Goal: Use online tool/utility: Use online tool/utility

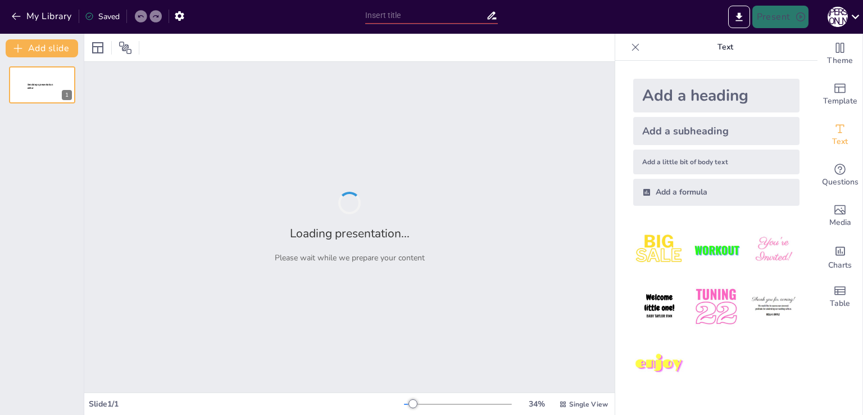
type input "Козацькі пригоди: Від дробів до перемоги!"
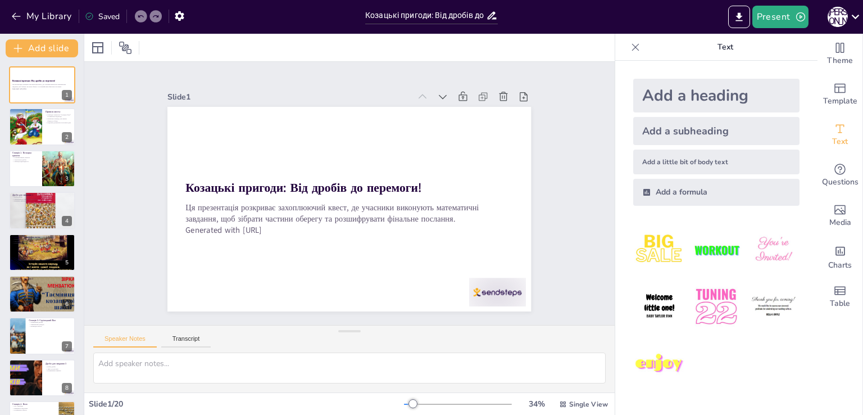
checkbox input "true"
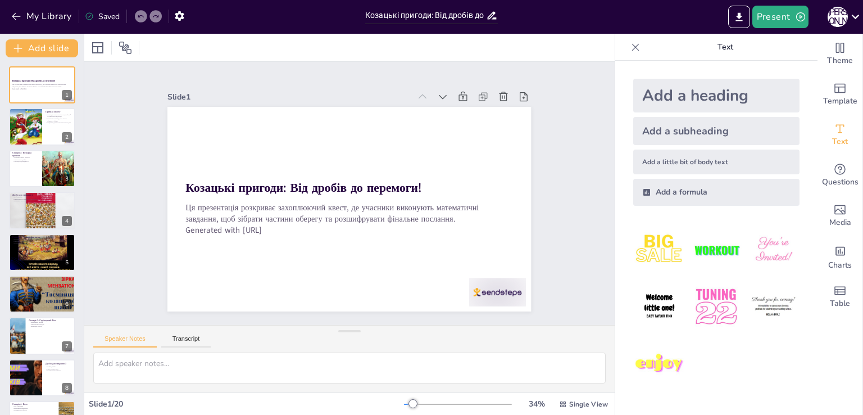
checkbox input "true"
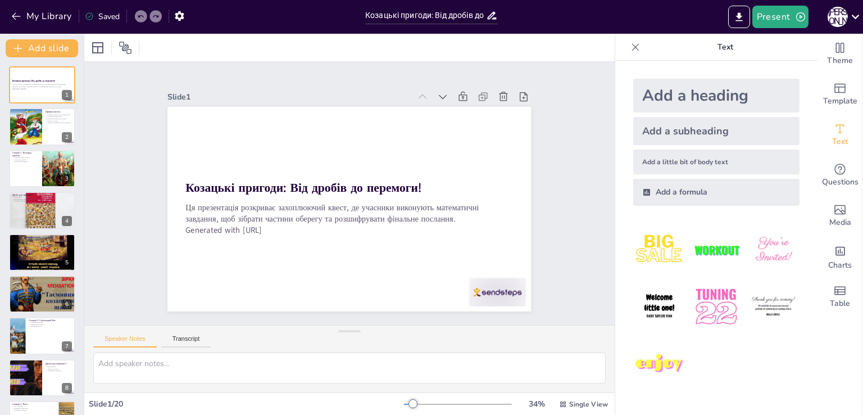
checkbox input "true"
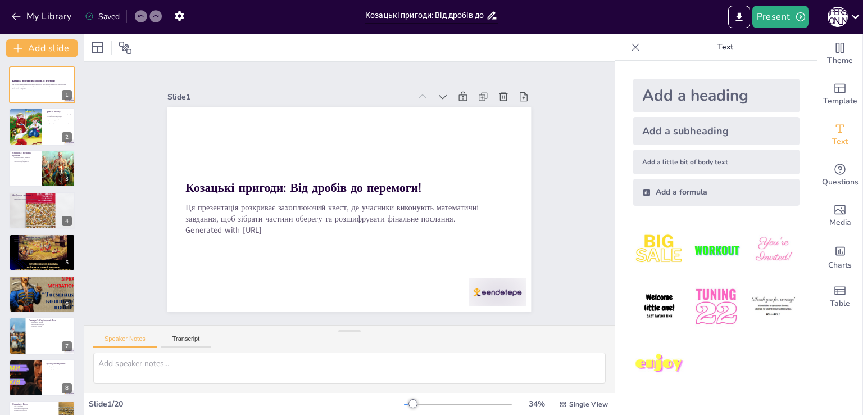
checkbox input "true"
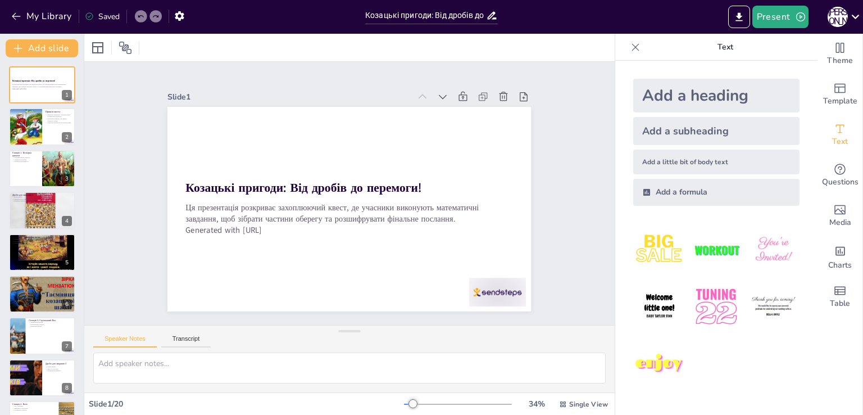
checkbox input "true"
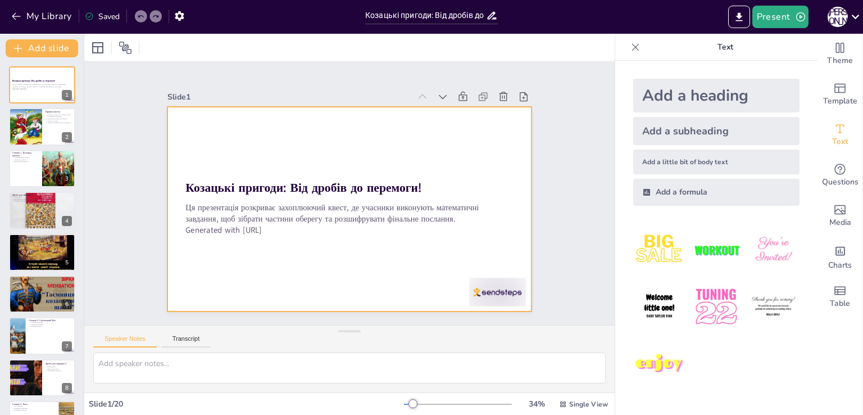
checkbox input "true"
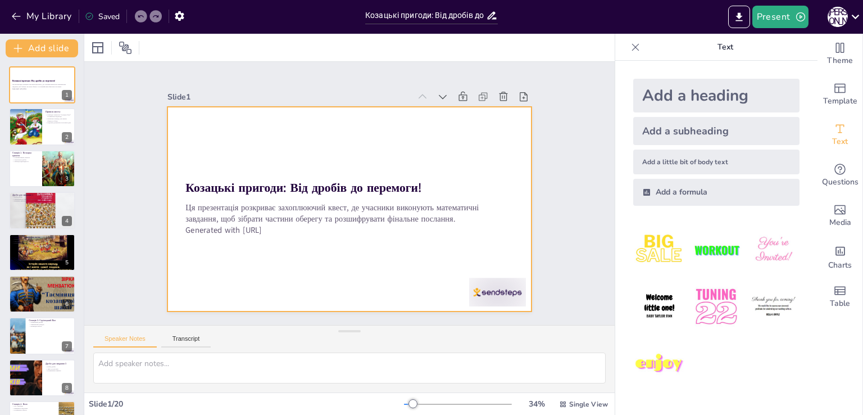
checkbox input "true"
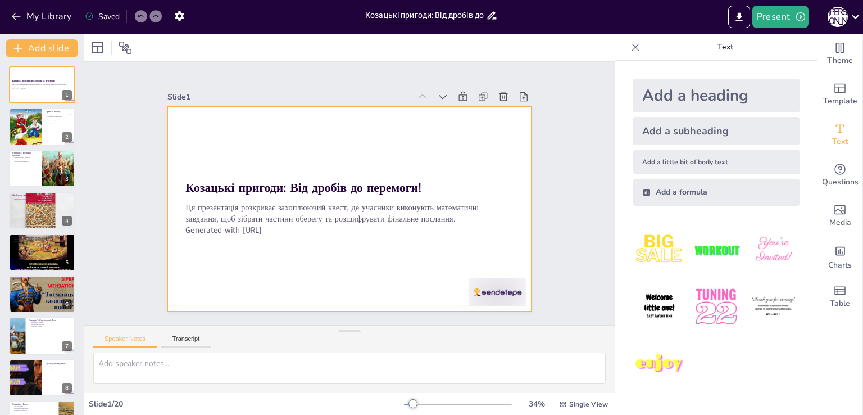
checkbox input "true"
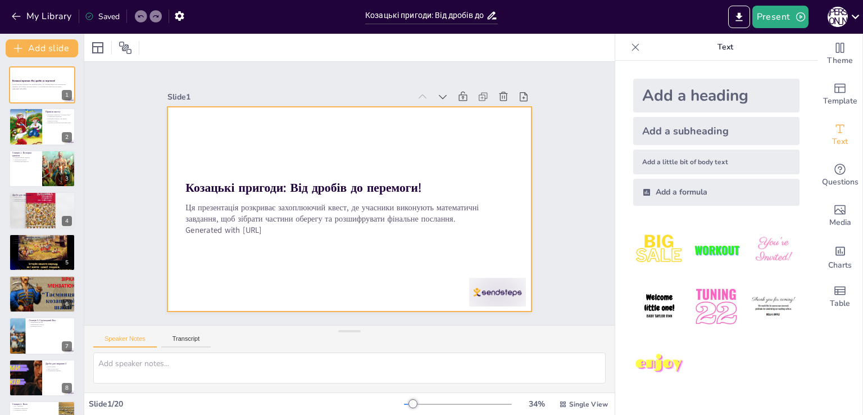
checkbox input "true"
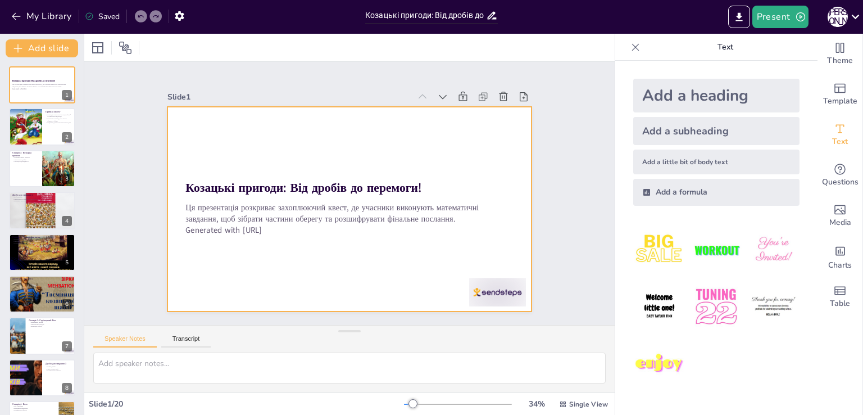
checkbox input "true"
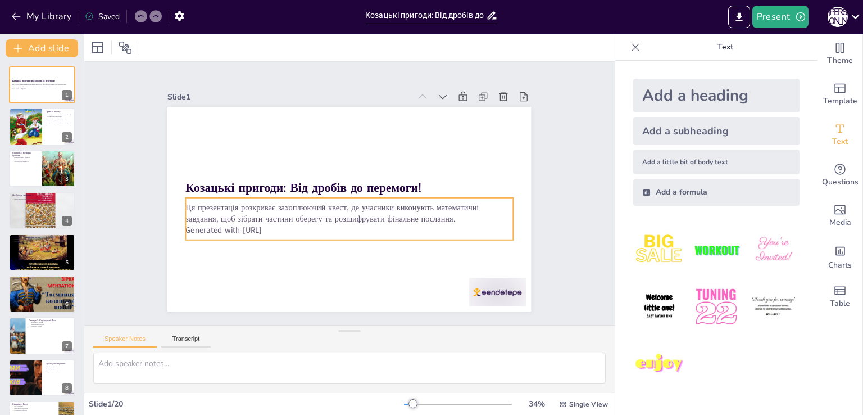
checkbox input "true"
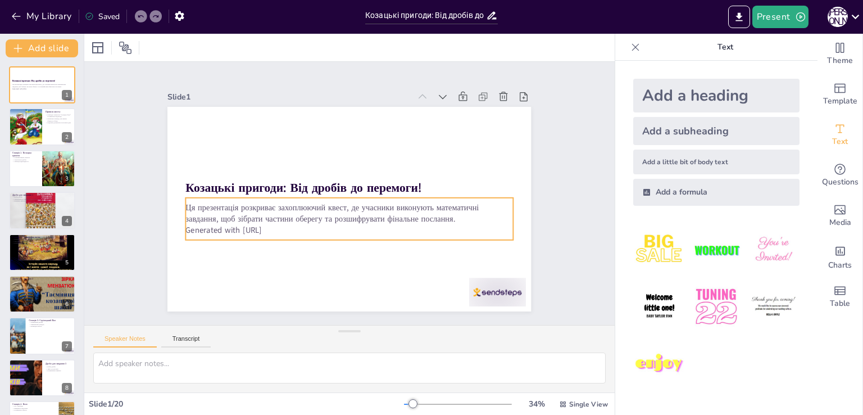
checkbox input "true"
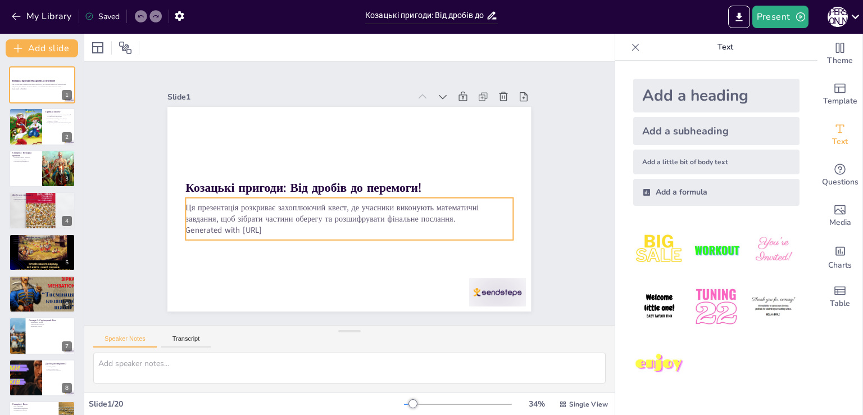
checkbox input "true"
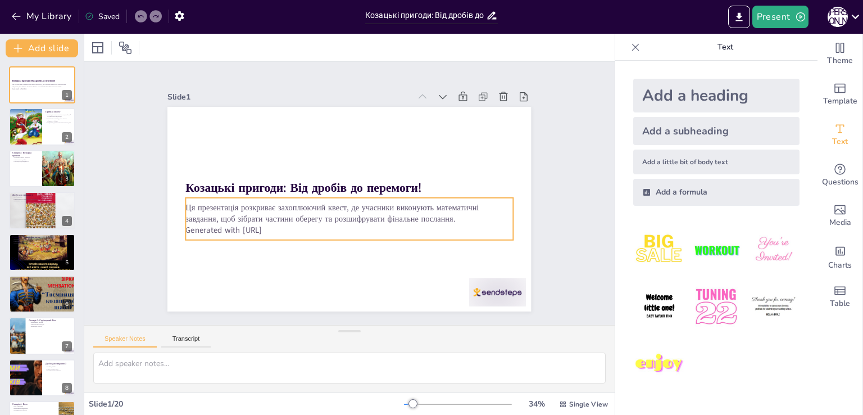
checkbox input "true"
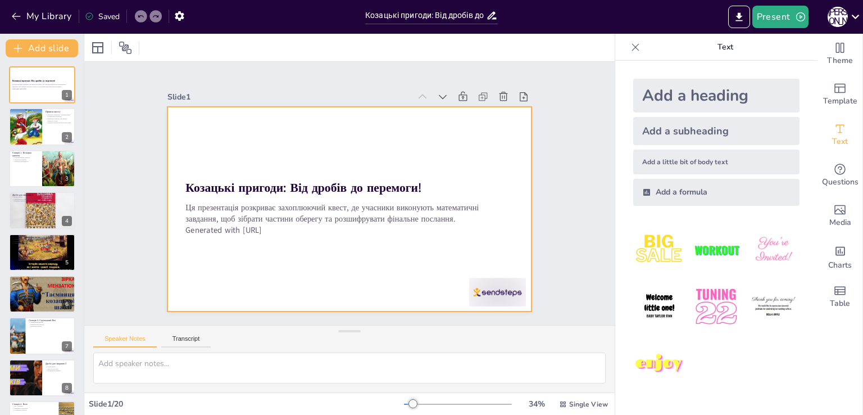
checkbox input "true"
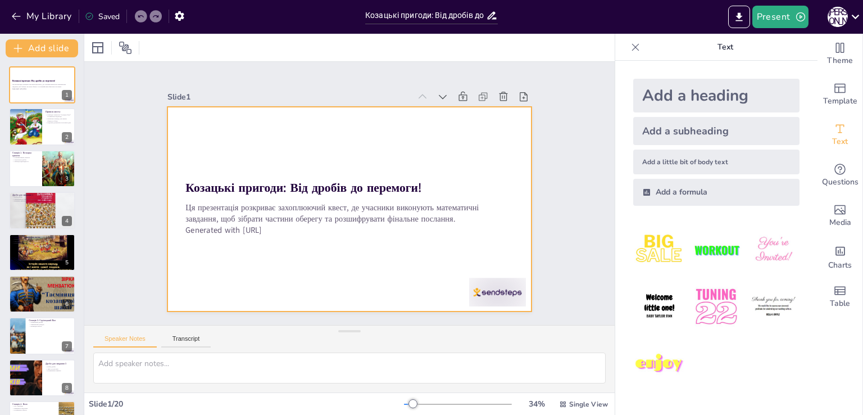
checkbox input "true"
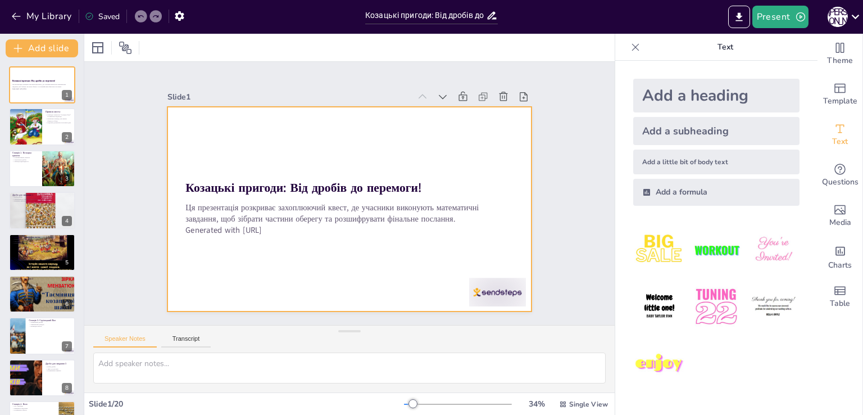
checkbox input "true"
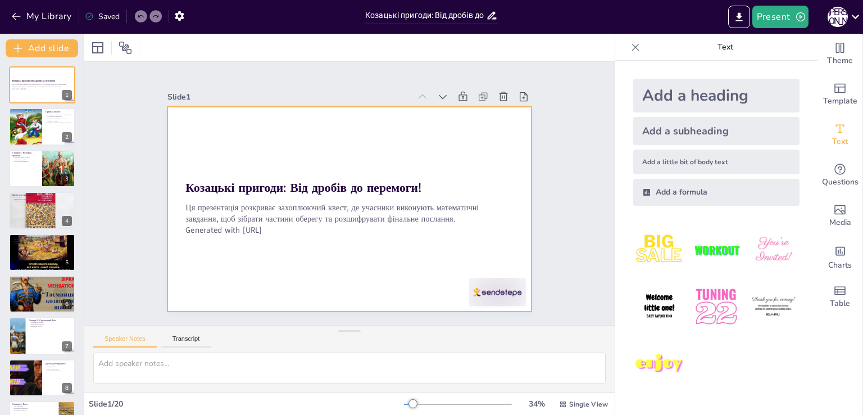
checkbox input "true"
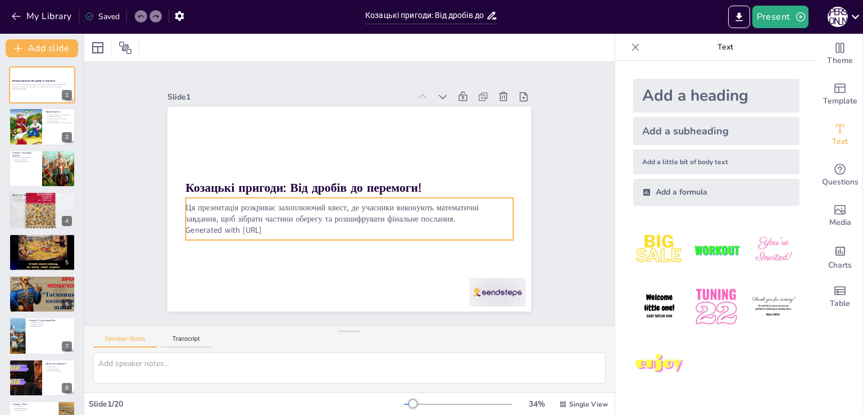
checkbox input "true"
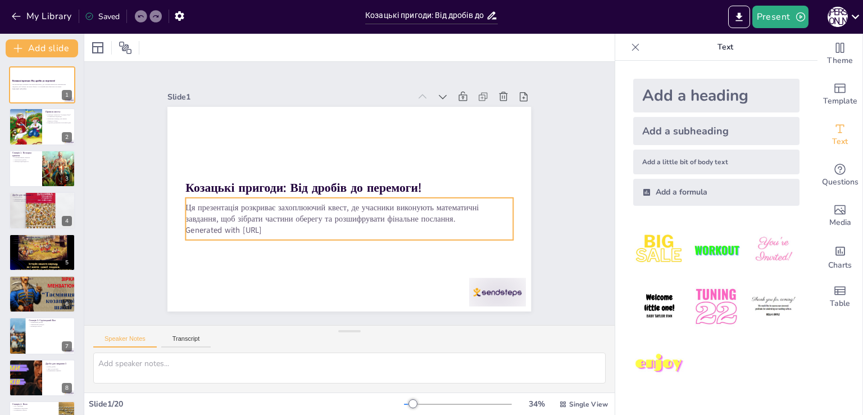
checkbox input "true"
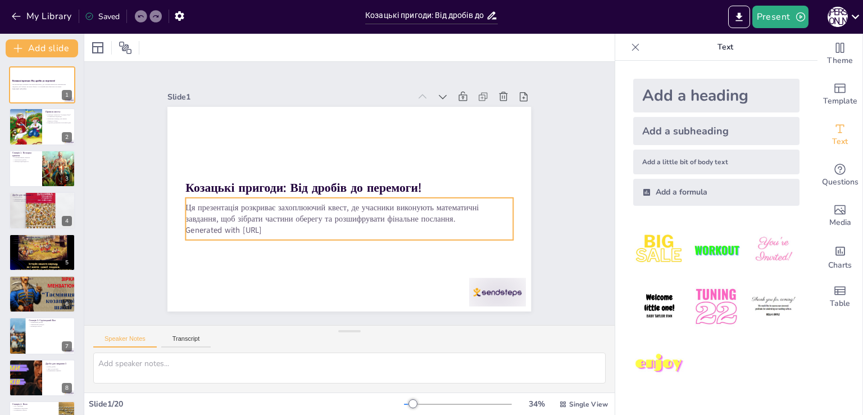
checkbox input "true"
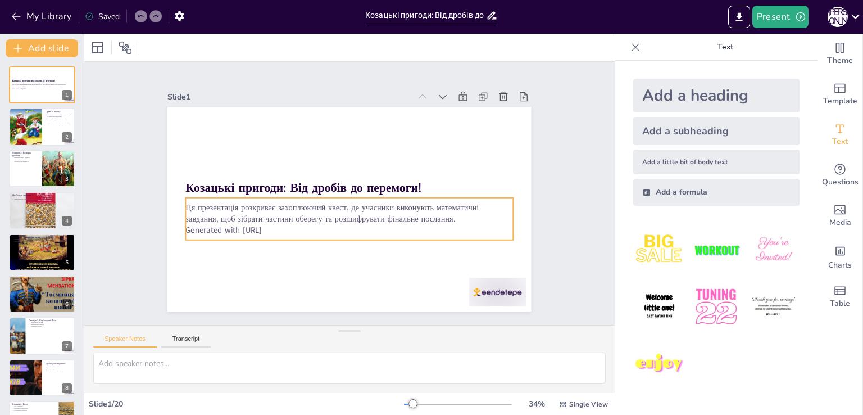
checkbox input "true"
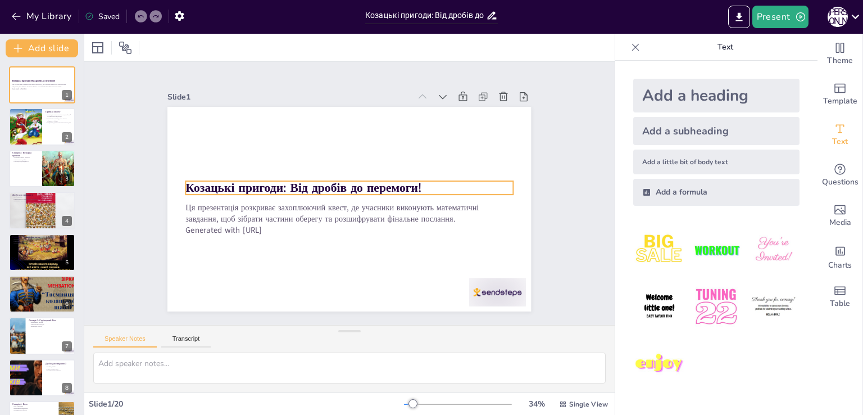
checkbox input "true"
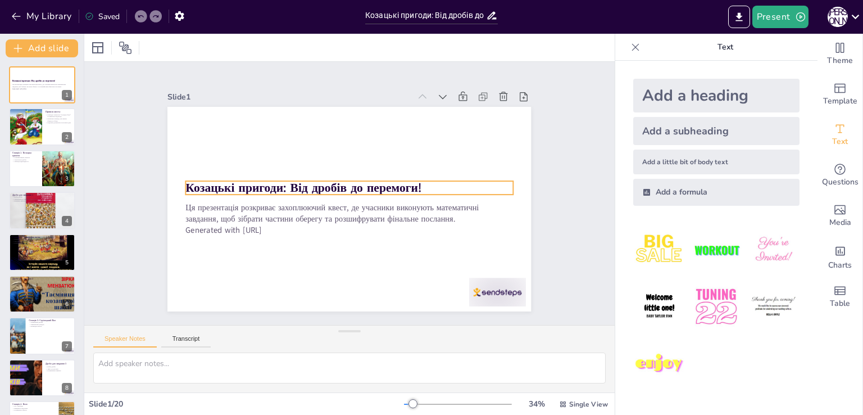
checkbox input "true"
click at [381, 180] on strong "Козацькі пригоди: Від дробів до перемоги!" at bounding box center [304, 187] width 236 height 16
checkbox input "true"
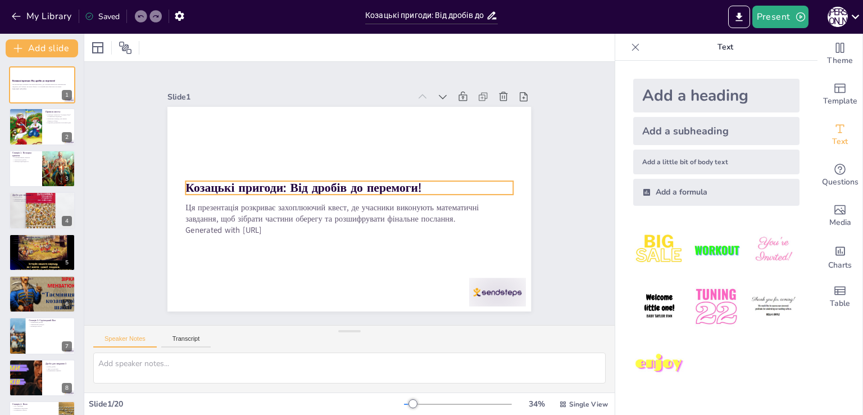
checkbox input "true"
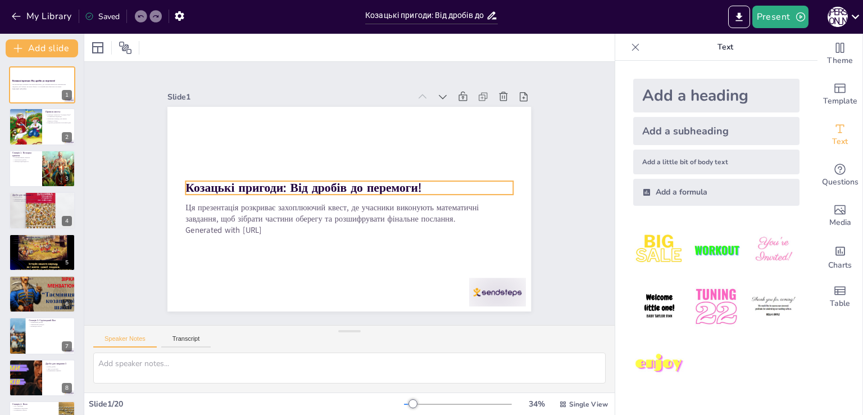
checkbox input "true"
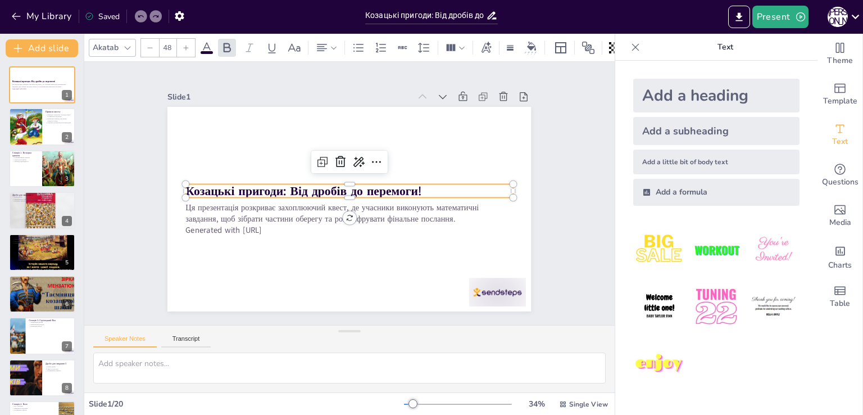
checkbox input "true"
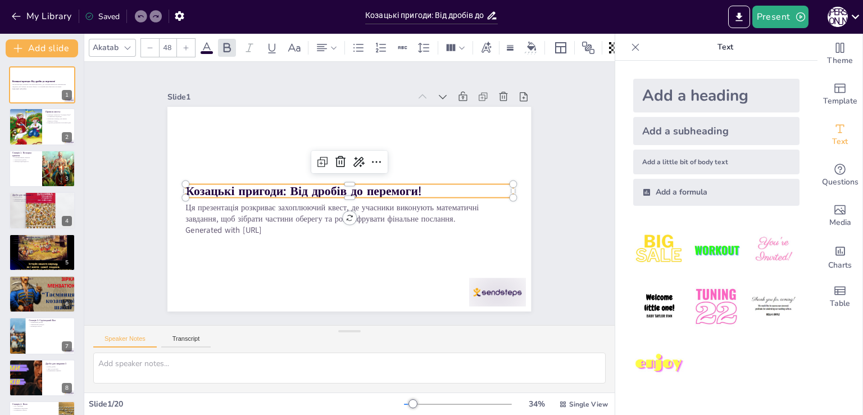
checkbox input "true"
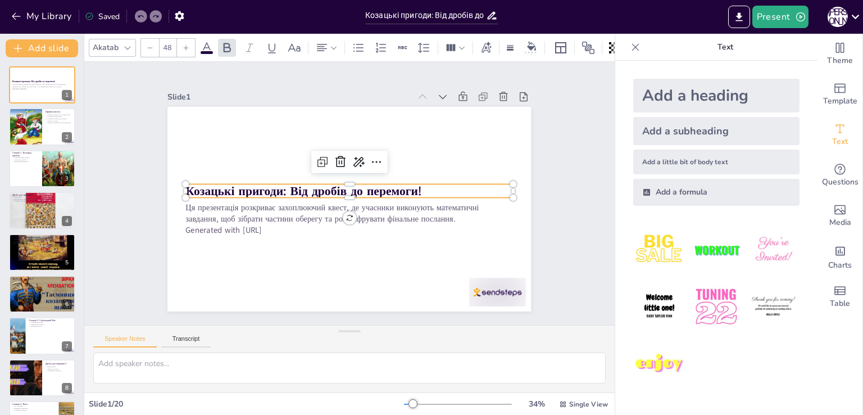
checkbox input "true"
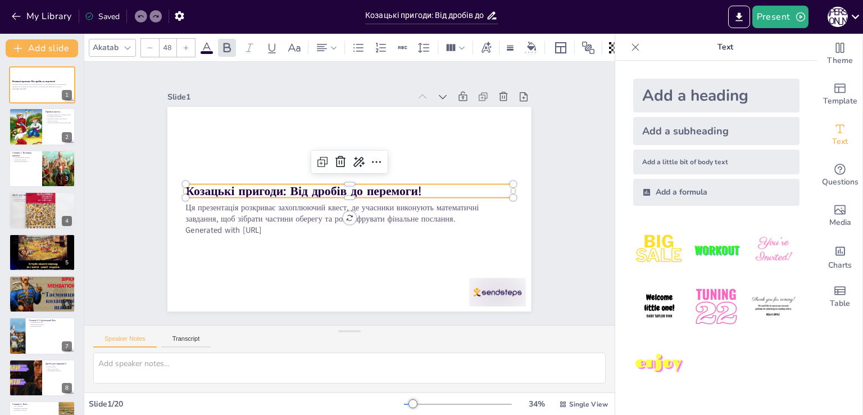
checkbox input "true"
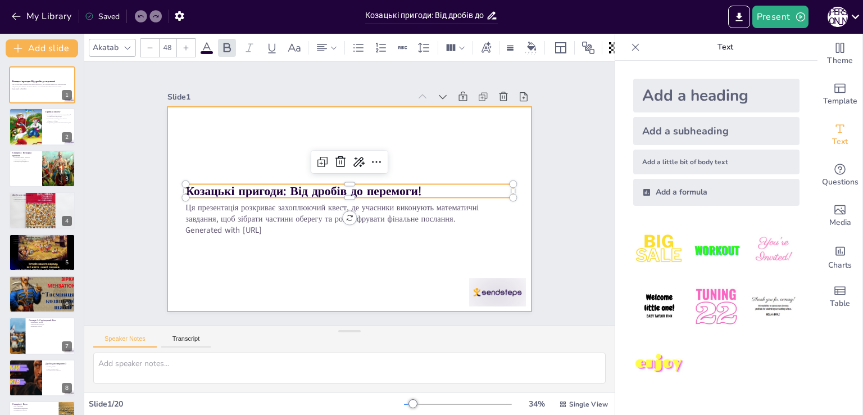
checkbox input "true"
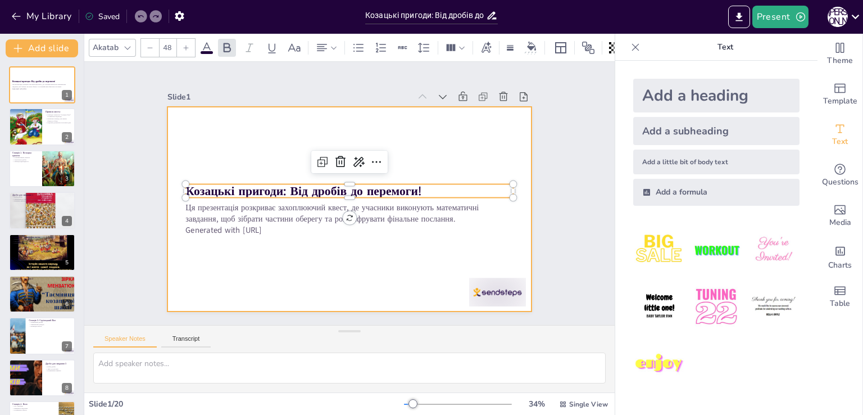
checkbox input "true"
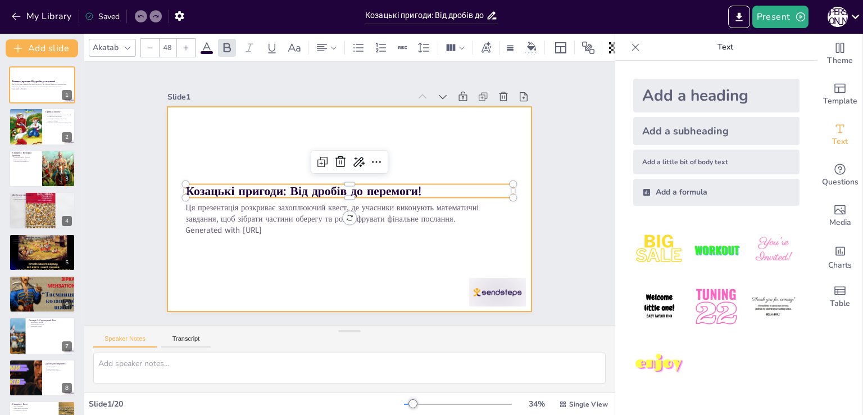
checkbox input "true"
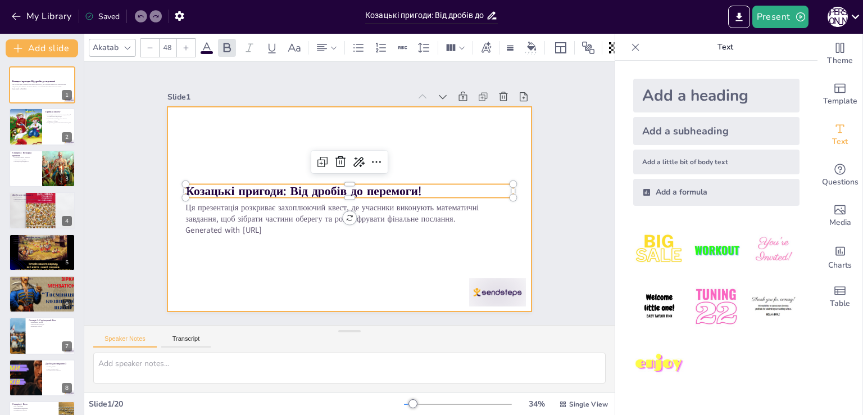
checkbox input "true"
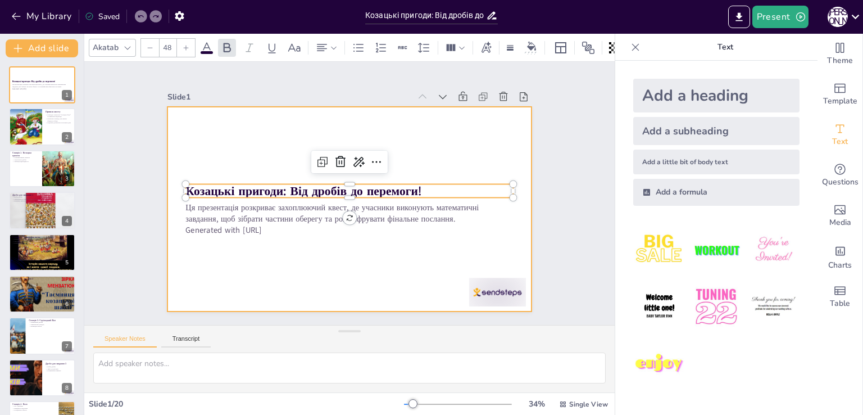
checkbox input "true"
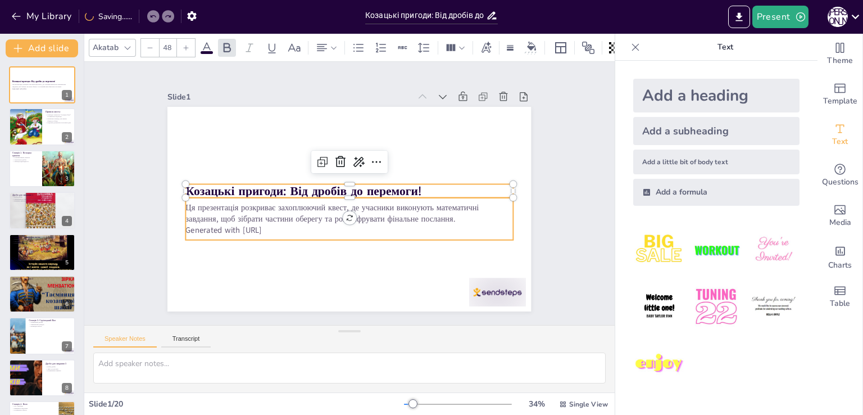
checkbox input "true"
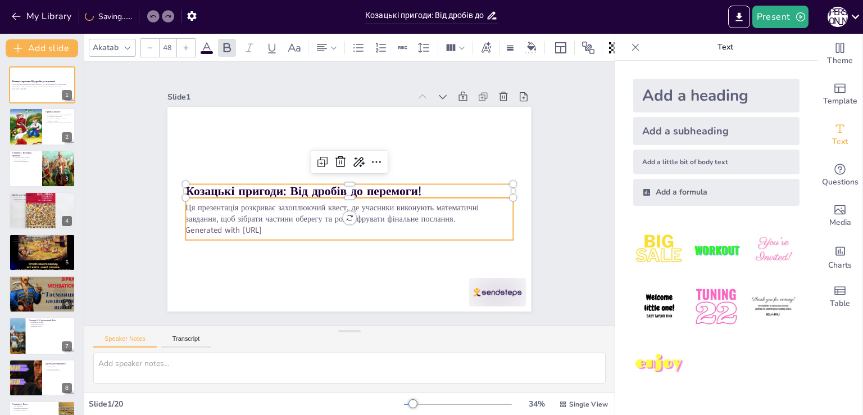
checkbox input "true"
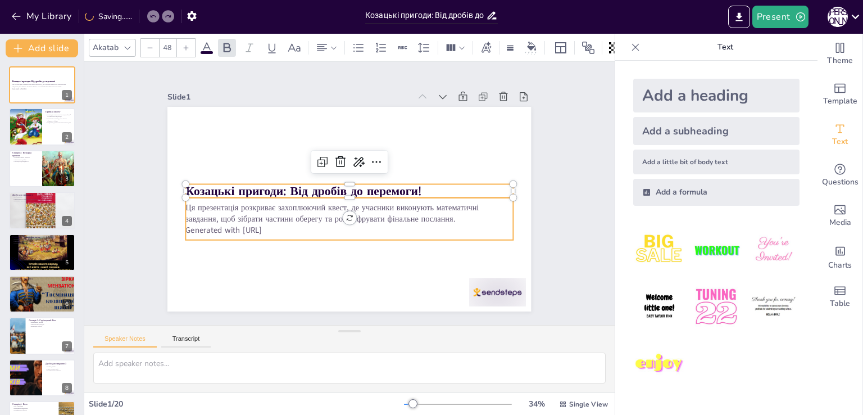
checkbox input "true"
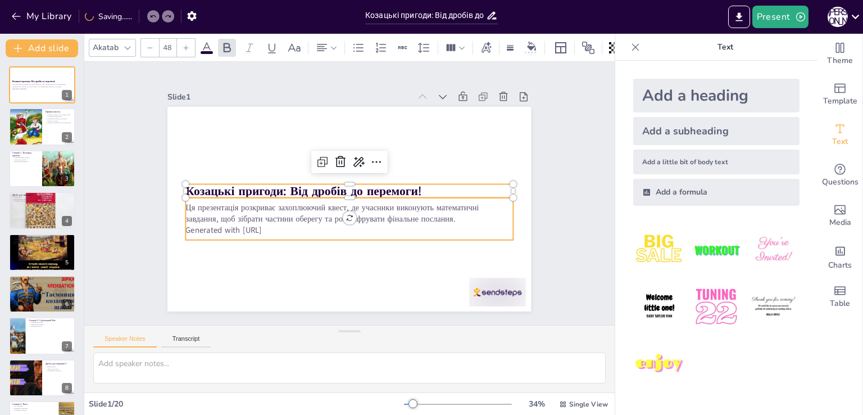
checkbox input "true"
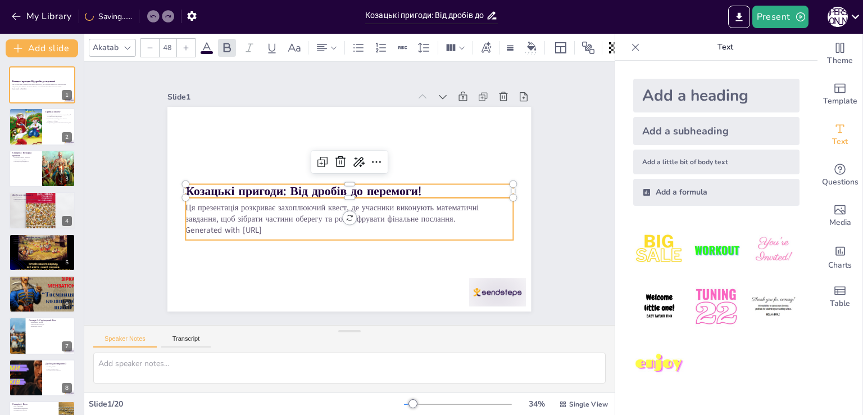
checkbox input "true"
click at [663, 97] on div "Add a heading" at bounding box center [717, 96] width 166 height 34
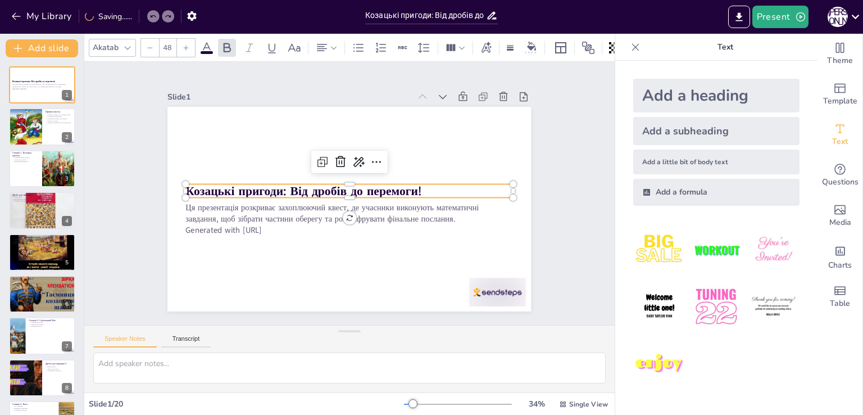
checkbox input "true"
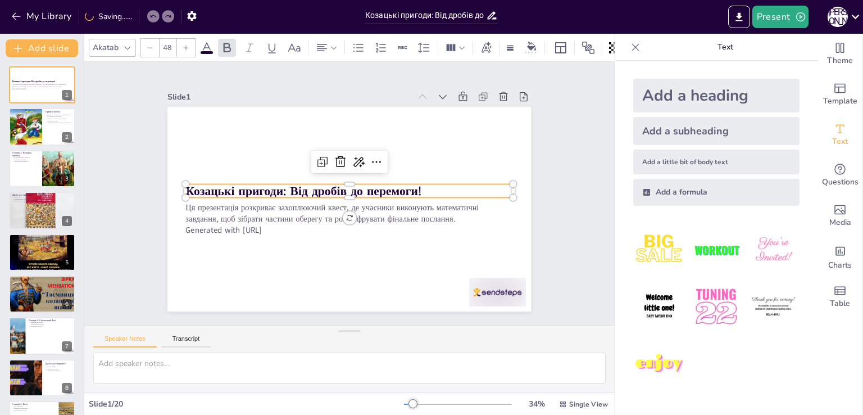
checkbox input "true"
type input "68"
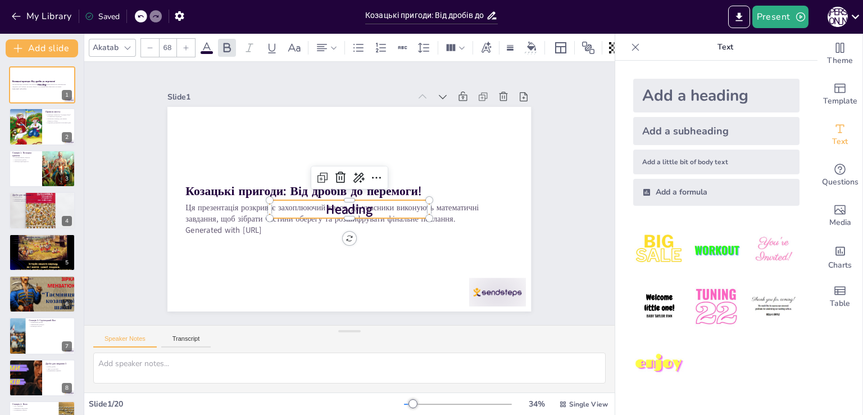
checkbox input "true"
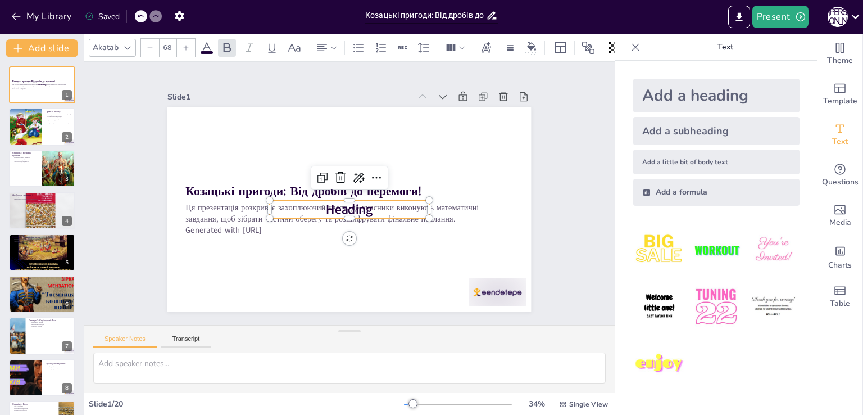
checkbox input "true"
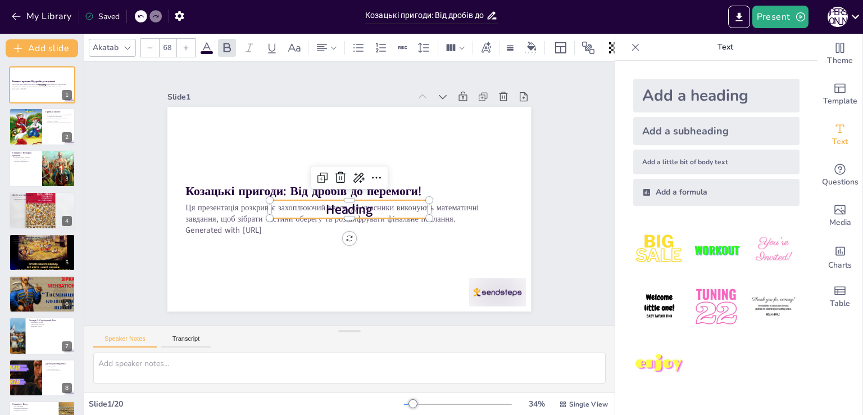
checkbox input "true"
click at [336, 171] on icon at bounding box center [340, 177] width 13 height 13
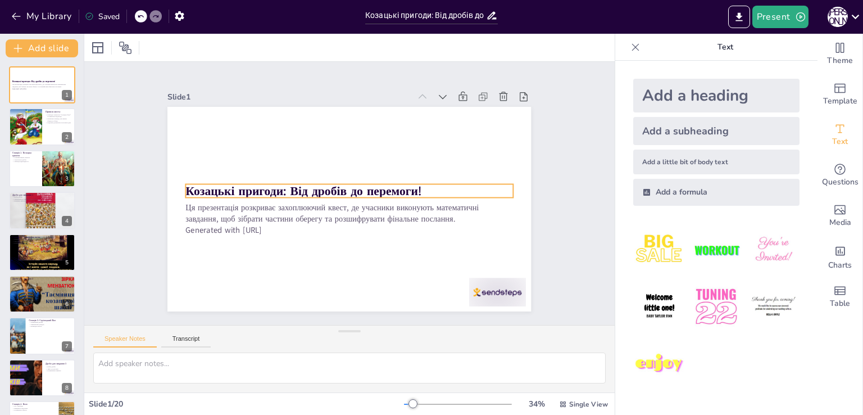
click at [349, 183] on strong "Козацькі пригоди: Від дробів до перемоги!" at bounding box center [304, 186] width 237 height 41
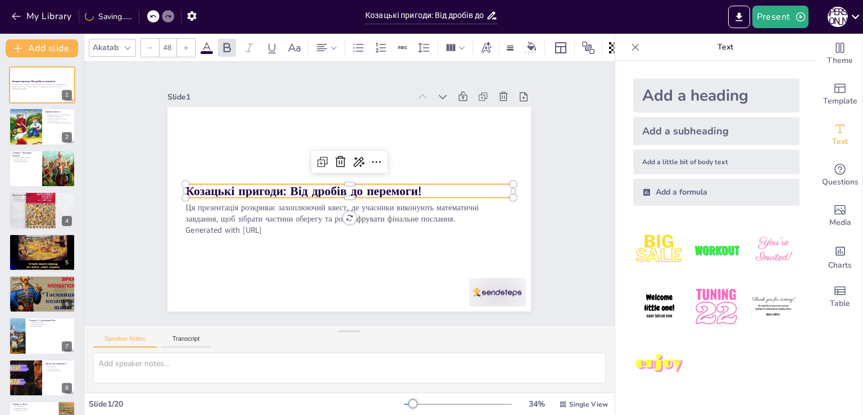
click at [185, 44] on icon at bounding box center [186, 47] width 7 height 7
click at [185, 45] on icon at bounding box center [186, 47] width 5 height 5
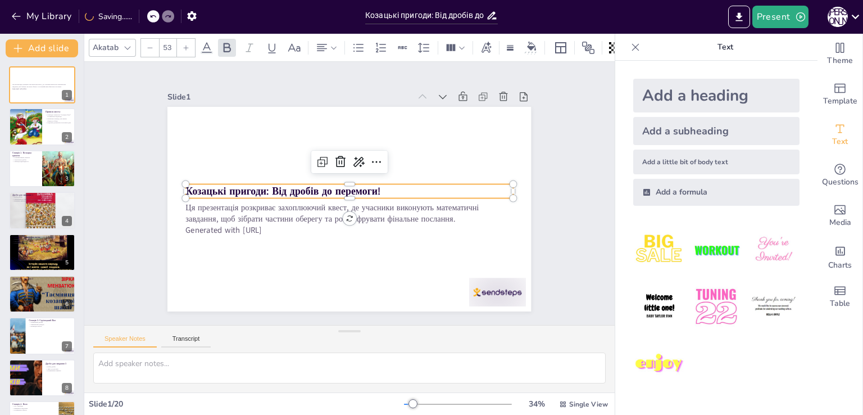
click at [185, 45] on icon at bounding box center [186, 47] width 5 height 5
click at [186, 45] on icon at bounding box center [186, 47] width 5 height 5
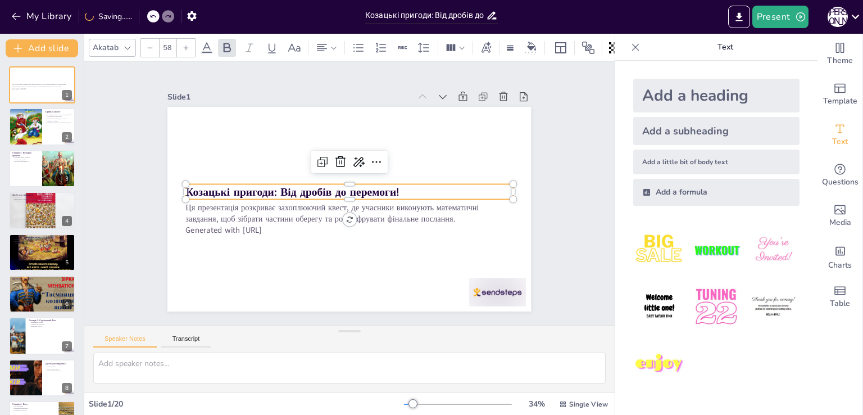
click at [186, 45] on icon at bounding box center [186, 47] width 5 height 5
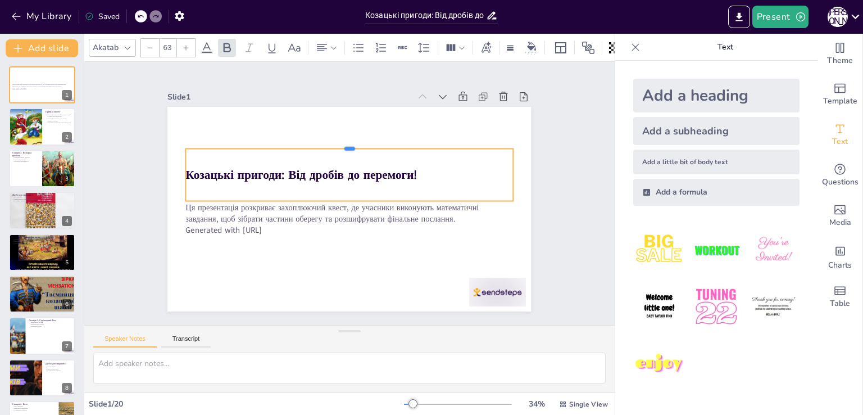
drag, startPoint x: 369, startPoint y: 179, endPoint x: 367, endPoint y: 143, distance: 35.5
click at [367, 143] on div at bounding box center [349, 144] width 327 height 9
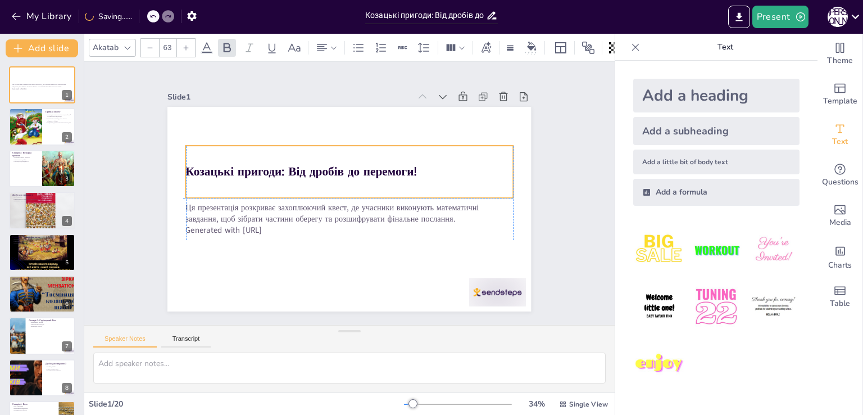
drag, startPoint x: 313, startPoint y: 170, endPoint x: 415, endPoint y: 165, distance: 103.0
click at [415, 165] on p "Козацькі пригоди: Від дробів до перемоги!" at bounding box center [351, 171] width 327 height 51
click at [370, 211] on p "Ця презентація розкриває захоплюючий квест, де учасники виконують математичні з…" at bounding box center [348, 213] width 328 height 57
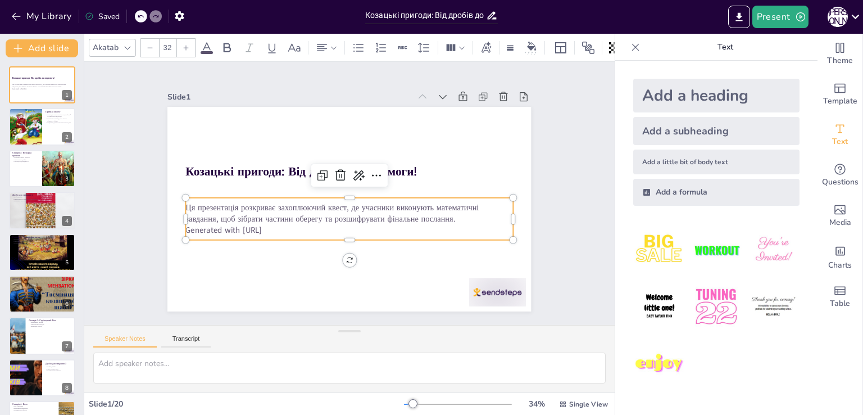
click at [408, 221] on p "Generated with [URL]" at bounding box center [345, 230] width 327 height 46
click at [397, 222] on p "Generated with [URL]" at bounding box center [345, 230] width 327 height 46
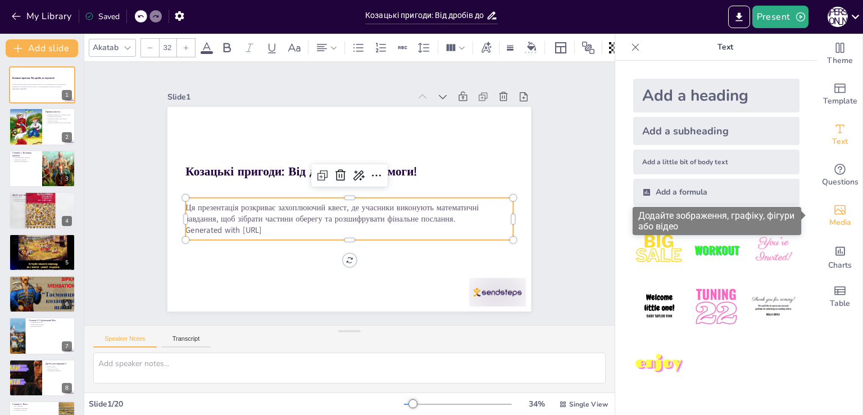
click at [835, 214] on icon "Add images, graphics, shapes or video" at bounding box center [840, 210] width 11 height 10
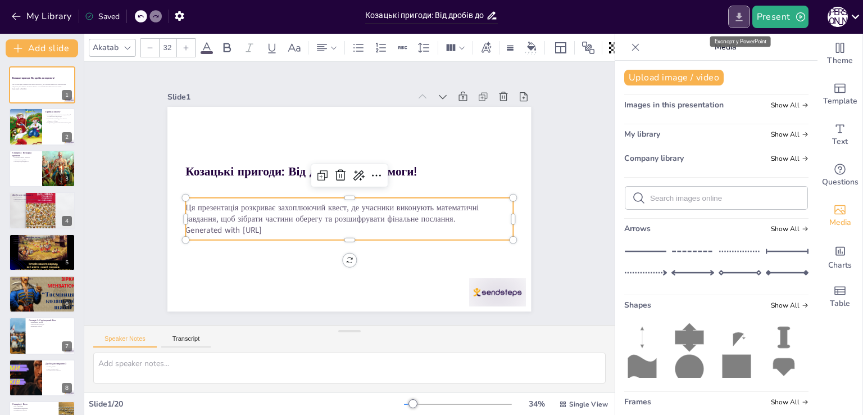
click at [735, 22] on icon "Export to PowerPoint" at bounding box center [740, 17] width 12 height 12
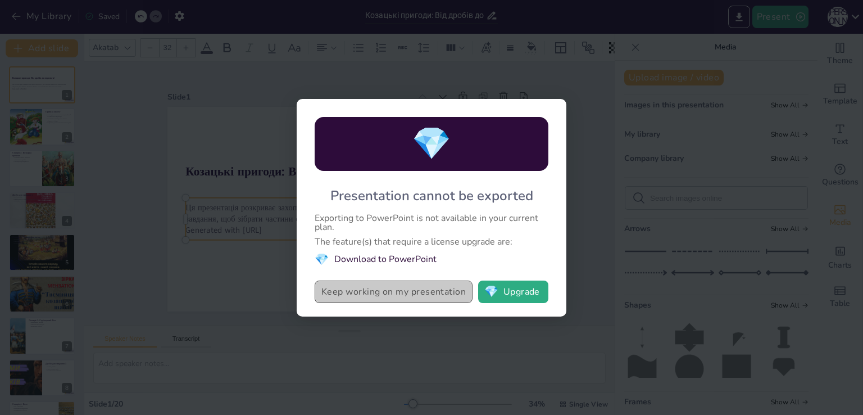
click at [438, 293] on button "Keep working on my presentation" at bounding box center [394, 292] width 158 height 22
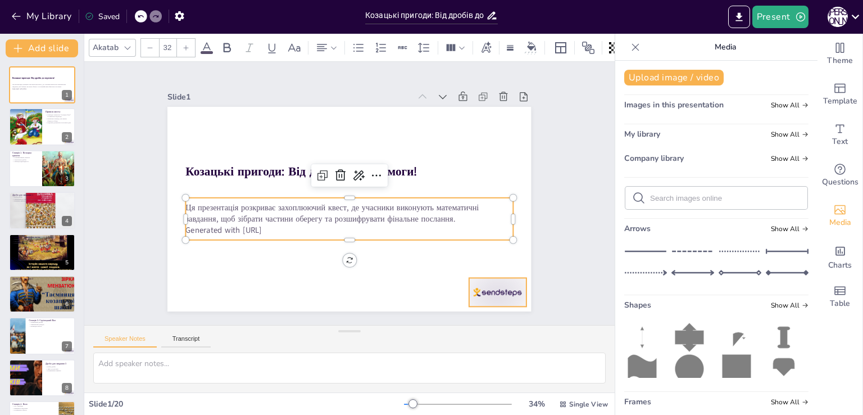
click at [481, 286] on div at bounding box center [497, 292] width 57 height 29
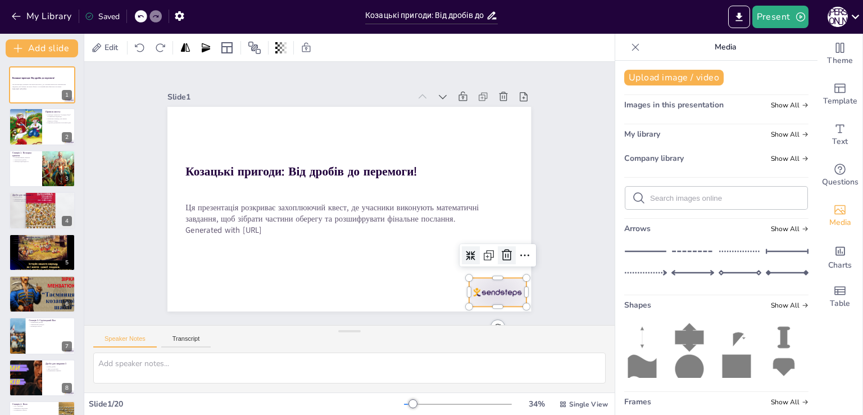
click at [500, 248] on icon at bounding box center [506, 254] width 13 height 13
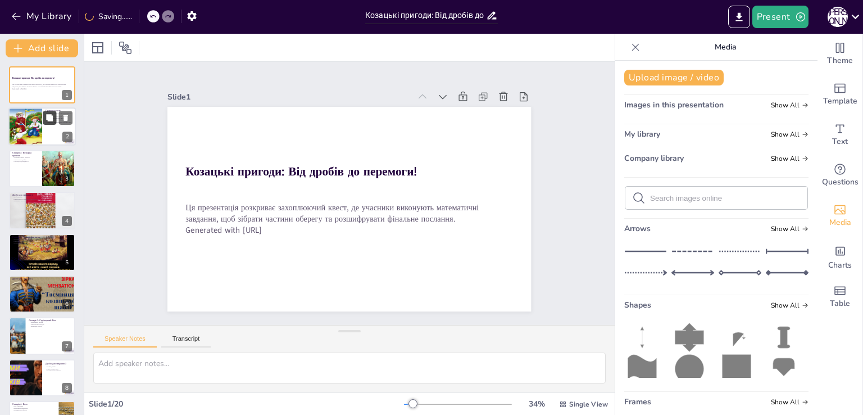
click at [47, 111] on button at bounding box center [49, 117] width 13 height 13
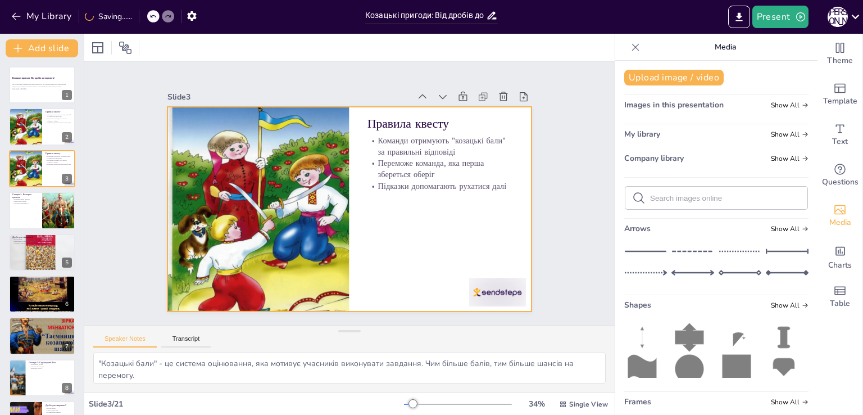
click at [422, 183] on p "Підказки допомагають рухатися далі" at bounding box center [441, 195] width 146 height 26
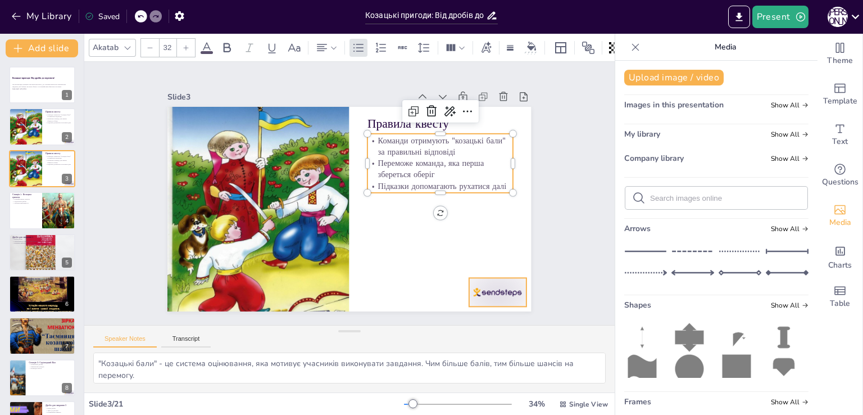
click at [499, 290] on div at bounding box center [487, 307] width 60 height 34
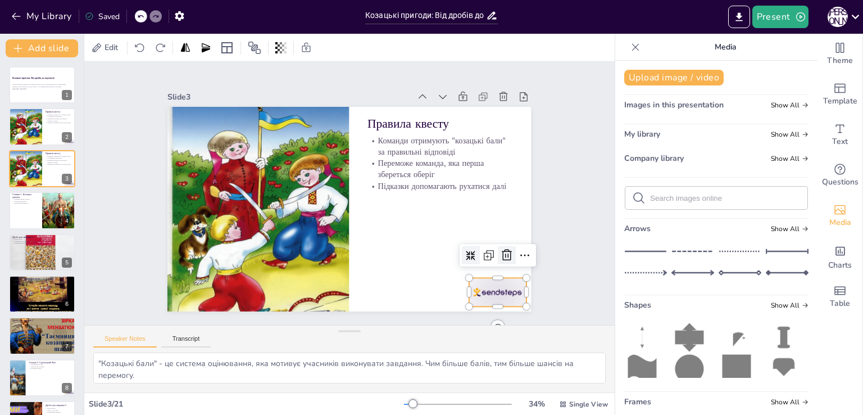
click at [499, 264] on icon at bounding box center [499, 271] width 15 height 15
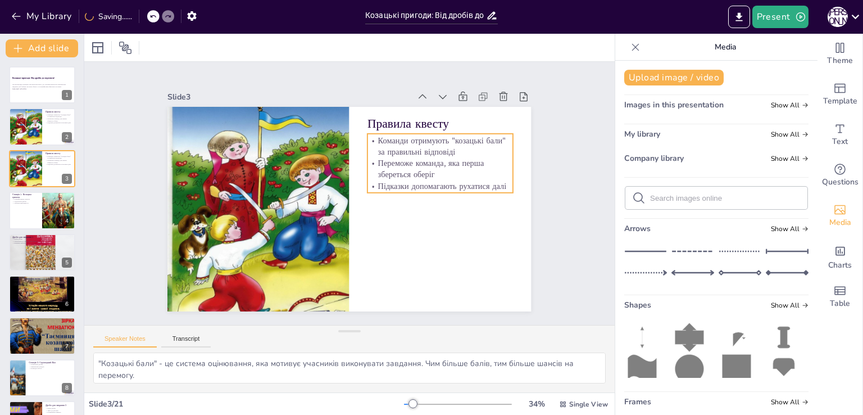
click at [461, 185] on p "Підказки допомагають рухатися далі" at bounding box center [441, 195] width 146 height 26
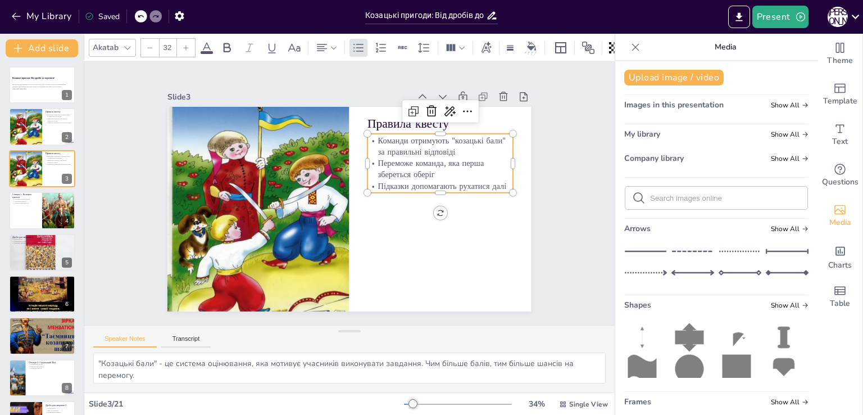
click at [187, 44] on icon at bounding box center [186, 47] width 7 height 7
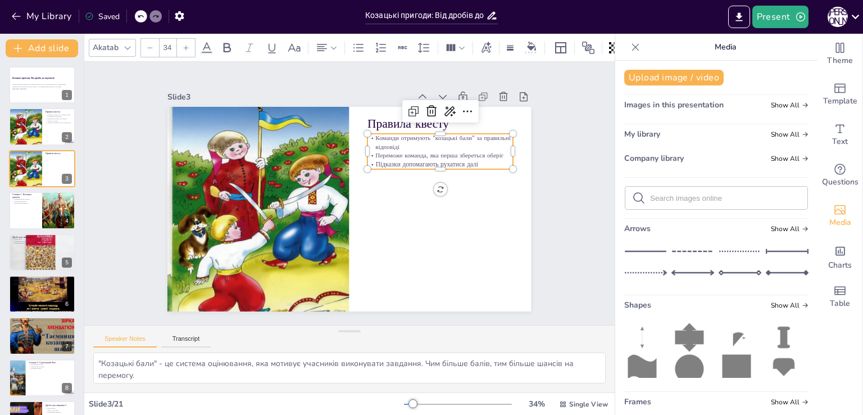
click at [187, 44] on icon at bounding box center [186, 47] width 7 height 7
click at [188, 44] on icon at bounding box center [186, 47] width 7 height 7
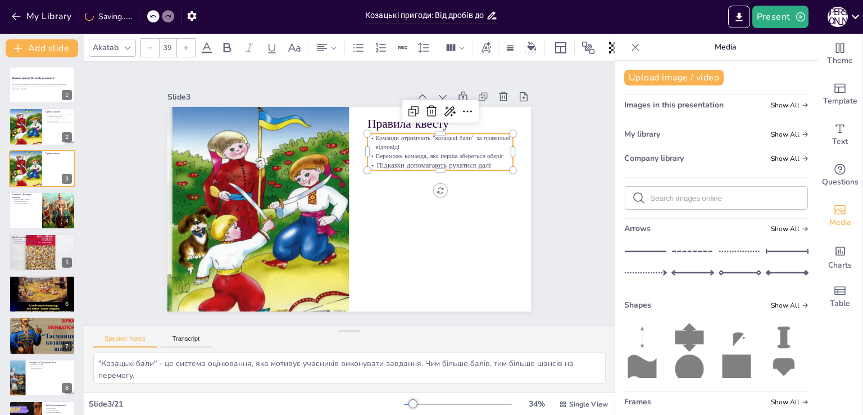
click at [188, 44] on icon at bounding box center [186, 47] width 7 height 7
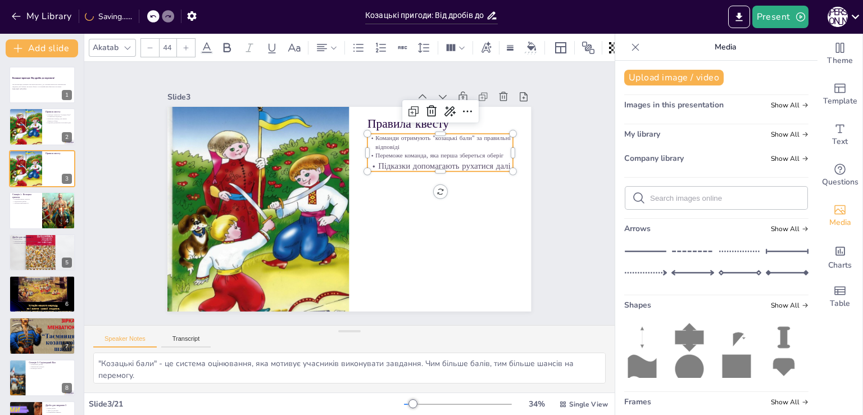
click at [188, 44] on icon at bounding box center [186, 47] width 7 height 7
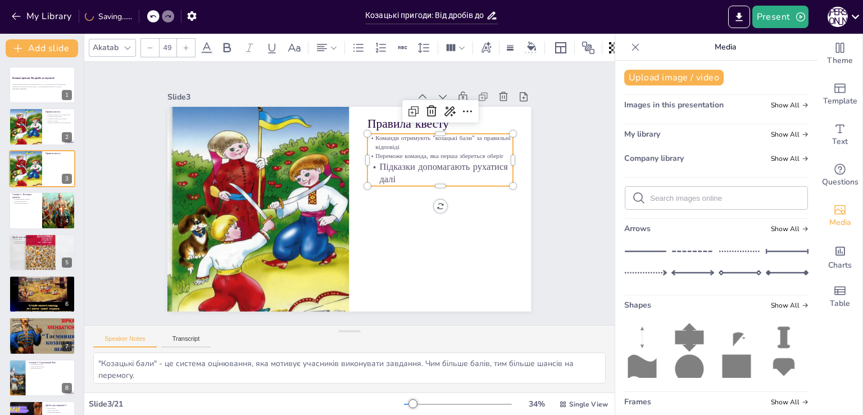
click at [188, 44] on icon at bounding box center [186, 47] width 7 height 7
click at [465, 151] on p "Переможе команда, яка перша збереться оберіг" at bounding box center [441, 155] width 146 height 9
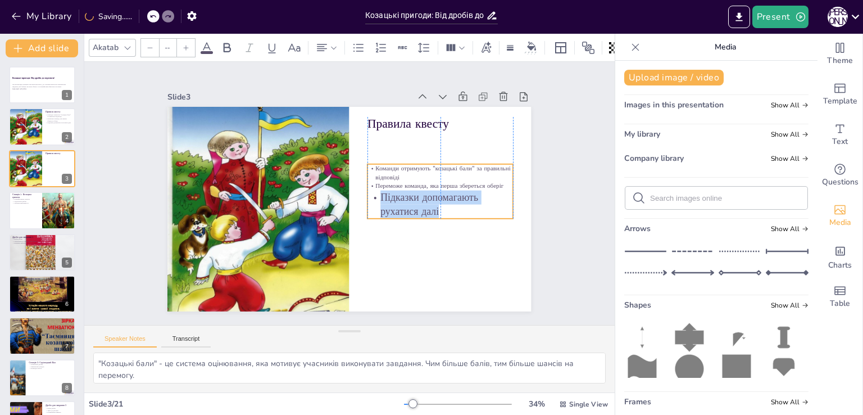
drag, startPoint x: 496, startPoint y: 151, endPoint x: 493, endPoint y: 179, distance: 28.2
click at [495, 184] on p "Переможе команда, яка перша збереться оберіг" at bounding box center [441, 196] width 146 height 24
click at [492, 183] on p "Переможе команда, яка перша збереться оберіг" at bounding box center [441, 195] width 146 height 24
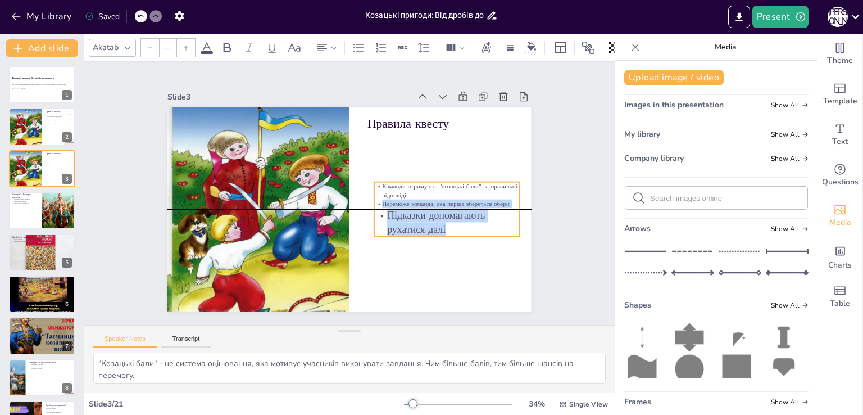
drag, startPoint x: 473, startPoint y: 177, endPoint x: 477, endPoint y: 191, distance: 14.5
click at [504, 194] on div "Команди отримують "козацькі бали" за правильні відповіді Переможе команда, яка …" at bounding box center [445, 218] width 151 height 69
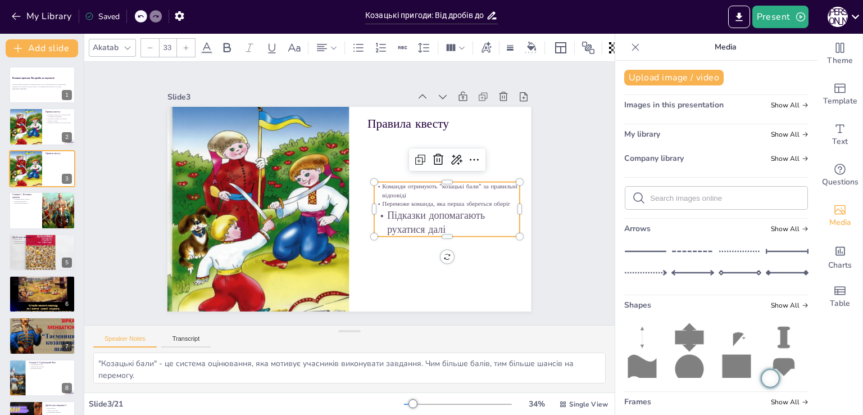
click at [374, 182] on p "Команди отримують "козацькі бали" за правильні відповіді" at bounding box center [447, 190] width 146 height 17
click at [374, 184] on p "Команди отримують "козацькі бали" за правильні відповіді" at bounding box center [447, 200] width 147 height 33
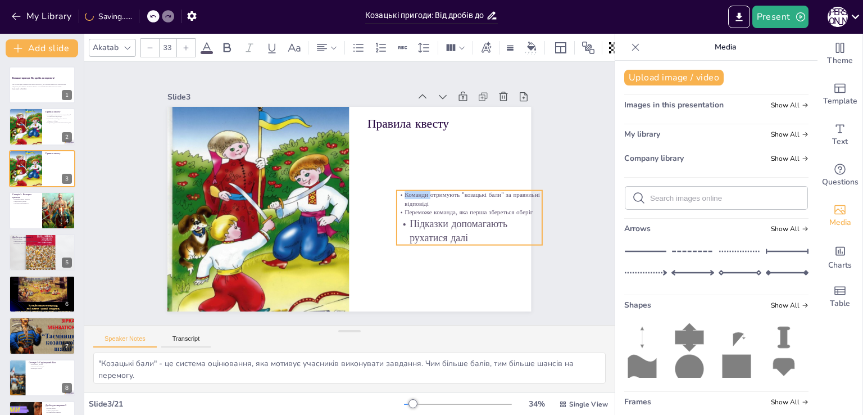
click at [397, 191] on p "Команди отримують "козацькі бали" за правильні відповіді" at bounding box center [470, 199] width 146 height 17
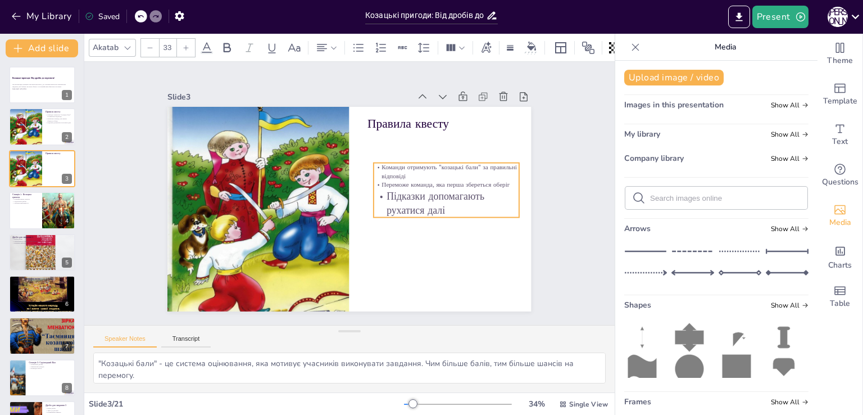
drag, startPoint x: 395, startPoint y: 189, endPoint x: 372, endPoint y: 162, distance: 35.9
click at [374, 163] on p "Команди отримують "козацькі бали" за правильні відповіді" at bounding box center [447, 171] width 146 height 17
click at [376, 165] on p "Команди отримують "козацькі бали" за правильні відповіді" at bounding box center [449, 181] width 147 height 33
click at [374, 165] on p "Команди отримують "козацькі бали" за правильні відповіді" at bounding box center [447, 171] width 146 height 17
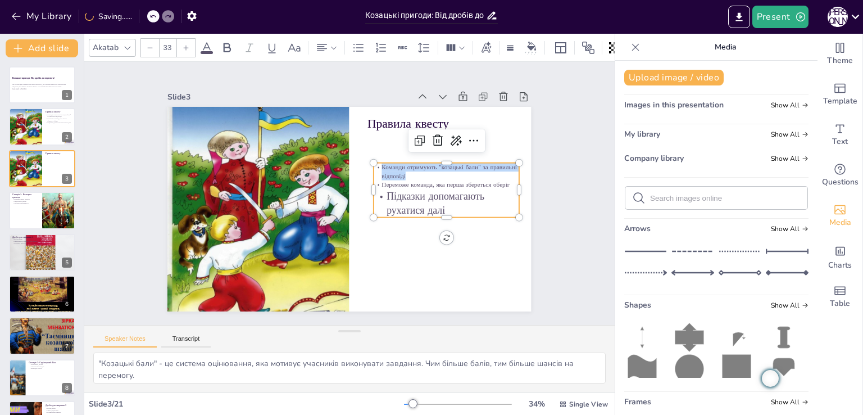
click at [182, 39] on div at bounding box center [186, 48] width 18 height 18
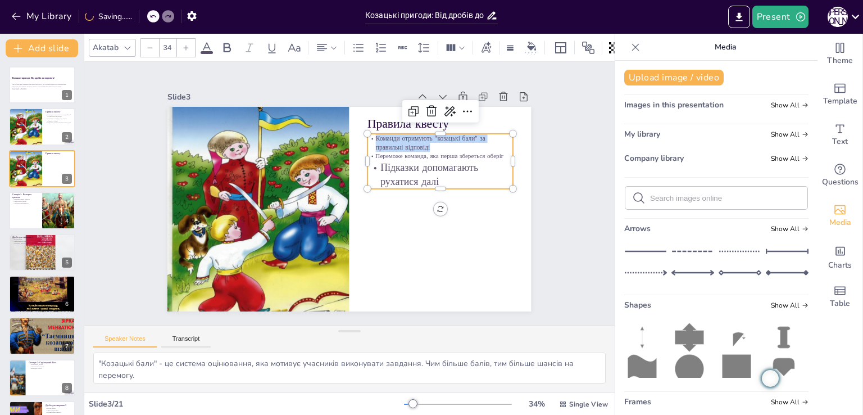
click at [182, 39] on div at bounding box center [186, 48] width 18 height 18
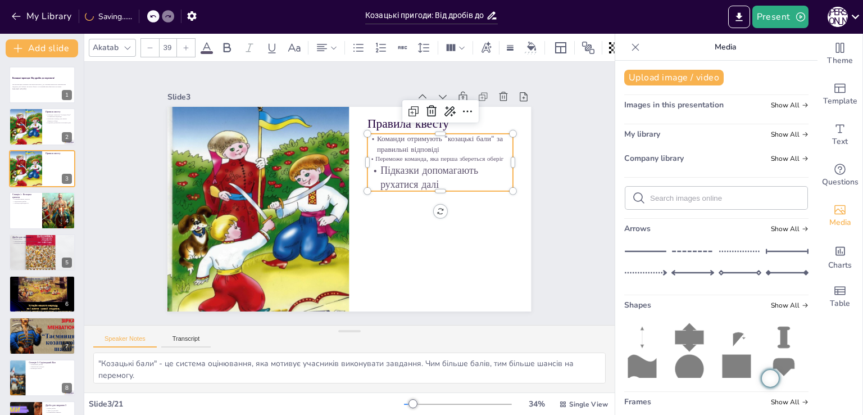
click at [182, 39] on div at bounding box center [186, 48] width 18 height 18
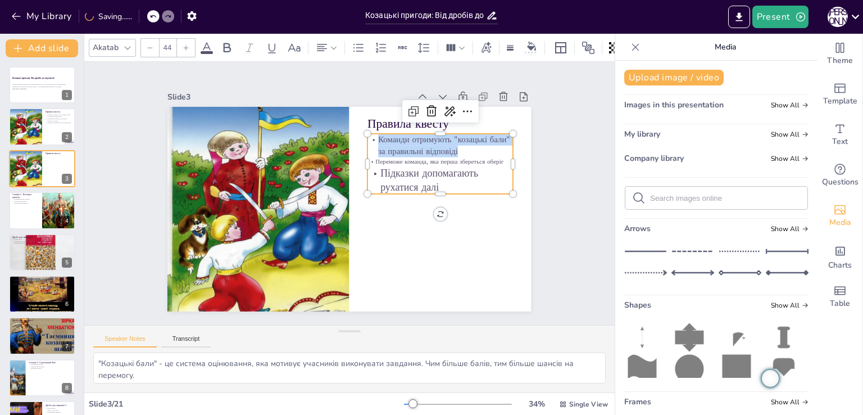
click at [182, 39] on div at bounding box center [186, 48] width 18 height 18
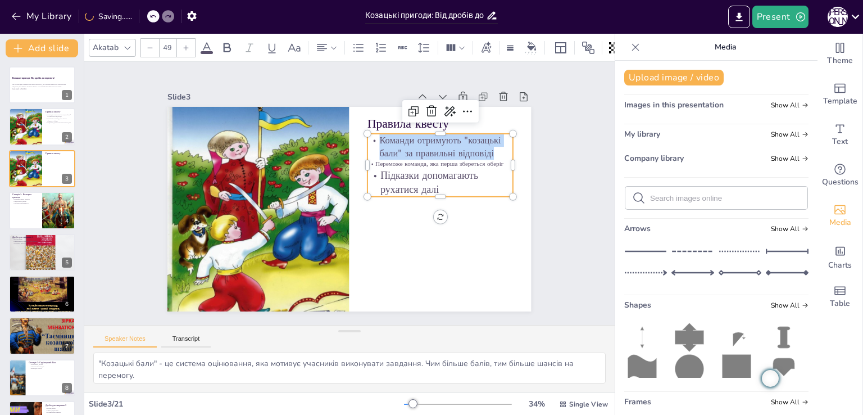
click at [182, 39] on div at bounding box center [186, 48] width 18 height 18
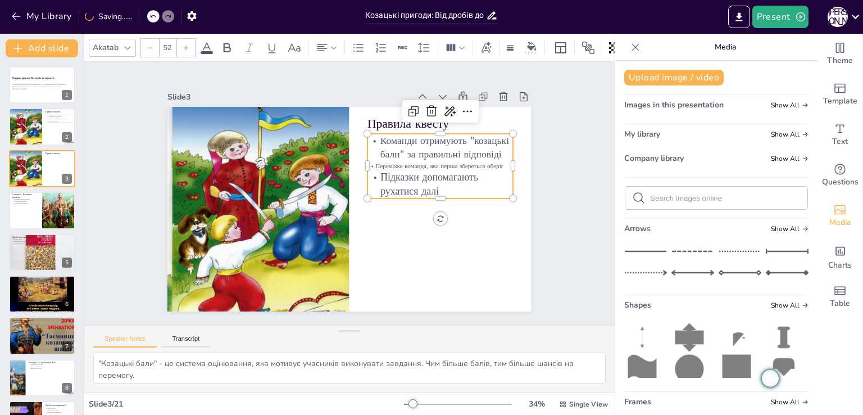
click at [182, 39] on div at bounding box center [186, 48] width 18 height 18
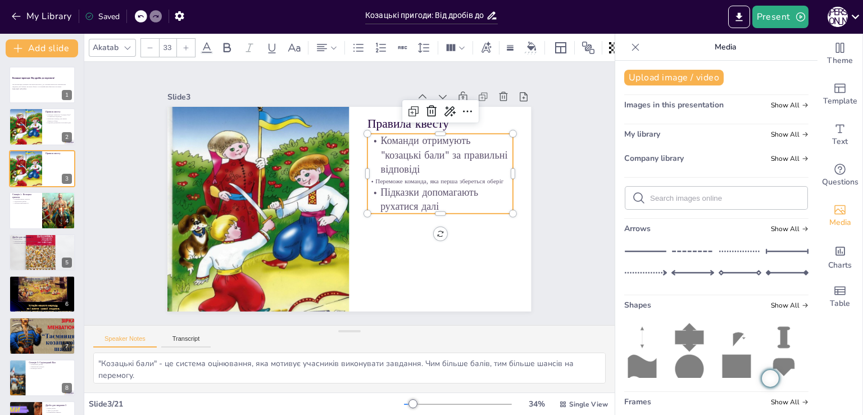
click at [369, 179] on p "Переможе команда, яка перша збереться оберіг" at bounding box center [442, 191] width 146 height 24
click at [383, 179] on p "Переможе команда, яка перша збереться оберіг" at bounding box center [442, 191] width 146 height 24
click at [403, 179] on p "Переможе команда, яка перша збереться оберіг" at bounding box center [442, 191] width 146 height 24
click at [369, 179] on p "Переможе команда, яка перша збереться оберіг" at bounding box center [442, 191] width 146 height 24
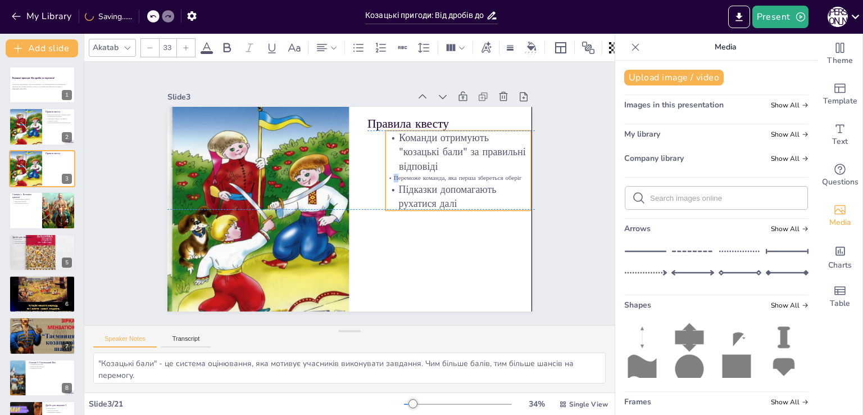
click at [396, 178] on p "Переможе команда, яка перша збереться оберіг" at bounding box center [460, 190] width 146 height 24
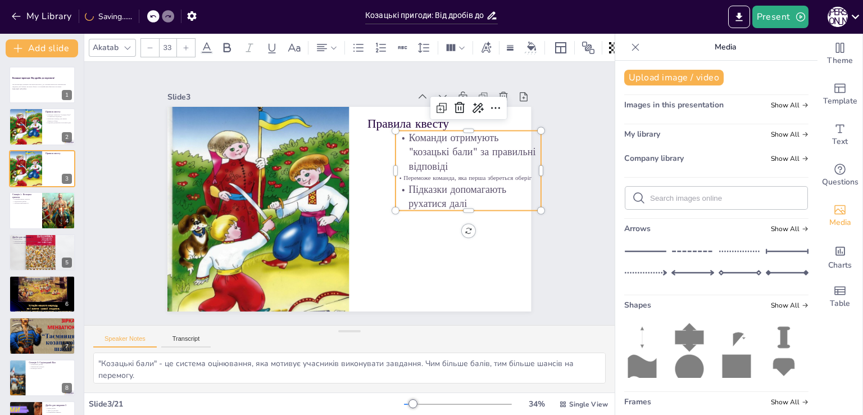
click at [441, 175] on p "Переможе команда, яка перша збереться оберіг" at bounding box center [469, 178] width 146 height 9
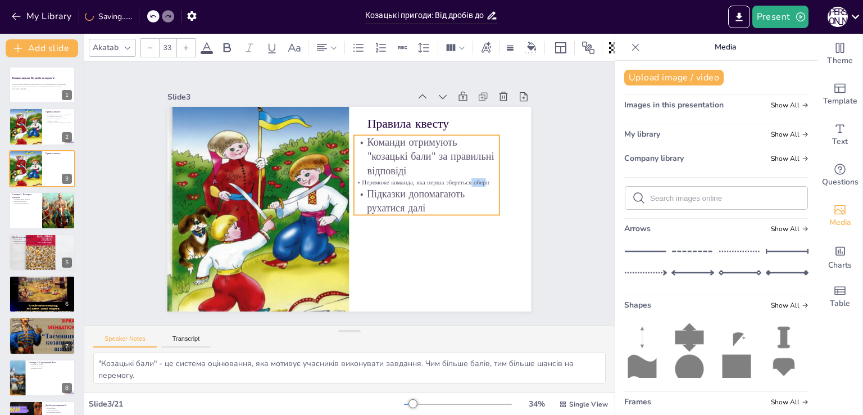
drag, startPoint x: 516, startPoint y: 173, endPoint x: 476, endPoint y: 177, distance: 40.2
click at [476, 178] on p "Переможе команда, яка перша збереться оберіг" at bounding box center [427, 182] width 146 height 9
click at [479, 178] on p "Переможе команда, яка перша збереться оберіг" at bounding box center [427, 182] width 146 height 9
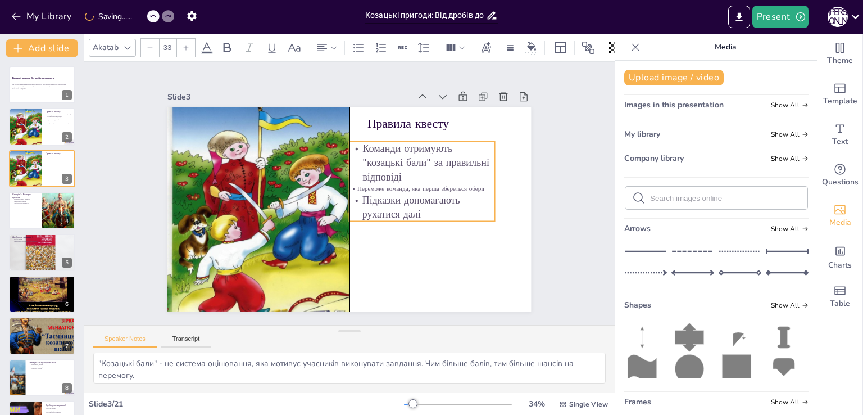
drag, startPoint x: 482, startPoint y: 177, endPoint x: 474, endPoint y: 183, distance: 10.0
click at [474, 184] on p "Переможе команда, яка перша збереться оберіг" at bounding box center [423, 188] width 146 height 9
click at [474, 184] on p "Переможе команда, яка перша збереться оберіг" at bounding box center [423, 196] width 146 height 24
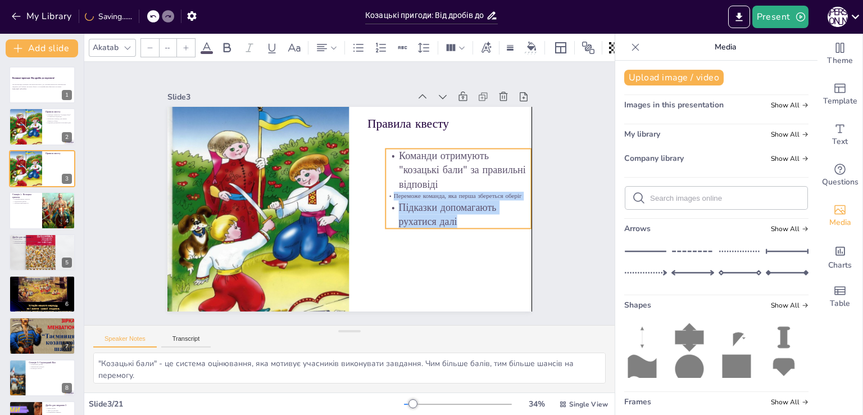
drag, startPoint x: 349, startPoint y: 184, endPoint x: 381, endPoint y: 192, distance: 32.9
click at [385, 196] on p "Переможе команда, яка перша збереться оберіг" at bounding box center [458, 208] width 146 height 24
click at [184, 46] on icon at bounding box center [186, 47] width 7 height 7
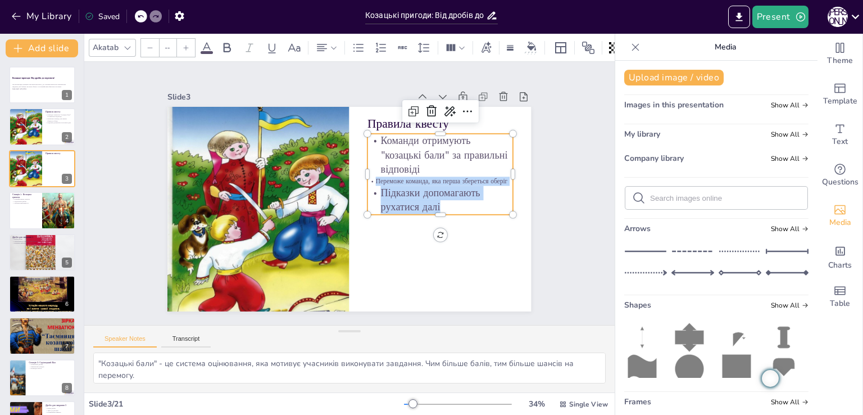
click at [186, 46] on icon at bounding box center [186, 47] width 7 height 7
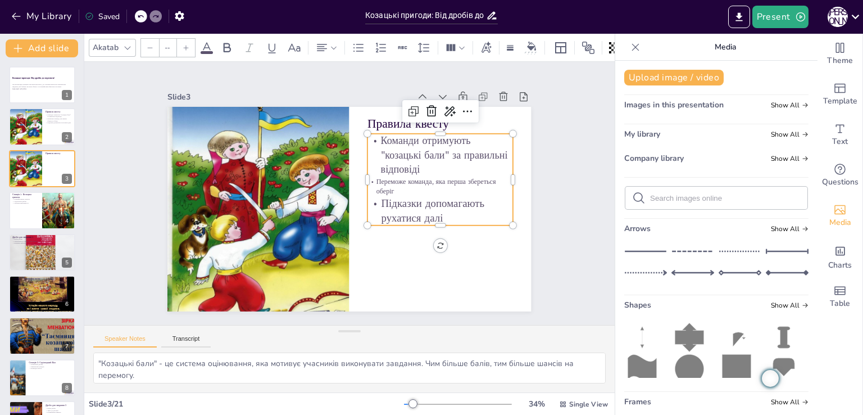
click at [186, 46] on icon at bounding box center [186, 47] width 7 height 7
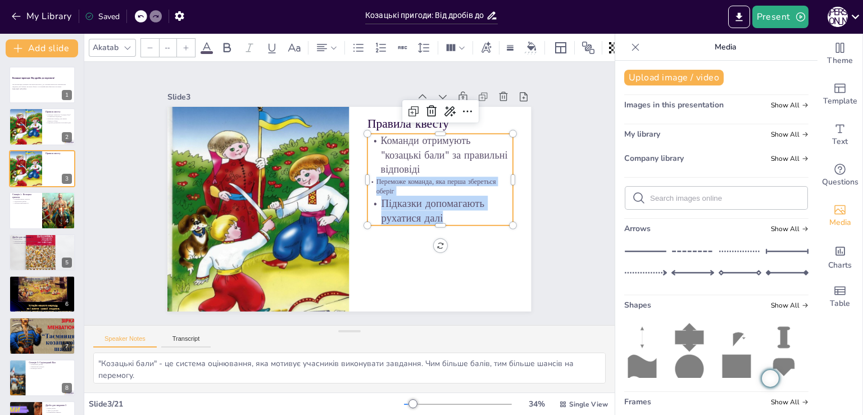
click at [186, 46] on icon at bounding box center [186, 47] width 7 height 7
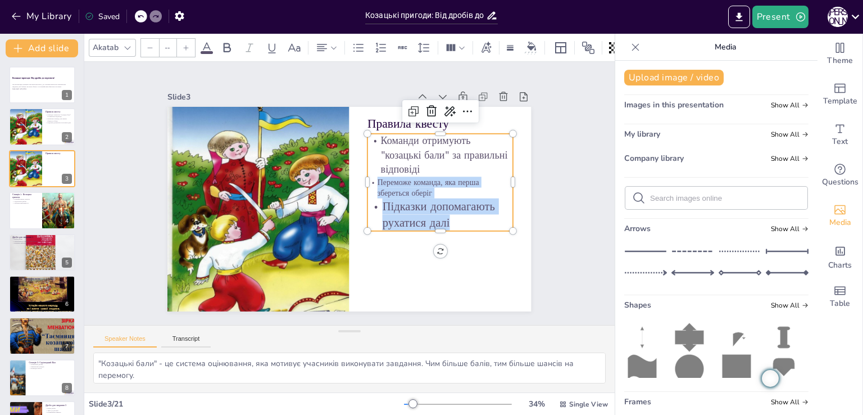
click at [186, 46] on icon at bounding box center [186, 47] width 7 height 7
click at [185, 46] on icon at bounding box center [186, 47] width 7 height 7
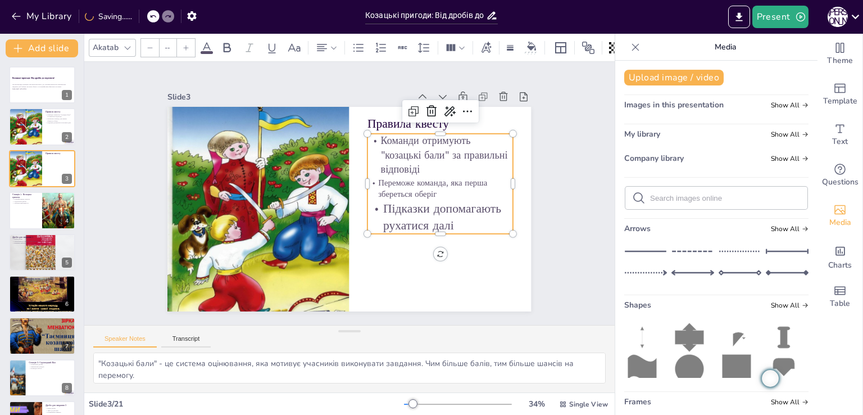
click at [185, 46] on icon at bounding box center [186, 47] width 7 height 7
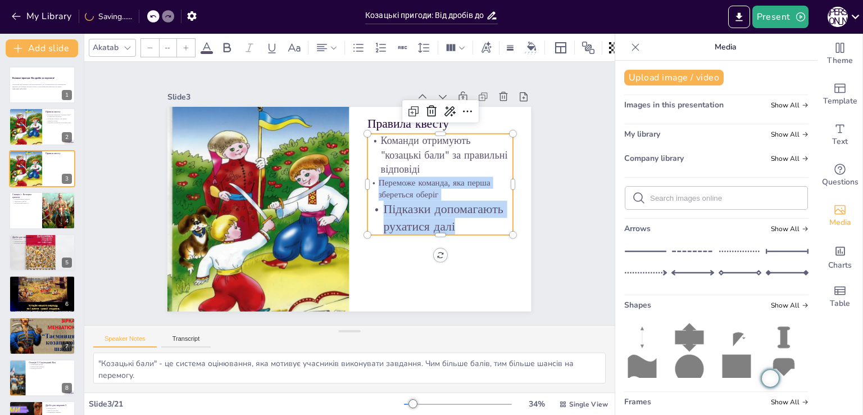
click at [185, 46] on icon at bounding box center [186, 47] width 7 height 7
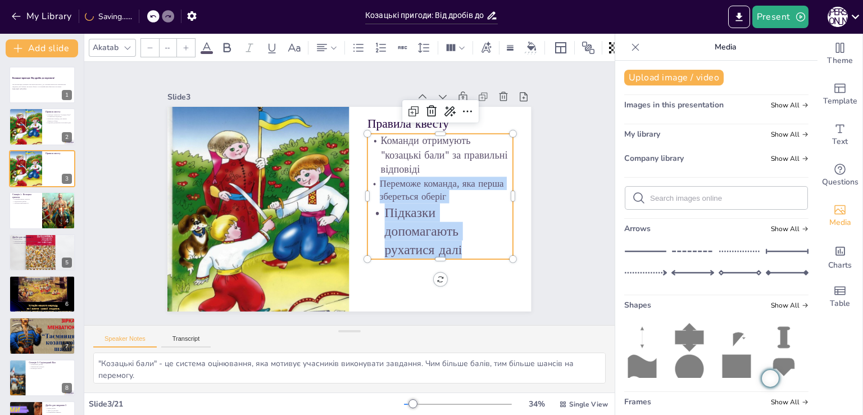
click at [185, 46] on icon at bounding box center [186, 47] width 7 height 7
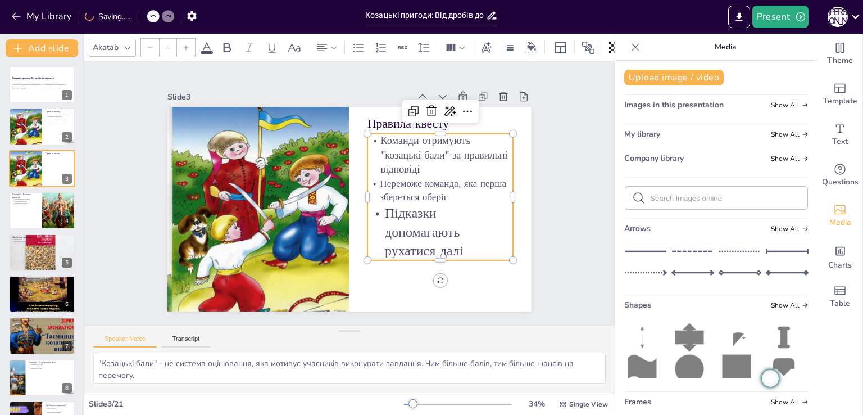
click at [185, 46] on icon at bounding box center [186, 47] width 7 height 7
click at [392, 222] on p "Підказки допомагають рухатися далі" at bounding box center [435, 243] width 151 height 73
click at [379, 214] on p "Підказки допомагають рухатися далі" at bounding box center [441, 234] width 146 height 58
click at [394, 206] on p "Підказки допомагають рухатися далі" at bounding box center [441, 234] width 146 height 58
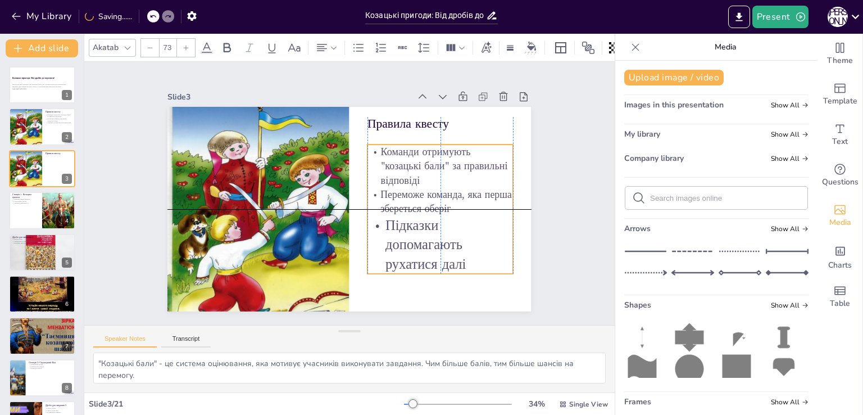
drag, startPoint x: 377, startPoint y: 203, endPoint x: 375, endPoint y: 217, distance: 14.2
click at [375, 218] on p "Підказки допомагають рухатися далі" at bounding box center [434, 254] width 151 height 73
click at [411, 242] on p "Підказки допомагають рухатися далі" at bounding box center [434, 254] width 151 height 73
click at [444, 258] on p "Підказки допомагають рухатися далі" at bounding box center [434, 254] width 151 height 73
click at [470, 260] on p "Підказки допомагають рухатися далі" at bounding box center [441, 245] width 146 height 58
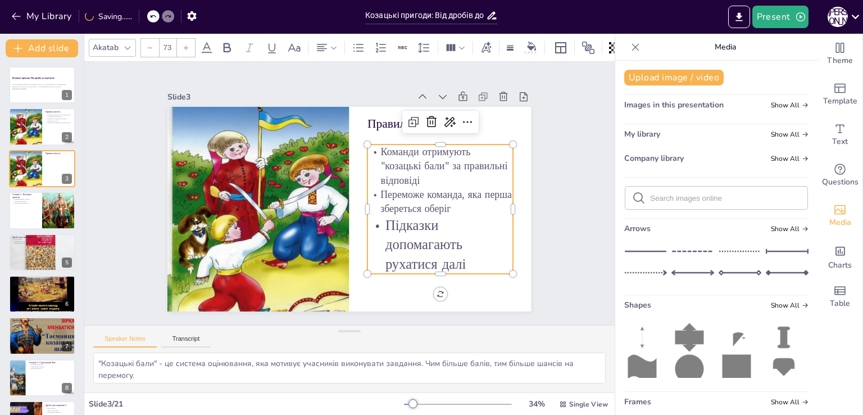
click at [465, 260] on p "Підказки допомагають рухатися далі" at bounding box center [434, 254] width 151 height 73
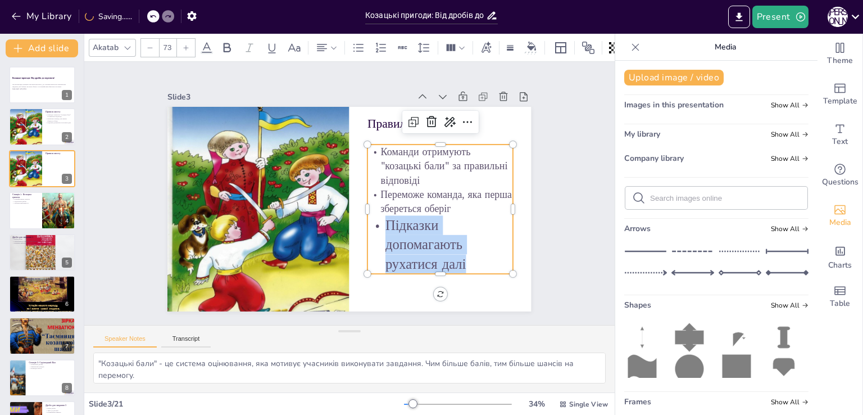
click at [461, 259] on p "Підказки допомагають рухатися далі" at bounding box center [434, 254] width 151 height 73
click at [151, 46] on icon at bounding box center [150, 47] width 7 height 7
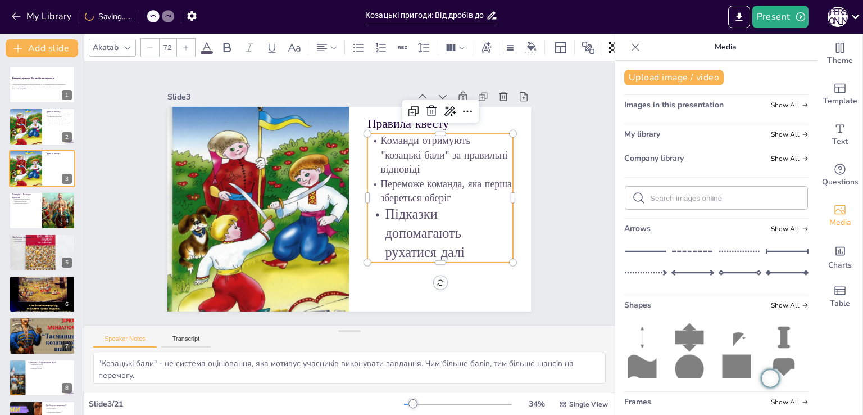
click at [151, 46] on icon at bounding box center [150, 47] width 7 height 7
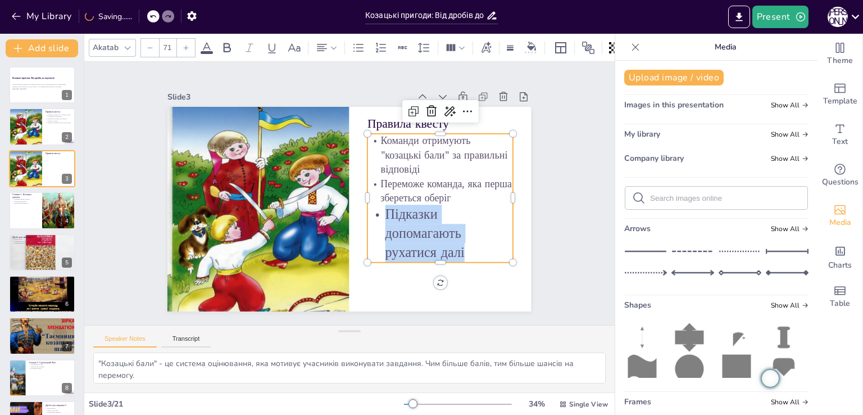
click at [151, 46] on icon at bounding box center [150, 47] width 7 height 7
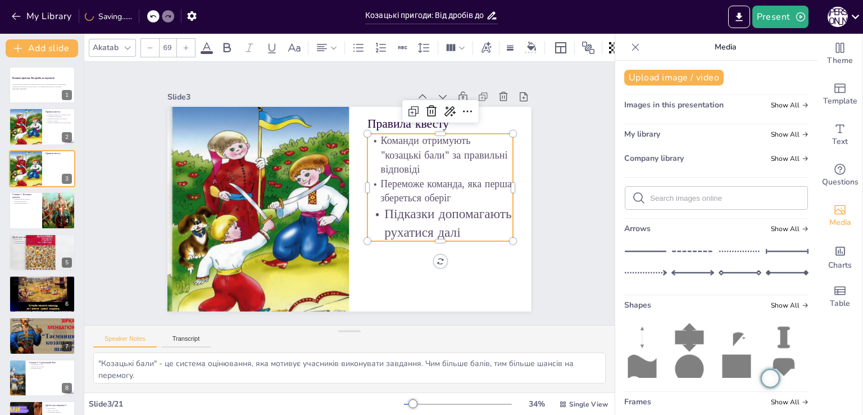
click at [151, 46] on icon at bounding box center [150, 47] width 7 height 7
click at [151, 48] on div at bounding box center [150, 48] width 18 height 18
click at [411, 193] on p "Переможе команда, яка перша збереться оберіг" at bounding box center [441, 191] width 146 height 28
click at [403, 186] on p "Переможе команда, яка перша збереться оберіг" at bounding box center [441, 191] width 146 height 28
click at [402, 186] on p "Переможе команда, яка перша збереться оберіг" at bounding box center [441, 200] width 148 height 43
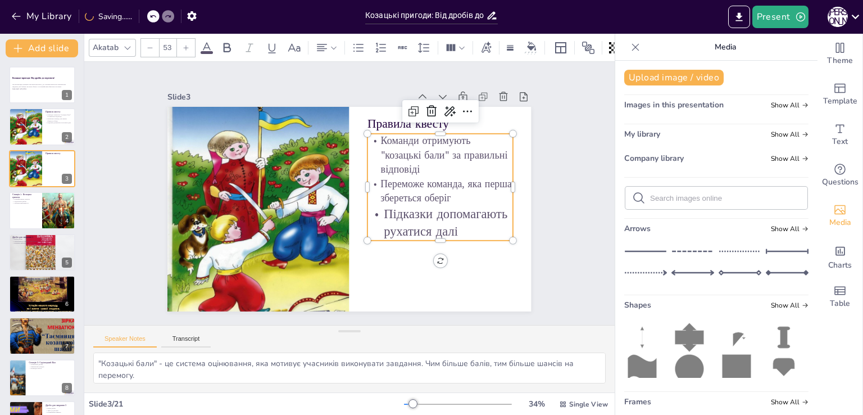
click at [439, 192] on p "Переможе команда, яка перша збереться оберіг" at bounding box center [441, 200] width 148 height 43
click at [437, 192] on p "Переможе команда, яка перша збереться оберіг" at bounding box center [441, 191] width 146 height 28
click at [446, 192] on p "Переможе команда, яка перша збереться оберіг" at bounding box center [441, 200] width 148 height 43
click at [445, 192] on p "Переможе команда, яка перша збереться оберіг" at bounding box center [441, 200] width 148 height 43
click at [445, 191] on p "Переможе команда, яка перша збереться оберіг" at bounding box center [441, 197] width 148 height 43
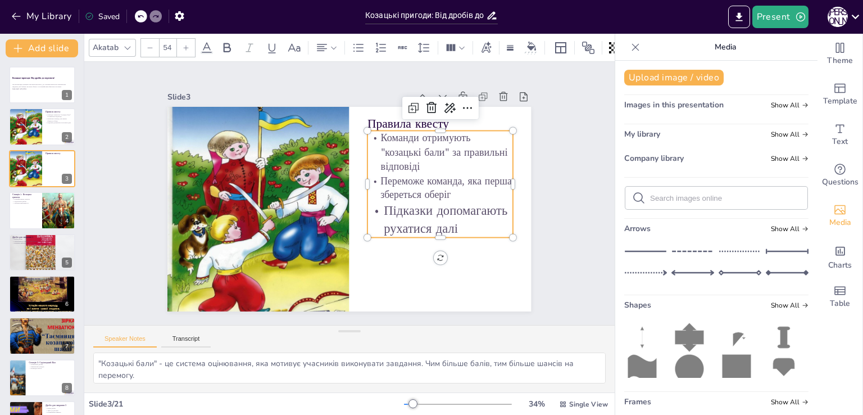
click at [447, 133] on p "Команди отримують "козацькі бали" за правильні відповіді" at bounding box center [444, 162] width 149 height 58
click at [451, 126] on div at bounding box center [441, 125] width 146 height 9
click at [456, 136] on p "Команди отримують "козацькі бали" за правильні відповіді" at bounding box center [447, 172] width 151 height 73
click at [474, 131] on p "Команди отримують "козацькі бали" за правильні відповіді" at bounding box center [441, 152] width 146 height 43
click at [456, 237] on div at bounding box center [441, 241] width 146 height 9
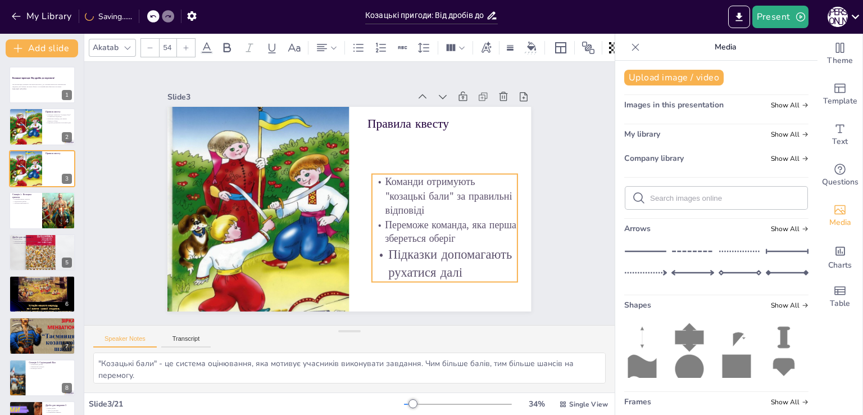
drag, startPoint x: 423, startPoint y: 160, endPoint x: 427, endPoint y: 203, distance: 43.5
click at [427, 203] on p "Команди отримують "козацькі бали" за правильні відповіді" at bounding box center [444, 206] width 149 height 58
click at [434, 125] on p "Правила квесту" at bounding box center [441, 123] width 146 height 17
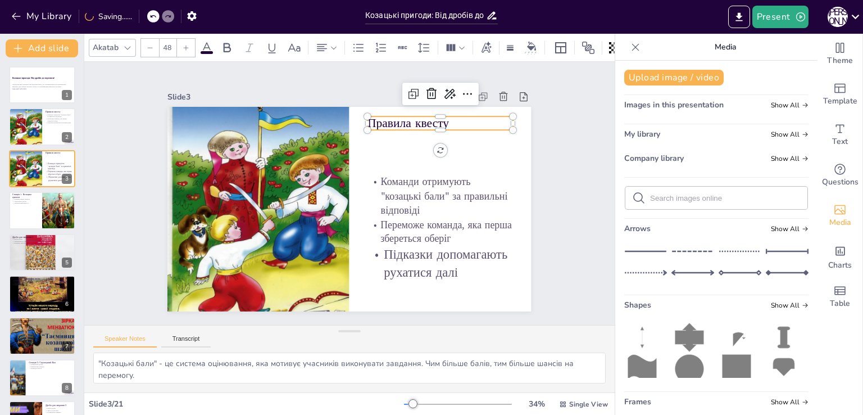
click at [446, 134] on p "Правила квесту" at bounding box center [463, 178] width 134 height 88
click at [446, 120] on p "Правила квесту" at bounding box center [453, 143] width 146 height 47
click at [444, 116] on p "Правила квесту" at bounding box center [441, 123] width 146 height 17
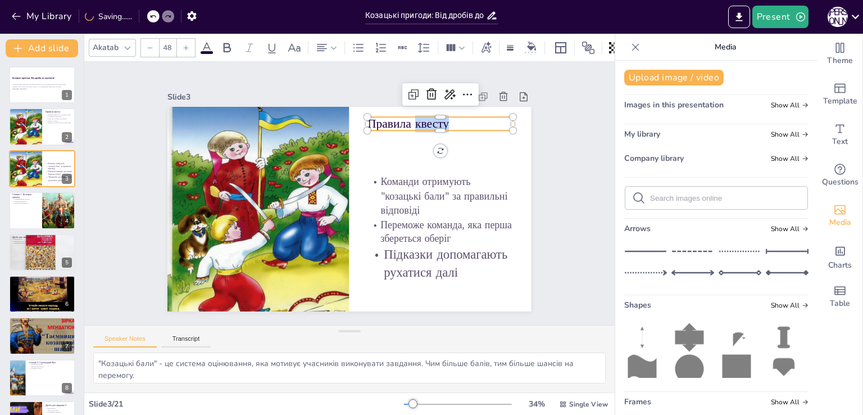
click at [444, 117] on p "Правила квесту" at bounding box center [447, 133] width 147 height 32
click at [393, 121] on p "Правила квесту" at bounding box center [447, 133] width 147 height 32
click at [374, 117] on p "Правила квесту" at bounding box center [447, 133] width 147 height 32
click at [374, 120] on p "Правила квесту" at bounding box center [447, 133] width 147 height 32
click at [370, 120] on p "Правила квесту" at bounding box center [441, 123] width 146 height 17
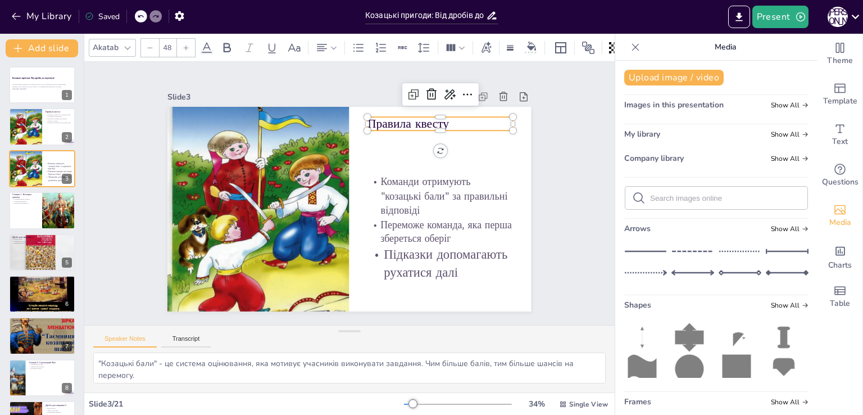
drag, startPoint x: 374, startPoint y: 120, endPoint x: 382, endPoint y: 120, distance: 7.3
click at [376, 120] on p "Правила квесту" at bounding box center [441, 123] width 146 height 17
drag, startPoint x: 382, startPoint y: 120, endPoint x: 397, endPoint y: 120, distance: 14.6
click at [383, 120] on p "Правила квесту" at bounding box center [447, 133] width 147 height 32
click at [397, 120] on p "Правила квесту" at bounding box center [447, 133] width 147 height 32
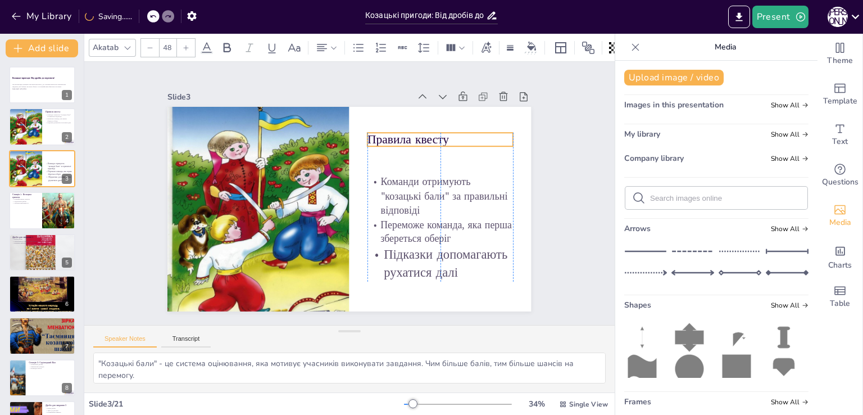
drag, startPoint x: 451, startPoint y: 120, endPoint x: 455, endPoint y: 135, distance: 16.4
click at [455, 135] on p "Правила квесту" at bounding box center [446, 149] width 147 height 32
drag, startPoint x: 367, startPoint y: 134, endPoint x: 333, endPoint y: 126, distance: 34.8
click at [338, 126] on p "Правила квесту" at bounding box center [411, 131] width 146 height 17
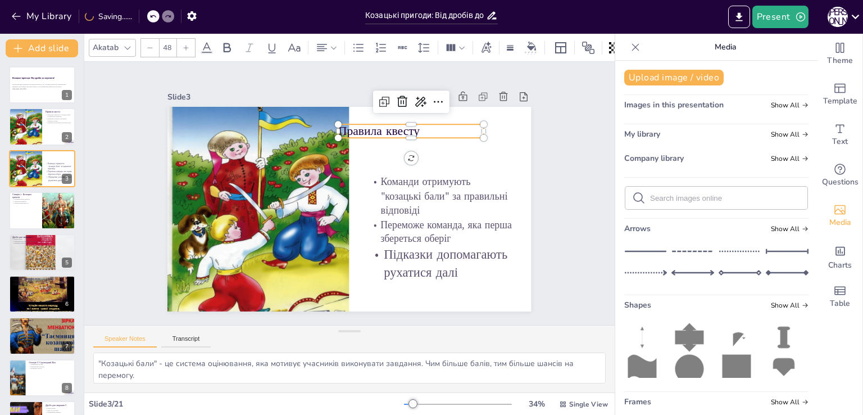
drag, startPoint x: 354, startPoint y: 126, endPoint x: 370, endPoint y: 128, distance: 16.3
click at [355, 126] on p "Правила квесту" at bounding box center [411, 131] width 146 height 17
click at [432, 128] on p "Правила квесту" at bounding box center [412, 131] width 146 height 17
click at [189, 45] on div at bounding box center [186, 48] width 18 height 18
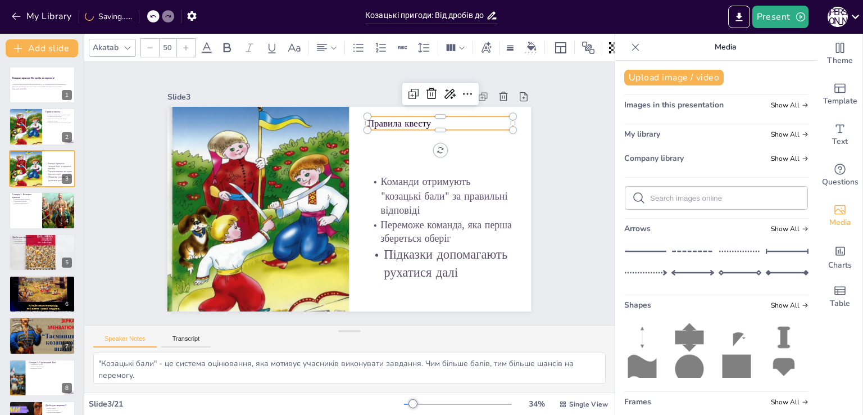
click at [189, 45] on div at bounding box center [186, 48] width 18 height 18
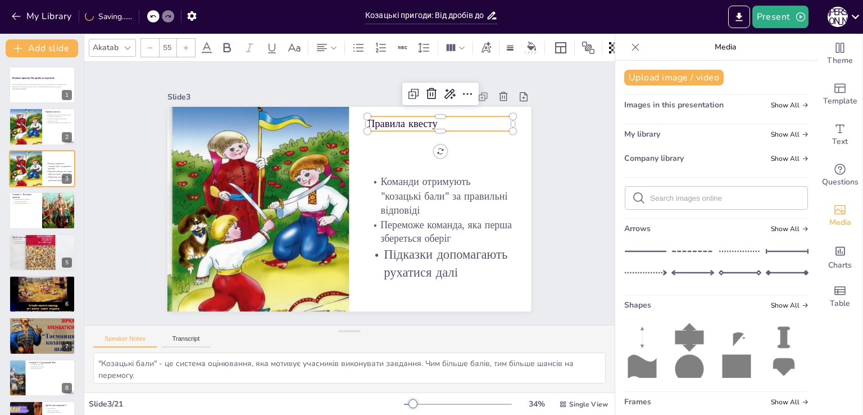
click at [189, 45] on div at bounding box center [186, 48] width 18 height 18
click at [189, 46] on icon at bounding box center [186, 47] width 7 height 7
click at [188, 46] on icon at bounding box center [186, 47] width 7 height 7
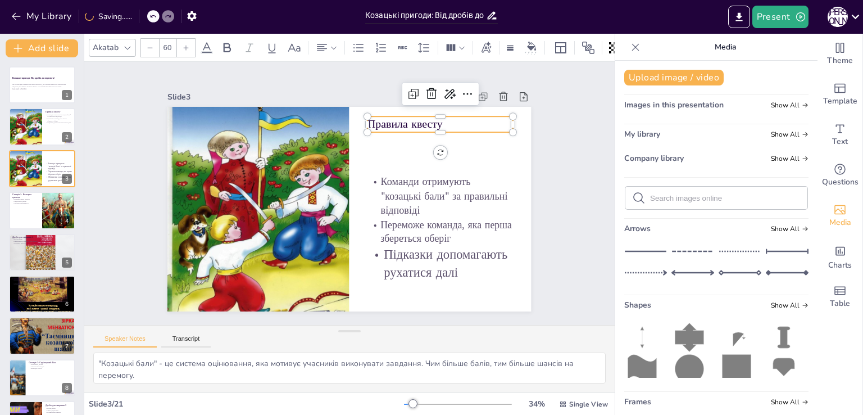
click at [188, 46] on icon at bounding box center [186, 47] width 7 height 7
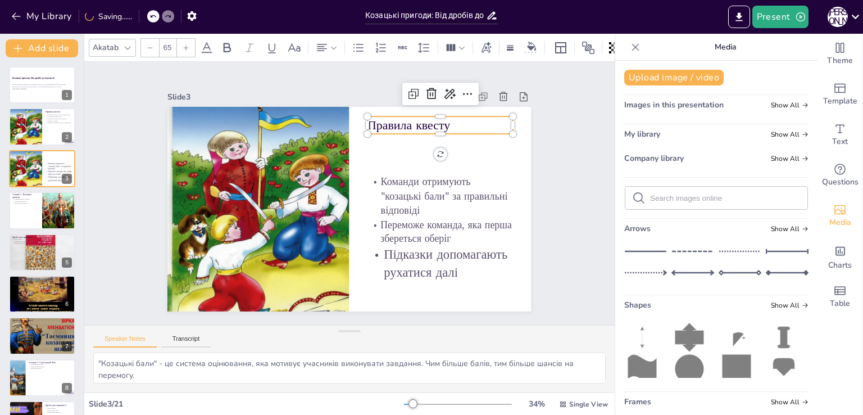
click at [188, 46] on icon at bounding box center [186, 47] width 7 height 7
click at [188, 47] on div at bounding box center [186, 48] width 18 height 18
click at [187, 47] on div at bounding box center [186, 48] width 18 height 18
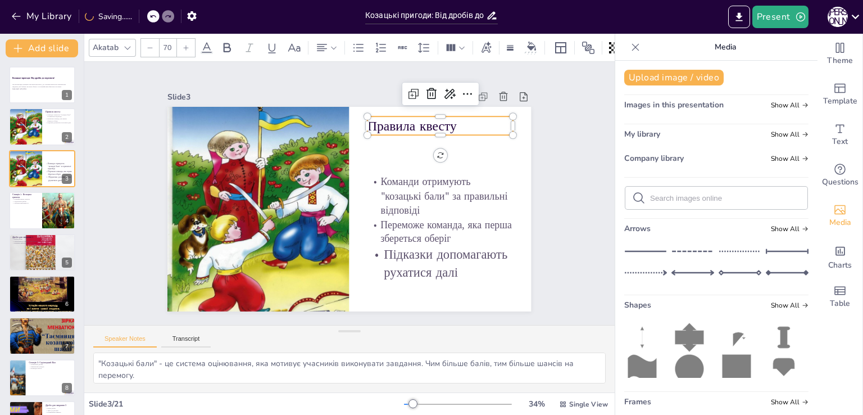
click at [187, 47] on div at bounding box center [186, 48] width 18 height 18
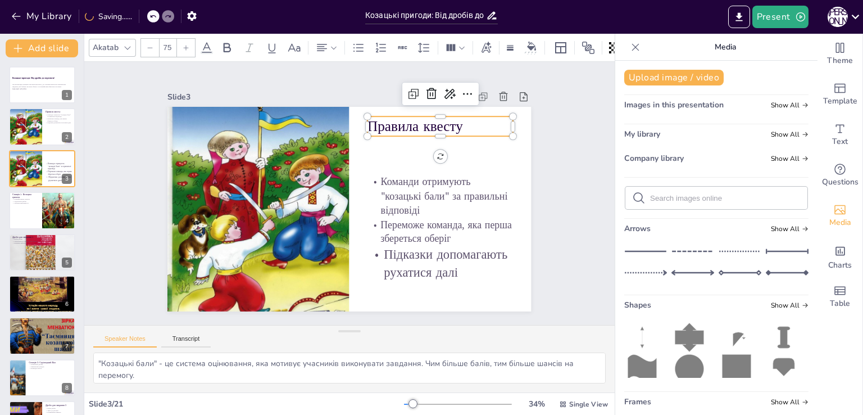
click at [187, 47] on div at bounding box center [186, 48] width 18 height 18
click at [186, 47] on div at bounding box center [186, 48] width 18 height 18
click at [185, 47] on div at bounding box center [186, 48] width 18 height 18
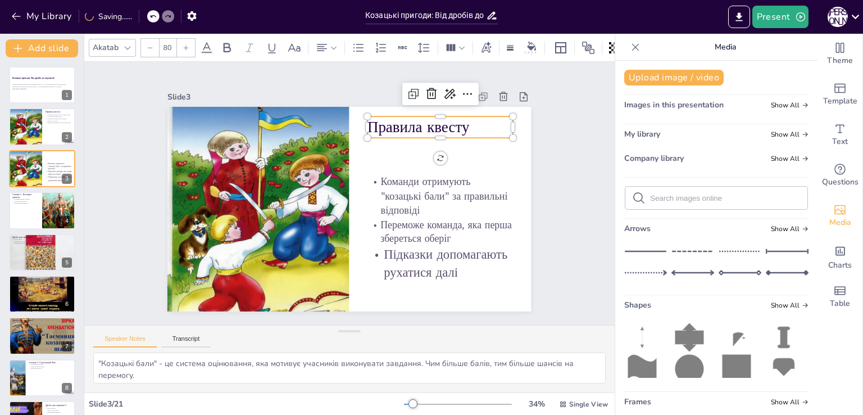
click at [185, 48] on div at bounding box center [186, 48] width 18 height 18
click at [184, 48] on div at bounding box center [186, 48] width 18 height 18
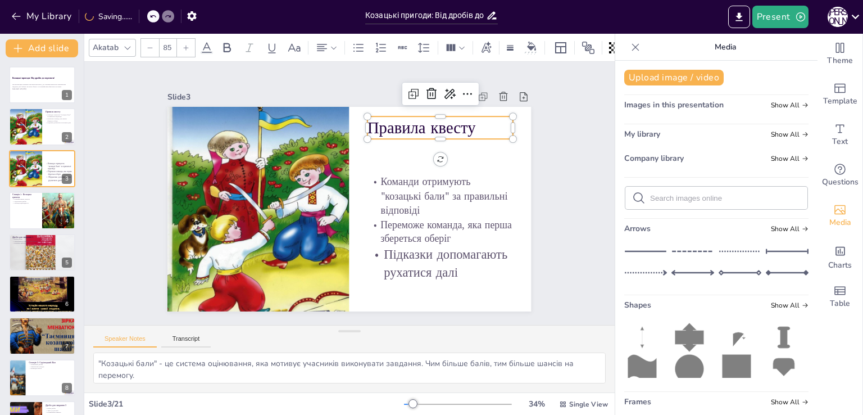
click at [184, 48] on div at bounding box center [186, 48] width 18 height 18
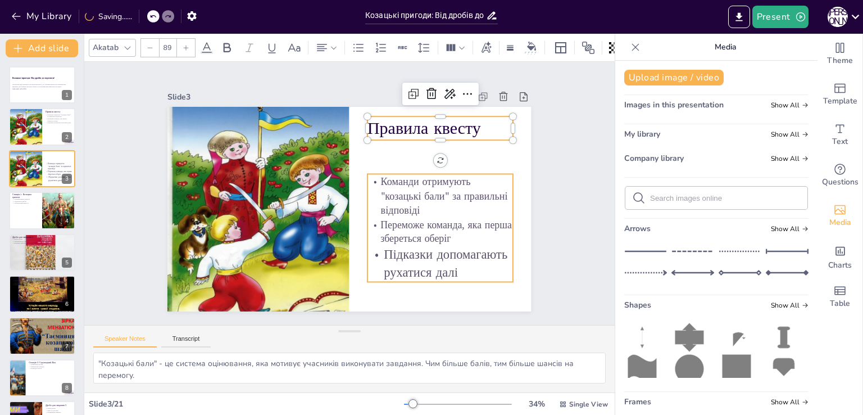
click at [445, 228] on p "Переможе команда, яка перша збереться оберіг" at bounding box center [436, 240] width 148 height 43
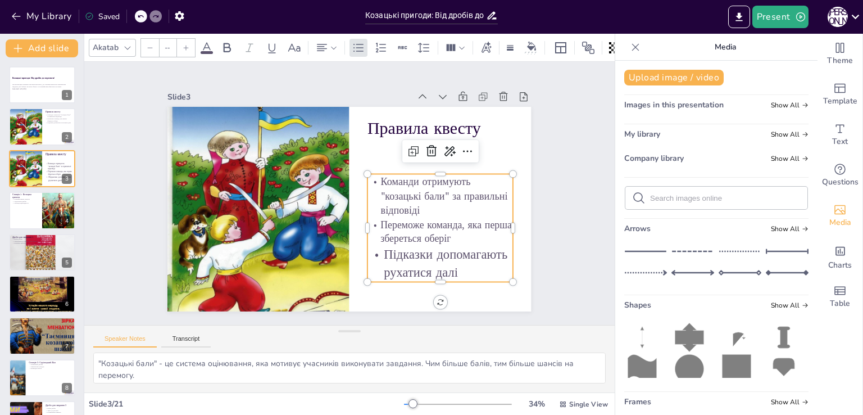
click at [450, 231] on p "Переможе команда, яка перша збереться оберіг" at bounding box center [441, 232] width 146 height 28
click at [447, 232] on p "Переможе команда, яка перша збереться оберіг" at bounding box center [441, 232] width 146 height 28
click at [379, 219] on p "Переможе команда, яка перша збереться оберіг" at bounding box center [436, 240] width 148 height 43
click at [379, 220] on p "Переможе команда, яка перша збереться оберіг" at bounding box center [436, 241] width 148 height 43
click at [380, 220] on p "Переможе команда, яка перша збереться оберіг" at bounding box center [436, 241] width 148 height 43
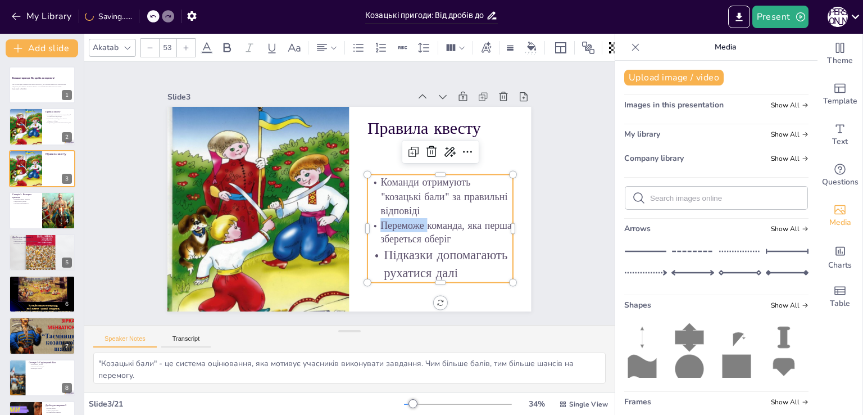
click at [380, 219] on p "Переможе команда, яка перша збереться оберіг" at bounding box center [441, 232] width 146 height 28
click at [427, 239] on p "Переможе команда, яка перша збереться оберіг" at bounding box center [441, 232] width 146 height 28
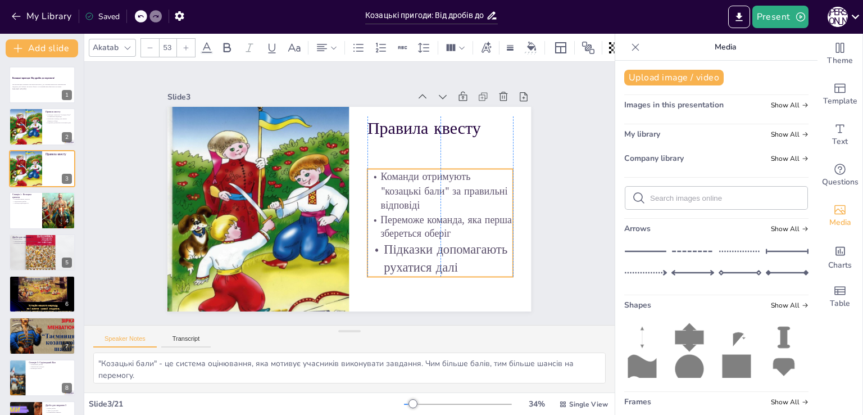
drag, startPoint x: 373, startPoint y: 222, endPoint x: 377, endPoint y: 216, distance: 6.9
click at [377, 218] on p "Переможе команда, яка перша збереться оберіг" at bounding box center [419, 260] width 144 height 85
click at [444, 244] on p "Підказки допомагають рухатися далі" at bounding box center [416, 283] width 150 height 79
click at [433, 218] on p "Переможе команда, яка перша збереться оберіг" at bounding box center [437, 234] width 148 height 43
click at [432, 218] on p "Переможе команда, яка перша збереться оберіг" at bounding box center [437, 234] width 148 height 43
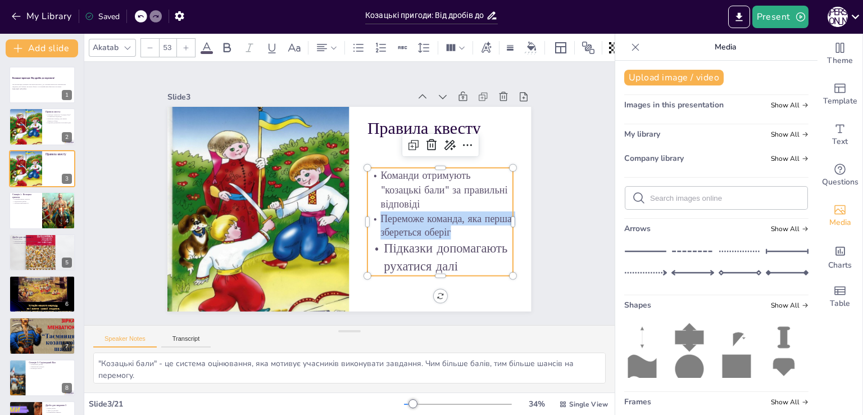
click at [432, 218] on p "Переможе команда, яка перша збереться оберіг" at bounding box center [441, 225] width 146 height 28
click at [184, 44] on icon at bounding box center [186, 47] width 7 height 7
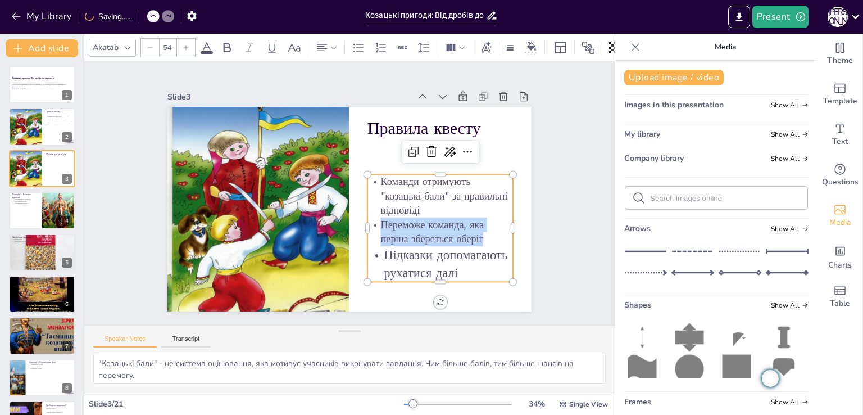
click at [184, 44] on icon at bounding box center [186, 47] width 7 height 7
click at [183, 44] on icon at bounding box center [186, 47] width 7 height 7
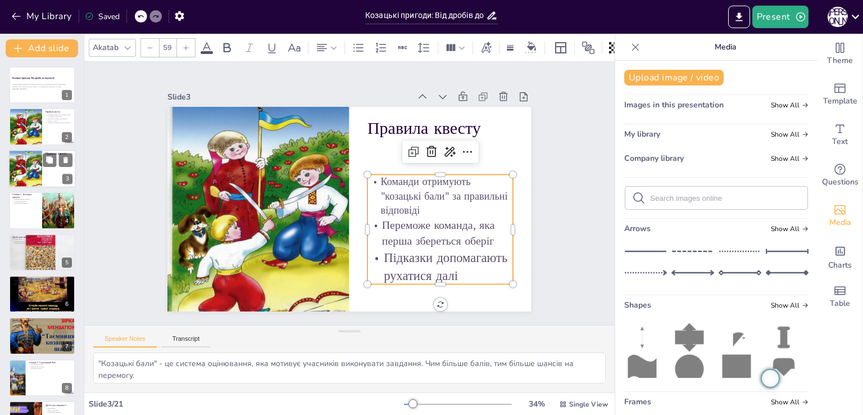
click at [48, 178] on div at bounding box center [59, 172] width 27 height 20
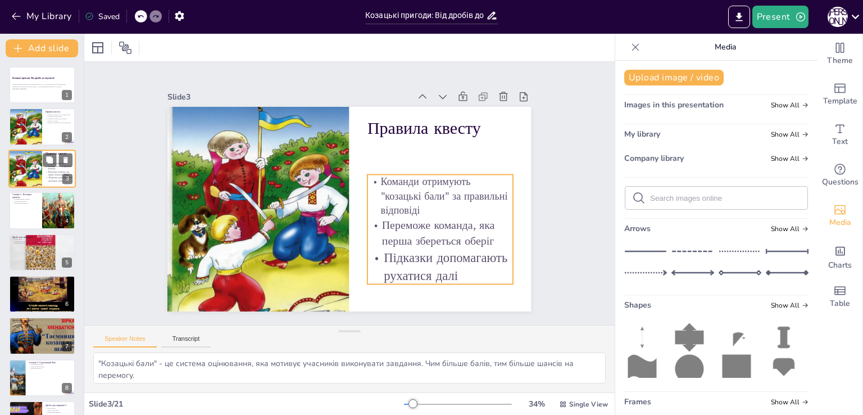
click at [47, 166] on p "Команди отримують "козацькі бали" за правильні відповіді" at bounding box center [59, 166] width 27 height 8
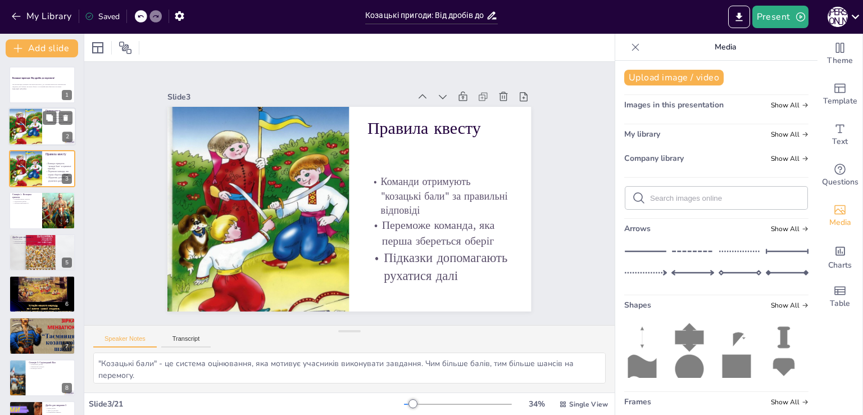
click at [46, 132] on div at bounding box center [41, 127] width 67 height 38
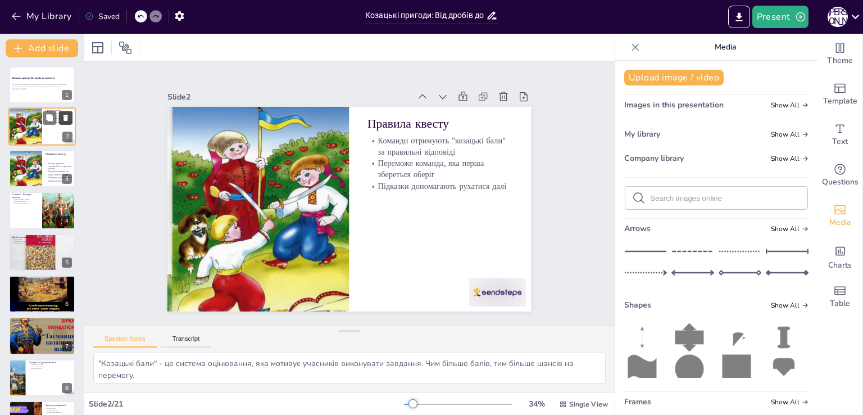
click at [62, 117] on icon at bounding box center [66, 118] width 8 height 8
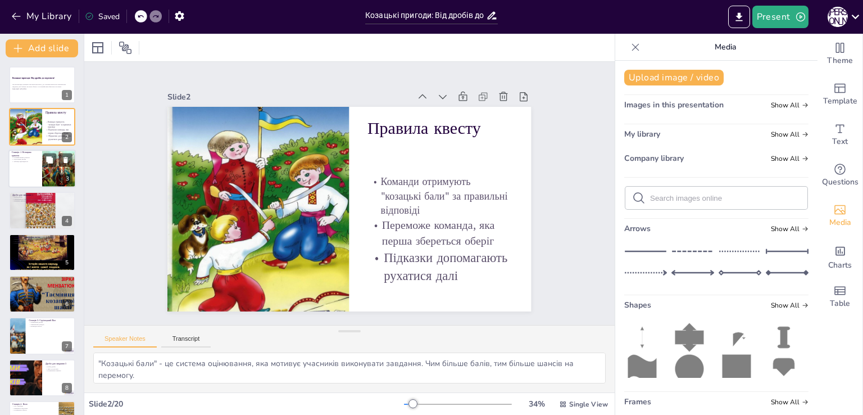
click at [16, 174] on div at bounding box center [41, 169] width 67 height 38
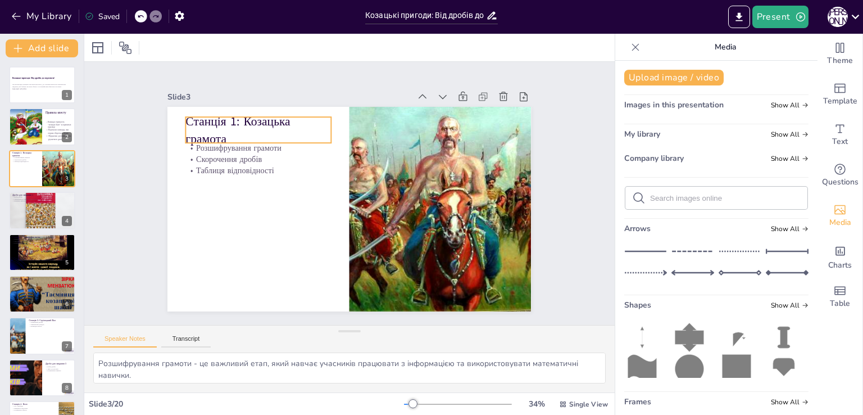
click at [236, 128] on p "Станція 1: Козацька грамота" at bounding box center [266, 120] width 148 height 49
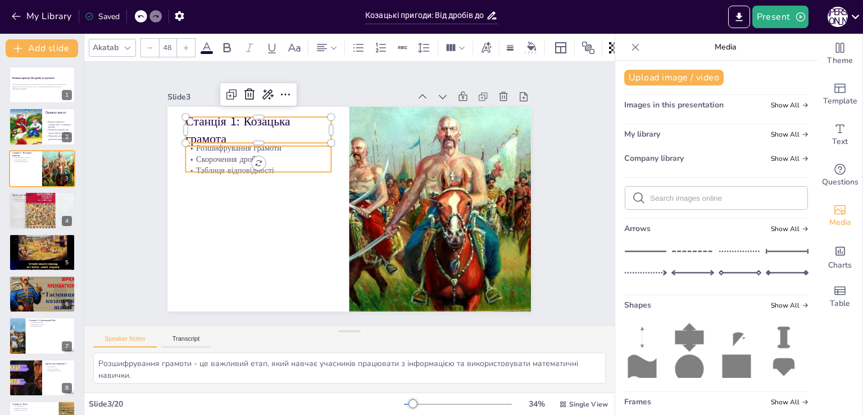
click at [238, 154] on p "Скорочення дробів" at bounding box center [281, 126] width 138 height 70
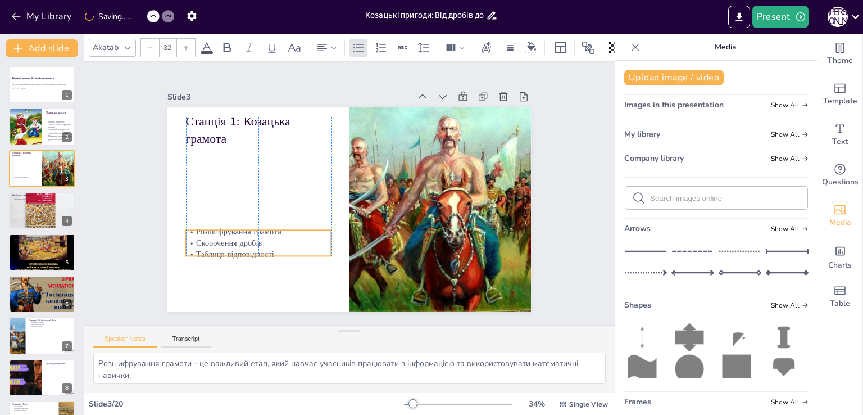
drag, startPoint x: 236, startPoint y: 151, endPoint x: 240, endPoint y: 238, distance: 86.7
click at [239, 239] on p "Скорочення дробів" at bounding box center [254, 233] width 146 height 26
click at [269, 250] on p "Таблиця відповідності" at bounding box center [259, 255] width 146 height 11
click at [259, 227] on p "Розшифрування грамоти" at bounding box center [255, 221] width 146 height 26
click at [270, 232] on p "Розшифрування грамоти" at bounding box center [255, 223] width 146 height 26
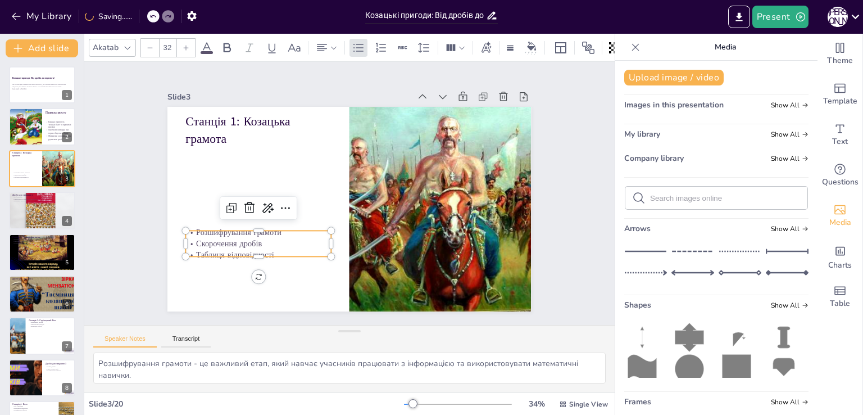
click at [269, 230] on p "Розшифрування грамоти" at bounding box center [255, 222] width 146 height 26
click at [272, 234] on p "Скорочення дробів" at bounding box center [254, 234] width 146 height 26
click at [273, 227] on p "Розшифрування грамоти" at bounding box center [251, 192] width 138 height 70
click at [295, 227] on p "Розшифрування грамоти" at bounding box center [255, 222] width 146 height 26
click at [273, 231] on p "Розшифрування грамоти" at bounding box center [255, 223] width 146 height 26
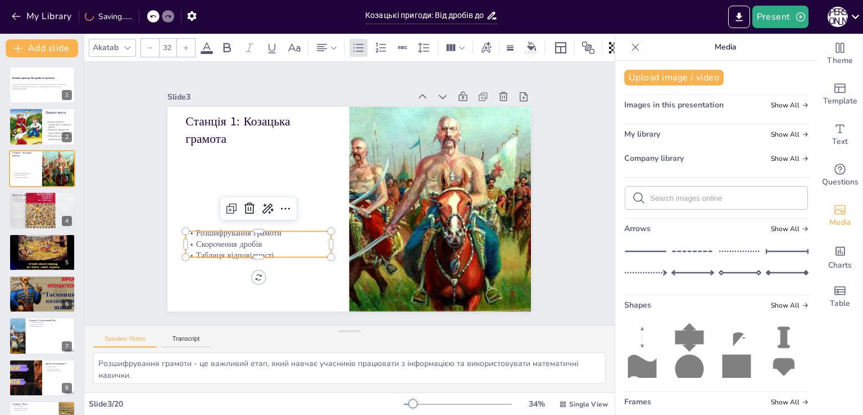
drag, startPoint x: 269, startPoint y: 237, endPoint x: 226, endPoint y: 234, distance: 43.4
click at [261, 235] on p "Скорочення дробів" at bounding box center [254, 234] width 146 height 26
click at [181, 229] on p "Розшифрування грамоти" at bounding box center [251, 230] width 146 height 11
click at [182, 229] on p "Розшифрування грамоти" at bounding box center [251, 230] width 146 height 11
click at [184, 231] on p "Розшифрування грамоти" at bounding box center [247, 211] width 144 height 42
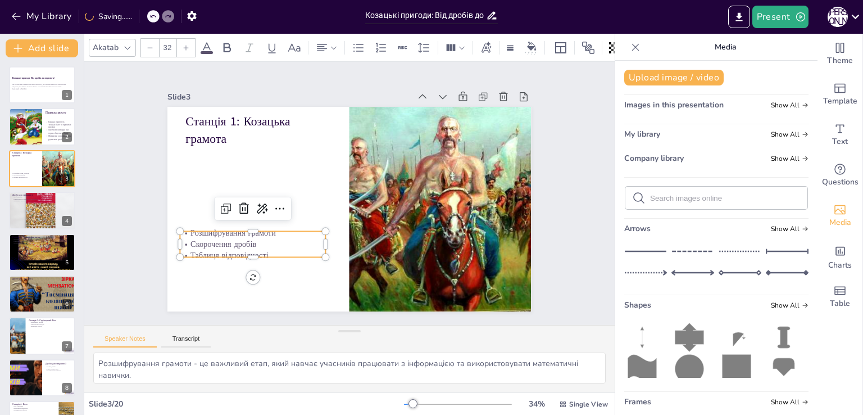
click at [187, 230] on p "Розшифрування грамоти" at bounding box center [250, 222] width 146 height 26
click at [200, 230] on p "Розшифрування грамоти" at bounding box center [254, 232] width 146 height 11
click at [201, 230] on p "Розшифрування грамоти" at bounding box center [250, 223] width 146 height 26
click at [207, 228] on p "Розшифрування грамоти" at bounding box center [254, 232] width 146 height 11
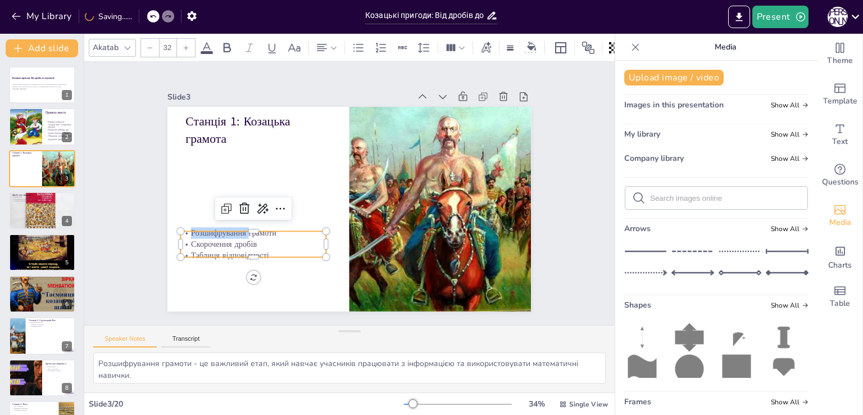
click at [207, 228] on p "Розшифрування грамоти" at bounding box center [250, 223] width 146 height 26
click at [181, 43] on div at bounding box center [186, 48] width 18 height 18
click at [182, 43] on div at bounding box center [186, 48] width 18 height 18
click at [183, 44] on icon at bounding box center [186, 47] width 7 height 7
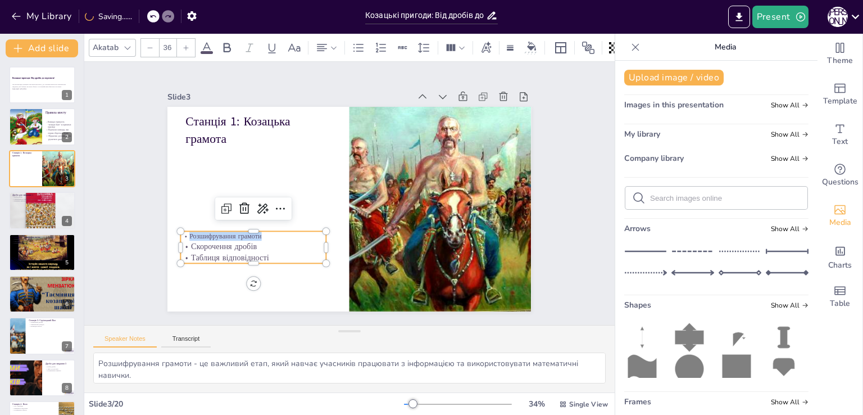
click at [183, 44] on icon at bounding box center [186, 47] width 7 height 7
click at [181, 43] on div at bounding box center [186, 48] width 18 height 18
click at [180, 43] on div at bounding box center [186, 48] width 18 height 18
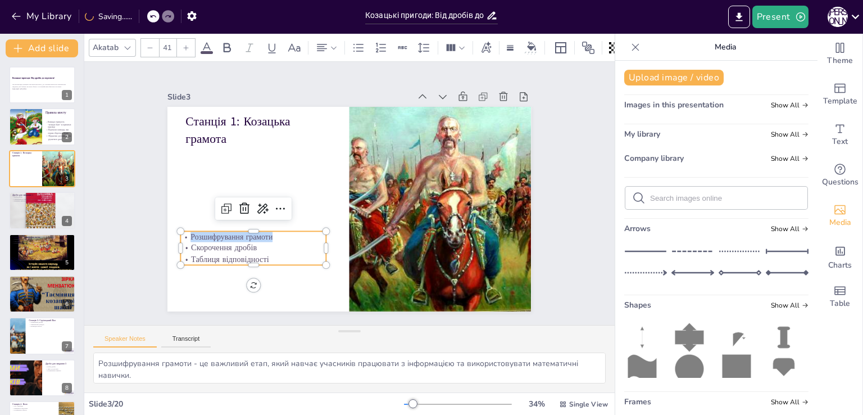
click at [179, 43] on div at bounding box center [186, 48] width 18 height 18
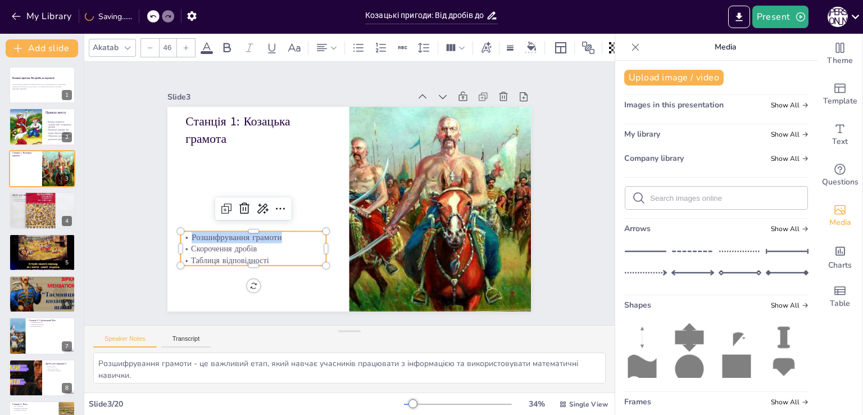
click at [179, 43] on div at bounding box center [186, 48] width 18 height 18
click at [178, 43] on div at bounding box center [186, 48] width 18 height 18
click at [177, 43] on div at bounding box center [186, 48] width 18 height 18
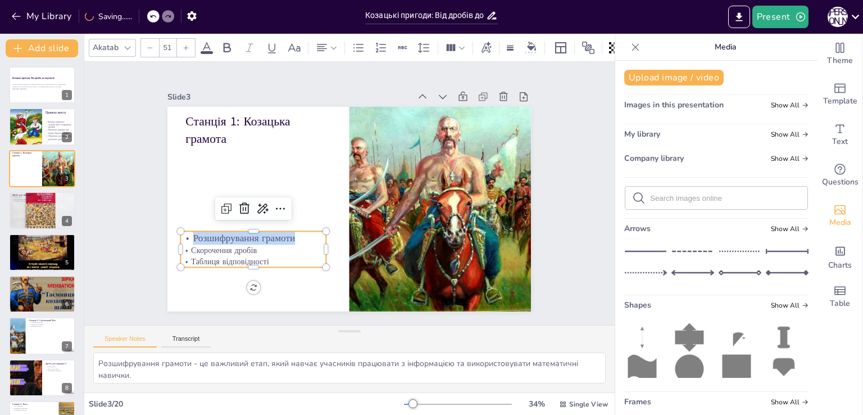
click at [177, 43] on div at bounding box center [186, 48] width 18 height 18
click at [175, 43] on div "55" at bounding box center [168, 48] width 18 height 18
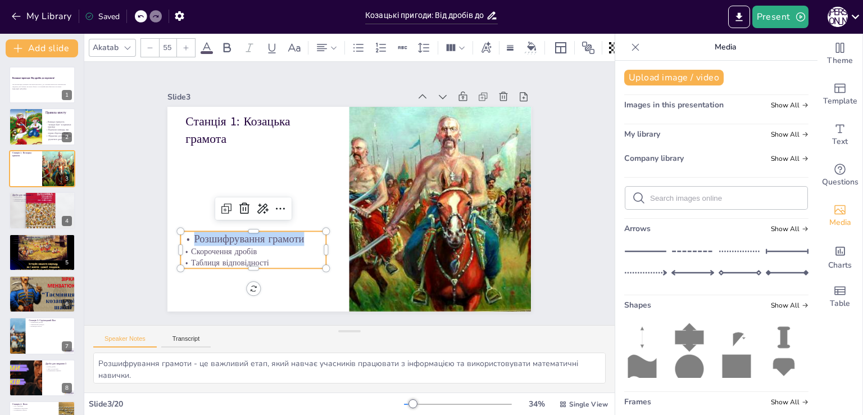
click at [182, 42] on div at bounding box center [186, 48] width 18 height 18
click at [182, 43] on div at bounding box center [186, 48] width 18 height 18
click at [183, 44] on icon at bounding box center [186, 47] width 7 height 7
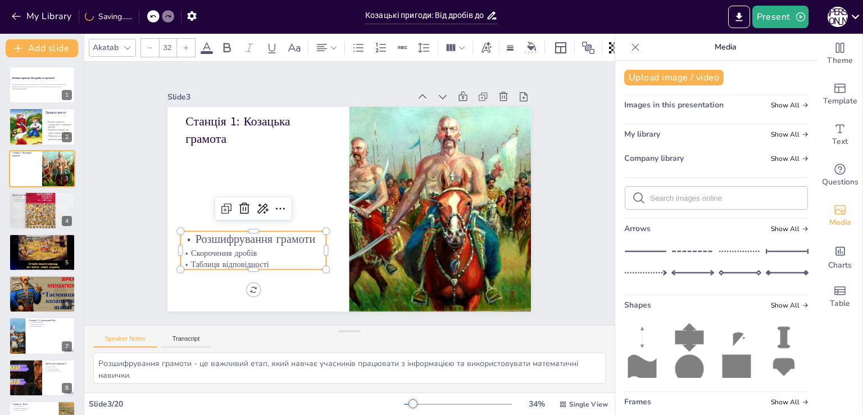
click at [241, 250] on p "Скорочення дробів" at bounding box center [248, 242] width 146 height 26
click at [243, 250] on p "Скорочення дробів" at bounding box center [248, 242] width 146 height 26
click at [255, 249] on p "Скорочення дробів" at bounding box center [254, 252] width 146 height 11
click at [255, 243] on p "Скорочення дробів" at bounding box center [238, 209] width 138 height 70
click at [185, 245] on p "Скорочення дробів" at bounding box center [248, 242] width 146 height 26
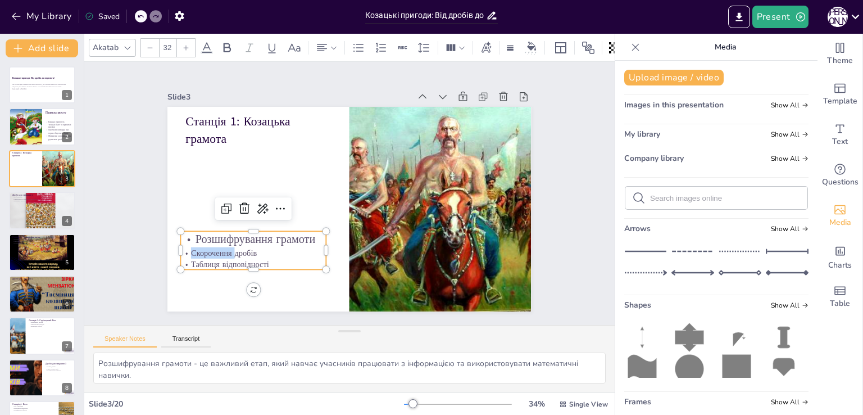
click at [187, 246] on p "Скорочення дробів" at bounding box center [248, 242] width 146 height 26
click at [187, 245] on p "Скорочення дробів" at bounding box center [248, 242] width 146 height 26
click at [189, 39] on div at bounding box center [186, 48] width 18 height 18
click at [191, 39] on div at bounding box center [186, 48] width 18 height 18
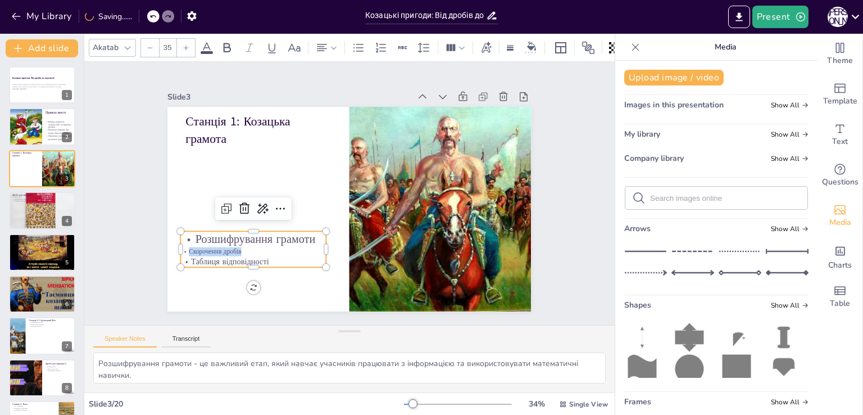
click at [191, 39] on div at bounding box center [186, 48] width 18 height 18
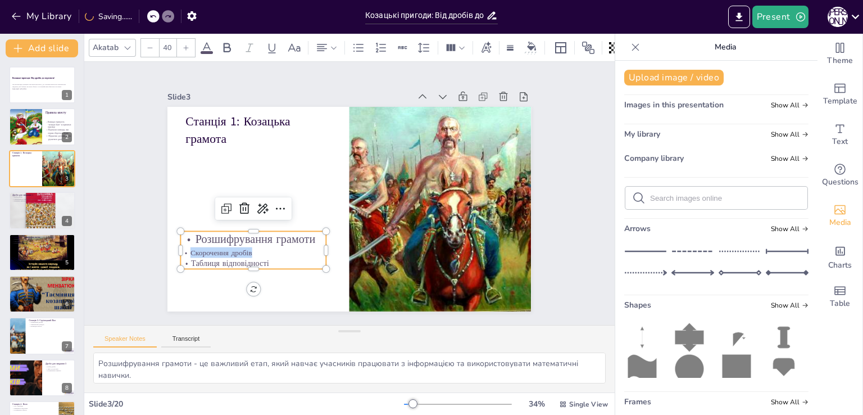
click at [191, 39] on div at bounding box center [186, 48] width 18 height 18
click at [187, 44] on icon at bounding box center [186, 47] width 7 height 7
click at [187, 45] on icon at bounding box center [186, 47] width 5 height 5
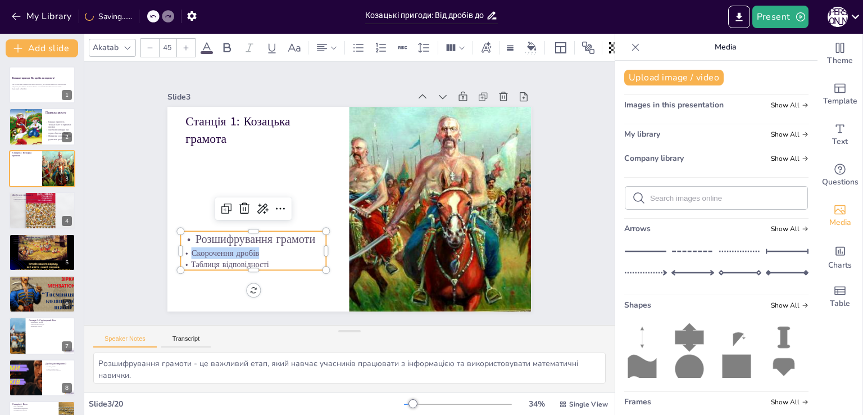
click at [187, 45] on icon at bounding box center [186, 47] width 5 height 5
click at [187, 44] on icon at bounding box center [186, 47] width 7 height 7
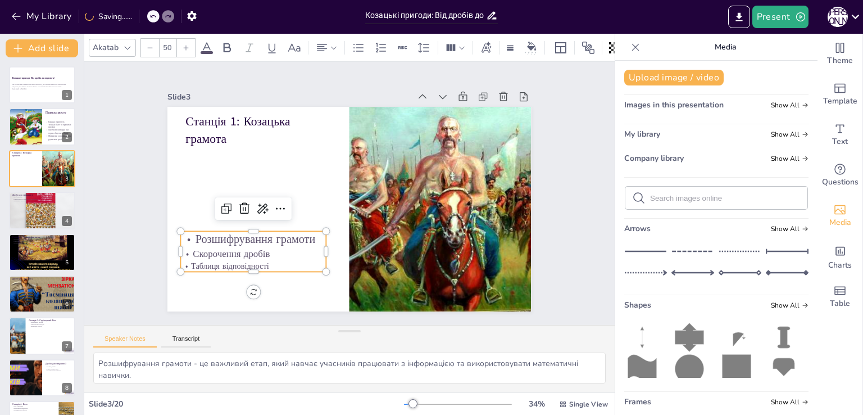
click at [187, 44] on icon at bounding box center [186, 47] width 7 height 7
click at [186, 44] on icon at bounding box center [186, 47] width 7 height 7
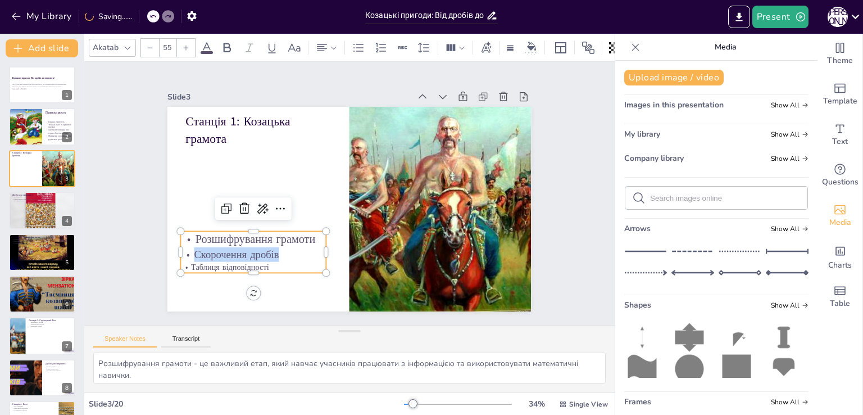
click at [186, 44] on icon at bounding box center [186, 47] width 7 height 7
click at [186, 45] on icon at bounding box center [186, 47] width 5 height 5
click at [185, 44] on icon at bounding box center [186, 47] width 7 height 7
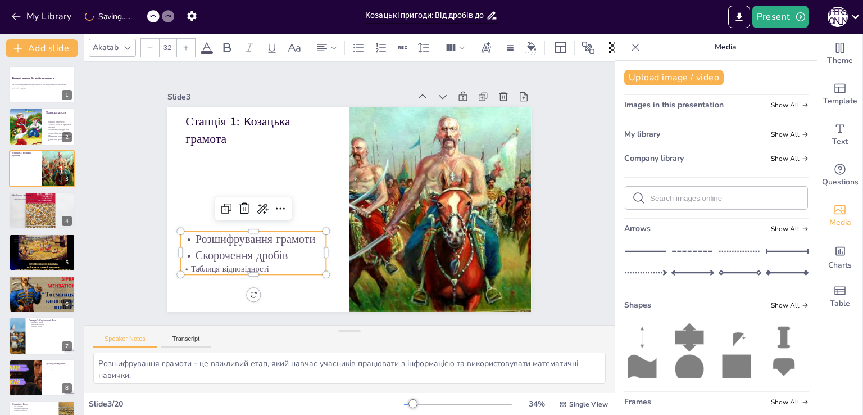
click at [210, 263] on p "Таблиця відповідності" at bounding box center [235, 235] width 142 height 56
click at [210, 265] on p "Таблиця відповідності" at bounding box center [246, 261] width 146 height 26
click at [186, 266] on p "Таблиця відповідності" at bounding box center [253, 271] width 146 height 11
click at [188, 266] on p "Таблиця відповідності" at bounding box center [246, 261] width 146 height 26
click at [193, 266] on p "Таблиця відповідності" at bounding box center [251, 262] width 146 height 26
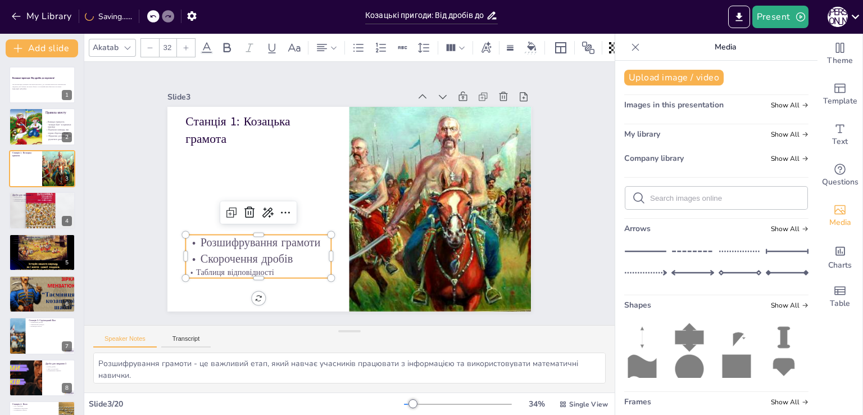
click at [197, 266] on p "Таблиця відповідності" at bounding box center [251, 262] width 146 height 26
click at [198, 264] on p "Таблиця відповідності" at bounding box center [235, 229] width 138 height 70
click at [184, 39] on div at bounding box center [186, 48] width 18 height 18
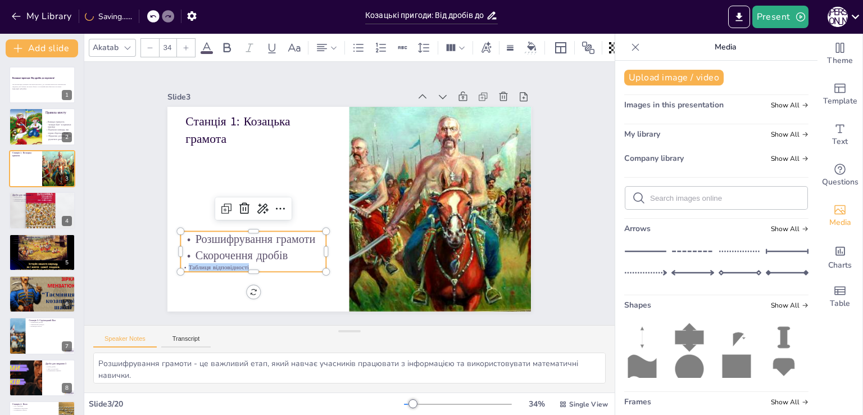
click at [184, 39] on div at bounding box center [186, 48] width 18 height 18
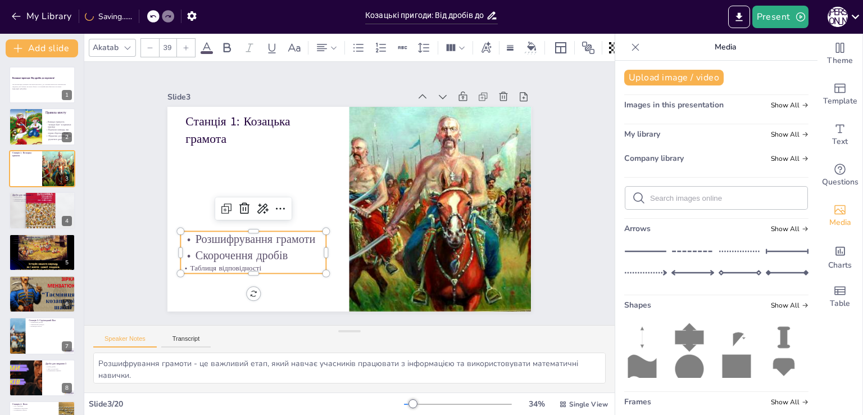
click at [183, 39] on div at bounding box center [186, 48] width 18 height 18
click at [183, 44] on icon at bounding box center [186, 47] width 7 height 7
click at [181, 40] on div at bounding box center [186, 48] width 18 height 18
click at [180, 40] on div at bounding box center [186, 48] width 18 height 18
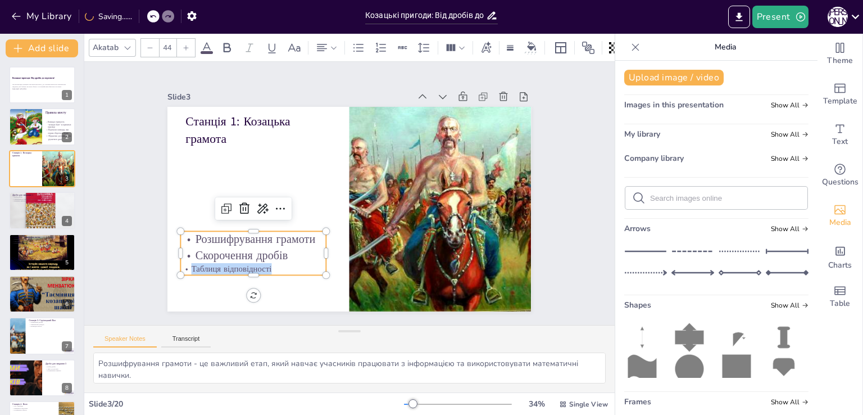
click at [179, 41] on div at bounding box center [186, 48] width 18 height 18
click at [178, 42] on div at bounding box center [186, 48] width 18 height 18
click at [179, 42] on div at bounding box center [186, 48] width 18 height 18
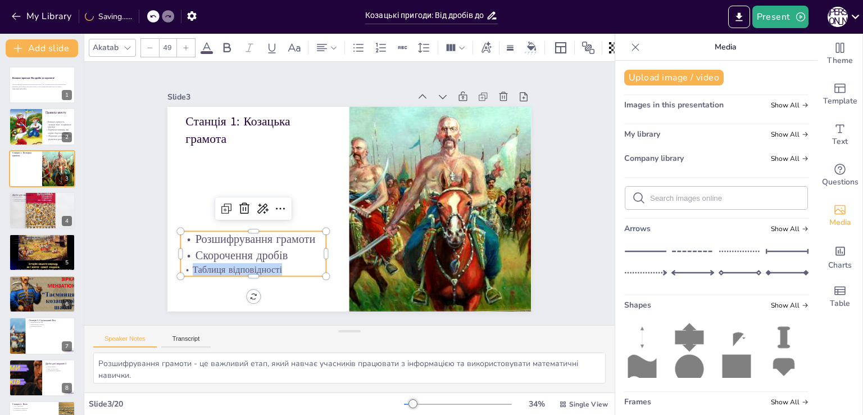
click at [179, 42] on div at bounding box center [186, 48] width 18 height 18
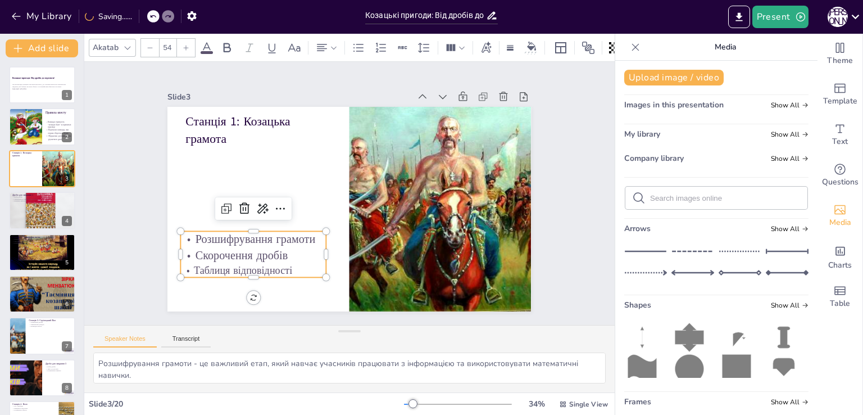
click at [179, 42] on div at bounding box center [186, 48] width 18 height 18
click at [178, 42] on div at bounding box center [186, 48] width 18 height 18
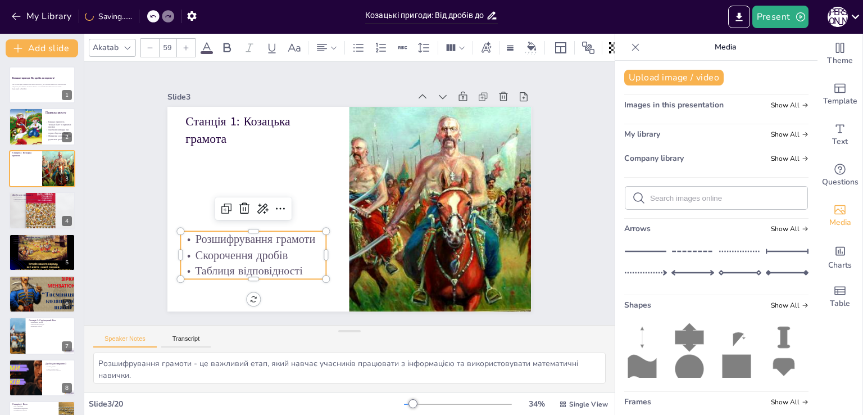
click at [178, 42] on div at bounding box center [186, 48] width 18 height 18
click at [40, 114] on div at bounding box center [25, 126] width 34 height 43
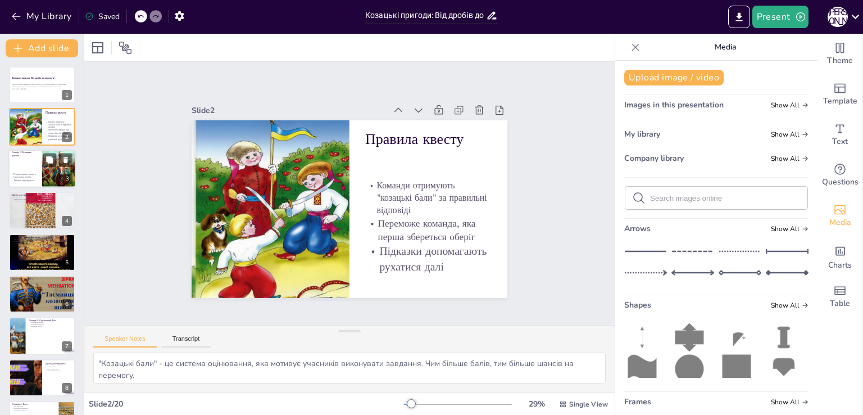
click at [49, 179] on div at bounding box center [58, 169] width 57 height 38
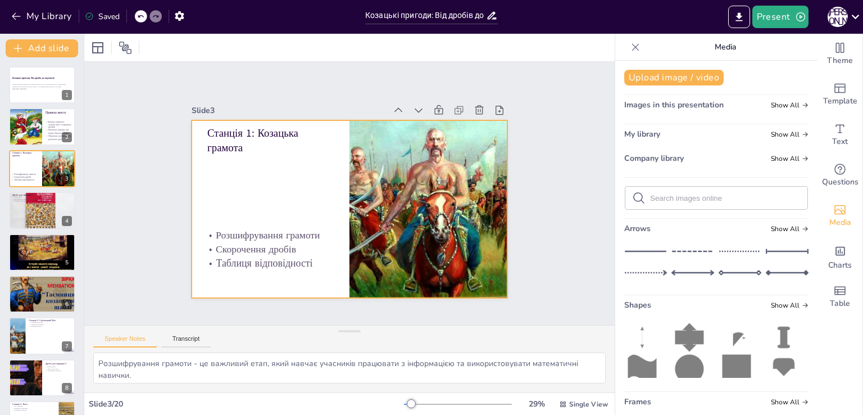
click at [265, 195] on div at bounding box center [348, 209] width 333 height 210
click at [225, 140] on p "Станція 1: Козацька грамота" at bounding box center [270, 140] width 126 height 29
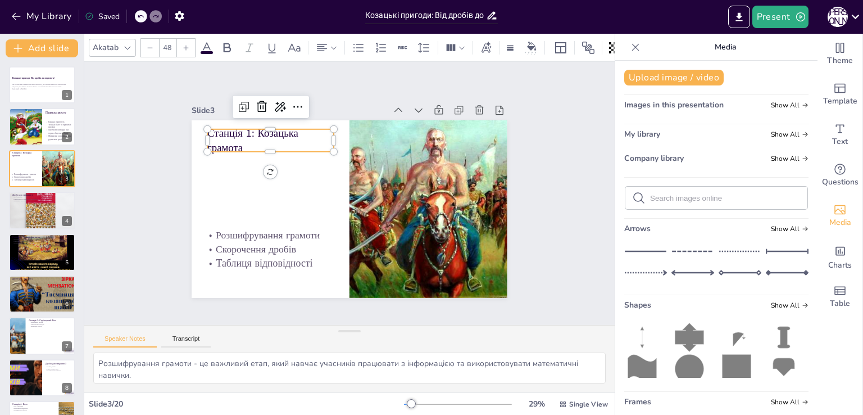
click at [225, 139] on p "Станція 1: Козацька грамота" at bounding box center [276, 132] width 129 height 43
click at [236, 132] on p "Станція 1: Козацька грамота" at bounding box center [300, 113] width 128 height 78
click at [223, 132] on p "Станція 1: Козацька грамота" at bounding box center [270, 140] width 126 height 29
click at [221, 128] on p "Станція 1: Козацька грамота" at bounding box center [276, 132] width 129 height 43
click at [221, 128] on p "Станція 1: Козацька грамота" at bounding box center [270, 140] width 126 height 29
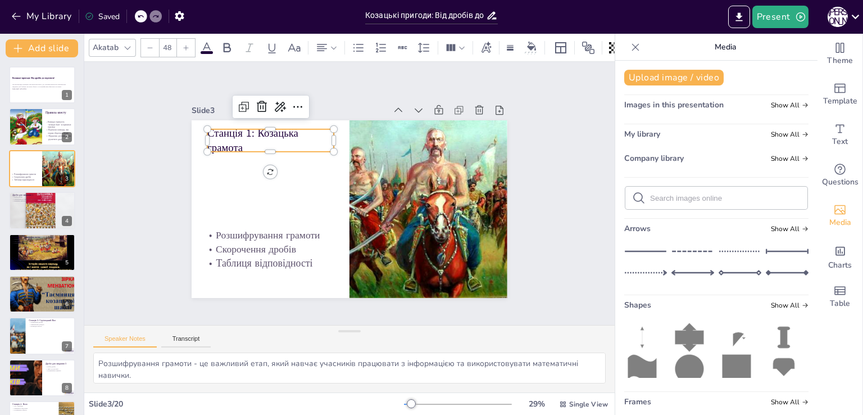
click at [228, 136] on p "Станція 1: Козацька грамота" at bounding box center [270, 140] width 126 height 29
click at [229, 138] on p "Станція 1: Козацька грамота" at bounding box center [270, 140] width 126 height 29
click at [237, 132] on p "Станція 1: Козацька грамота" at bounding box center [272, 132] width 129 height 43
click at [237, 132] on p "Станція 1: Козацька грамота" at bounding box center [266, 140] width 126 height 29
click at [225, 129] on p "Станція 1: Козацька грамота" at bounding box center [266, 140] width 126 height 29
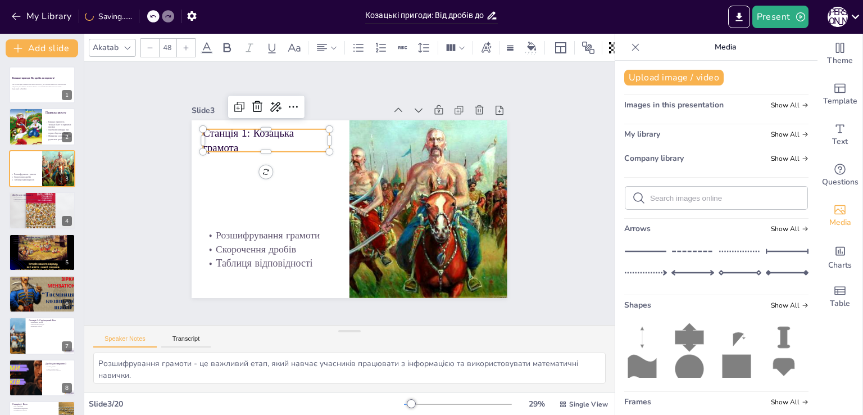
click at [208, 127] on p "Станція 1: Козацька грамота" at bounding box center [272, 132] width 129 height 43
click at [207, 127] on p "Станція 1: Козацька грамота" at bounding box center [266, 140] width 126 height 29
click at [214, 139] on p "Станція 1: Козацька грамота" at bounding box center [272, 132] width 129 height 43
click at [215, 139] on p "Станція 1: Козацька грамота" at bounding box center [266, 140] width 126 height 29
click at [200, 129] on div at bounding box center [205, 125] width 11 height 24
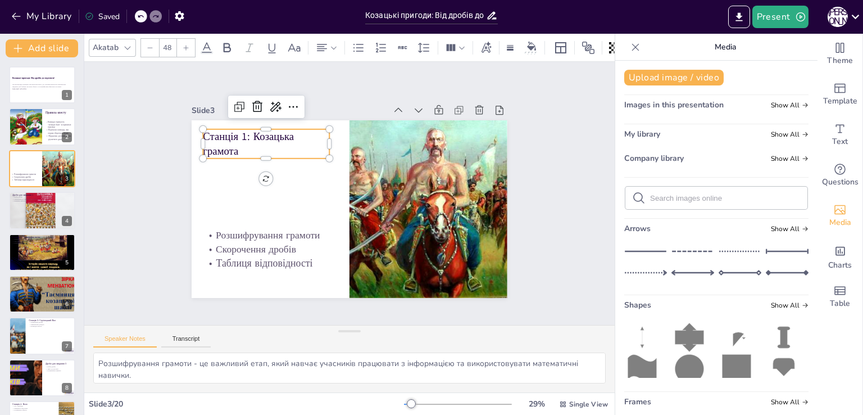
click at [207, 130] on p "Станція 1: Козацька грамота" at bounding box center [271, 135] width 129 height 43
click at [214, 130] on p "Станція 1: Козацька грамота" at bounding box center [279, 128] width 130 height 55
click at [207, 131] on p "Станція 1: Козацька грамота" at bounding box center [271, 136] width 129 height 43
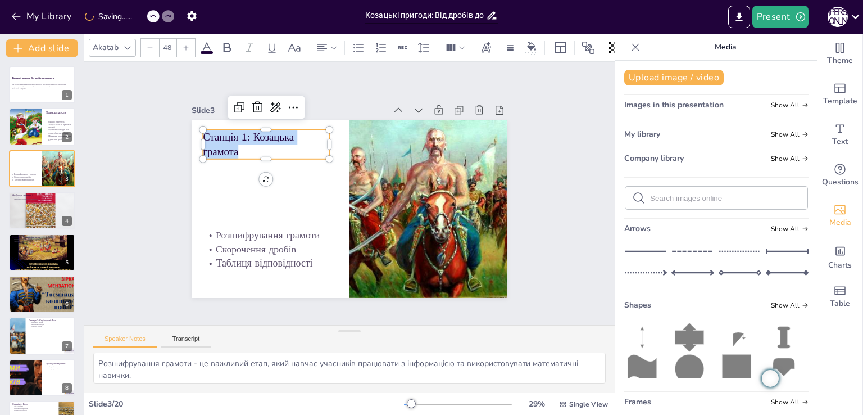
click at [184, 46] on div at bounding box center [186, 48] width 18 height 18
click at [186, 46] on icon at bounding box center [186, 47] width 7 height 7
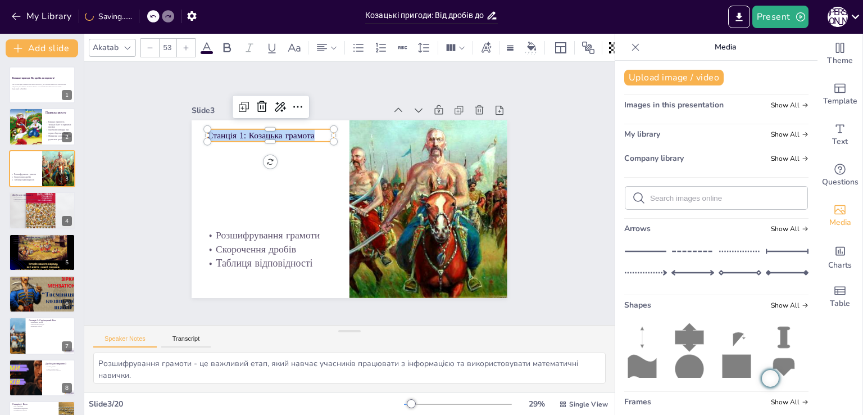
click at [186, 46] on icon at bounding box center [186, 47] width 7 height 7
click at [184, 46] on icon at bounding box center [186, 47] width 7 height 7
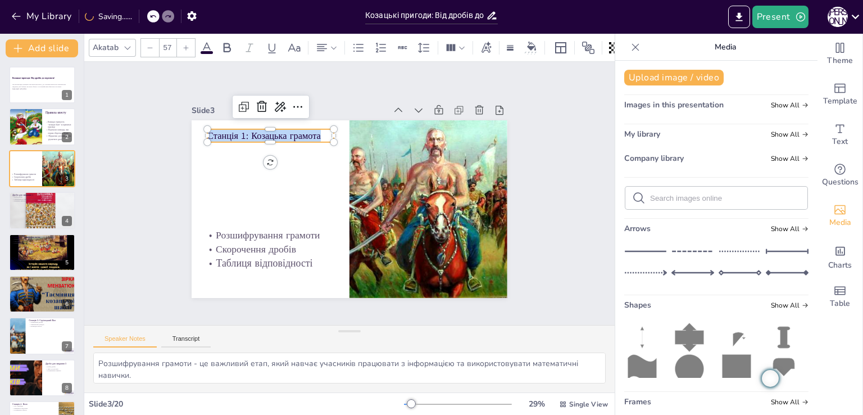
click at [184, 46] on icon at bounding box center [186, 47] width 7 height 7
click at [183, 47] on div at bounding box center [186, 48] width 18 height 18
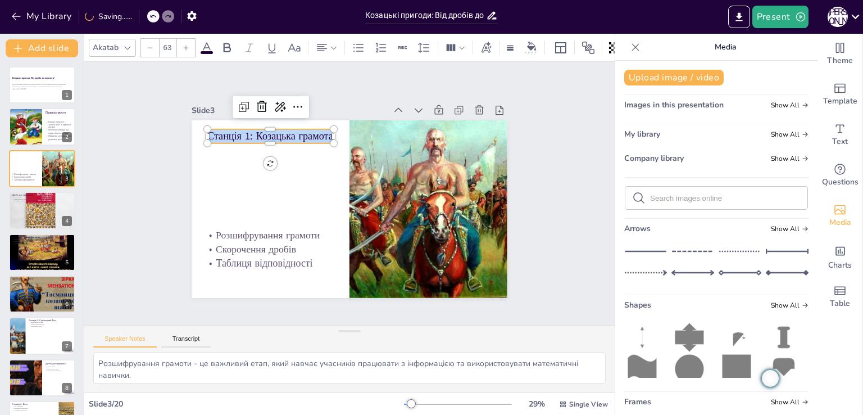
click at [183, 47] on div at bounding box center [186, 48] width 18 height 18
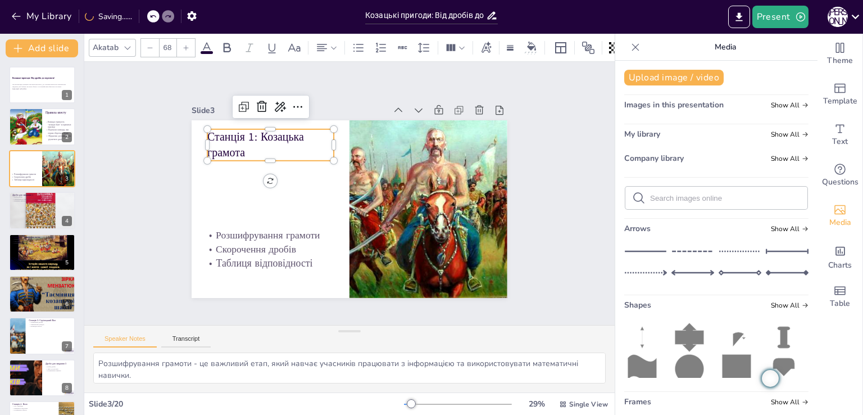
click at [182, 47] on div at bounding box center [186, 48] width 18 height 18
click at [182, 48] on div at bounding box center [186, 48] width 18 height 18
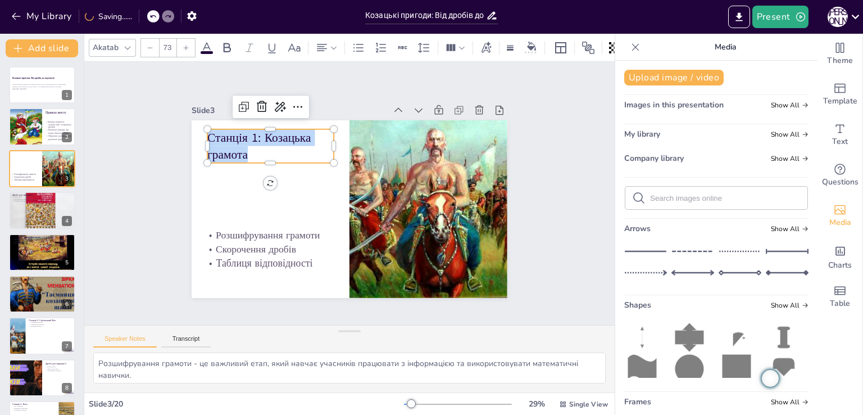
click at [181, 48] on div at bounding box center [186, 48] width 18 height 18
click at [180, 48] on div at bounding box center [186, 48] width 18 height 18
click at [180, 49] on div at bounding box center [186, 48] width 18 height 18
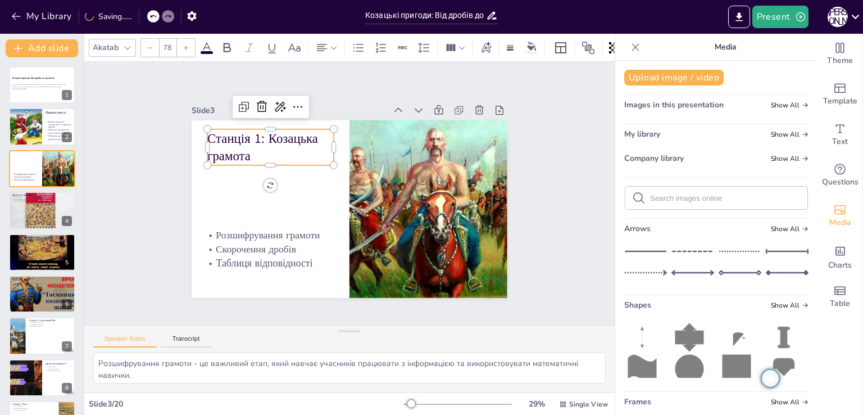
click at [180, 49] on div at bounding box center [186, 48] width 18 height 18
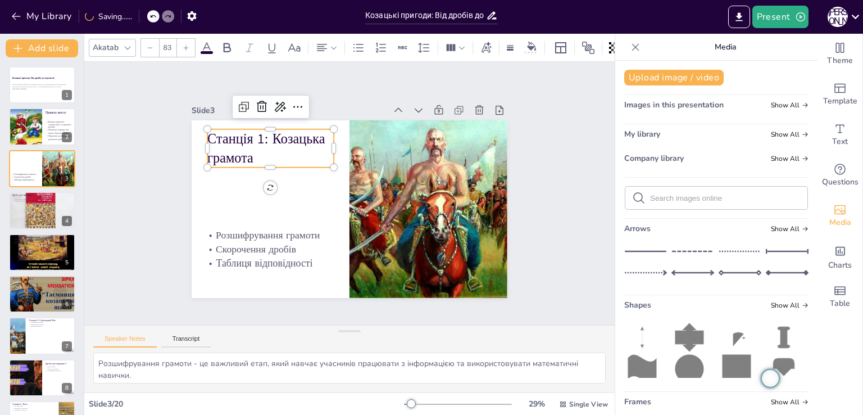
click at [180, 49] on div at bounding box center [186, 48] width 18 height 18
click at [179, 49] on div at bounding box center [186, 48] width 18 height 18
click at [266, 135] on p "Станція 1: Козацька грамота" at bounding box center [276, 141] width 130 height 53
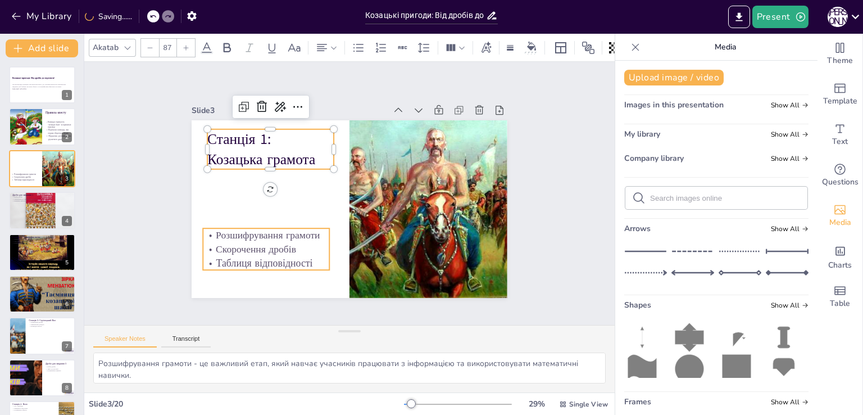
click at [281, 242] on p "Скорочення дробів" at bounding box center [266, 249] width 126 height 14
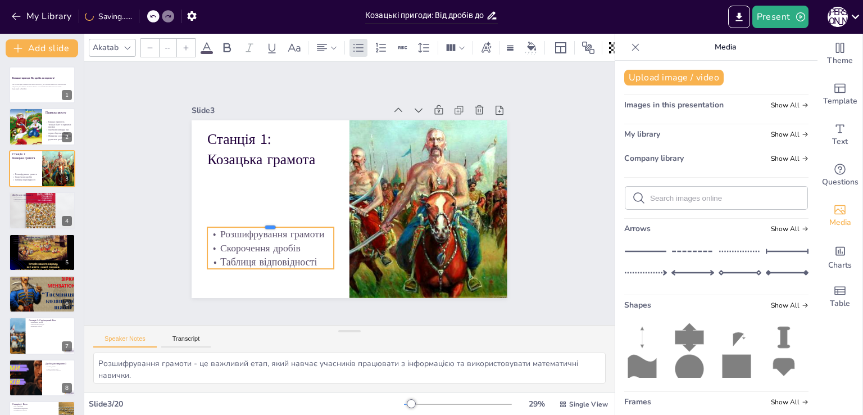
drag, startPoint x: 279, startPoint y: 223, endPoint x: 281, endPoint y: 233, distance: 10.4
click at [279, 222] on div at bounding box center [265, 205] width 125 height 35
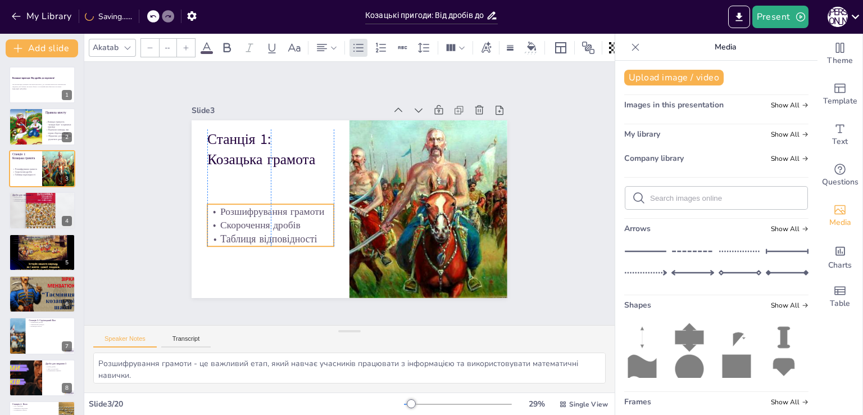
drag, startPoint x: 281, startPoint y: 251, endPoint x: 279, endPoint y: 228, distance: 22.5
click at [279, 228] on p "Таблиця відповідності" at bounding box center [266, 230] width 127 height 27
click at [632, 270] on icon at bounding box center [646, 272] width 43 height 17
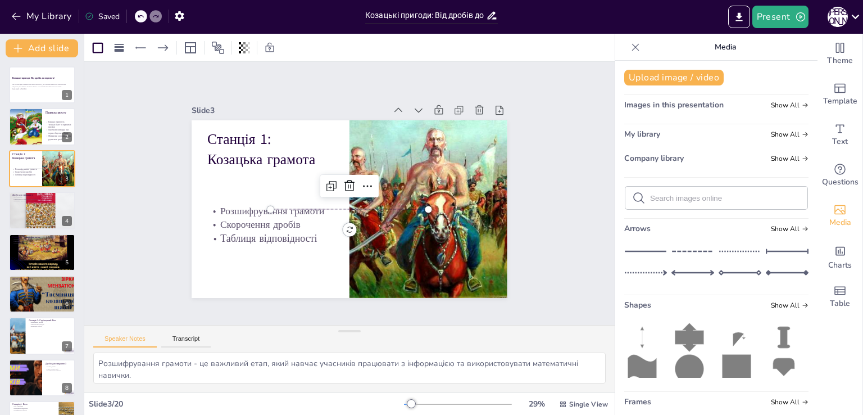
click at [548, 279] on div "Slide 1 Козацькі пригоди: Від дробів до перемоги! Ця презентація розкриває захо…" at bounding box center [350, 194] width 574 height 368
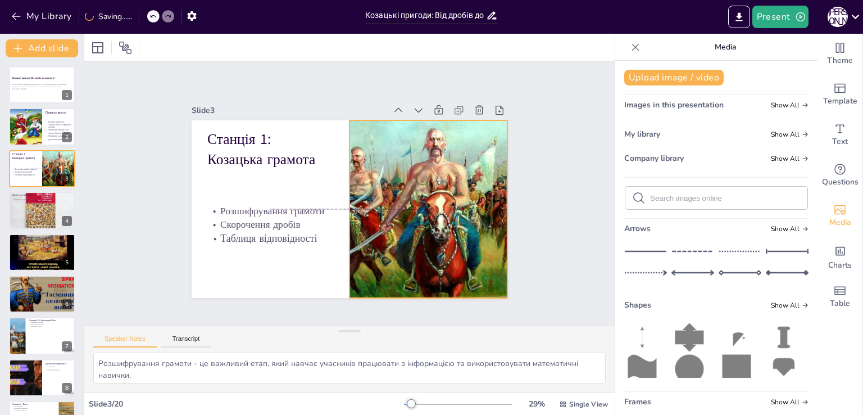
click at [358, 201] on div at bounding box center [426, 217] width 283 height 204
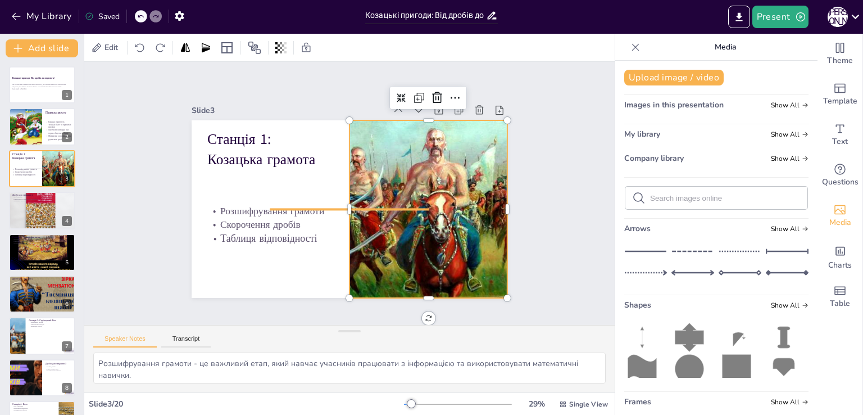
click at [327, 206] on div at bounding box center [350, 208] width 158 height 5
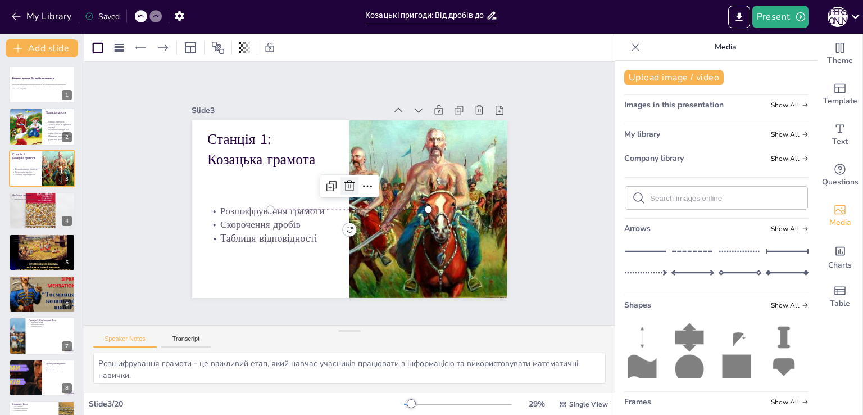
click at [343, 184] on icon at bounding box center [349, 185] width 13 height 13
click at [423, 404] on div at bounding box center [458, 404] width 108 height 9
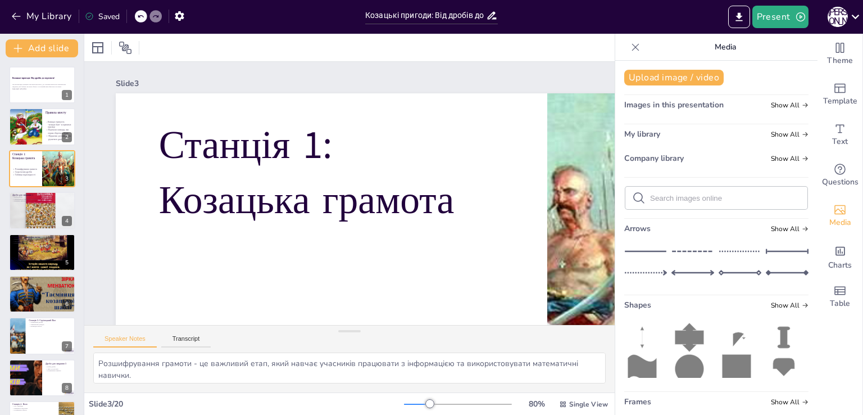
click at [407, 404] on div at bounding box center [417, 404] width 26 height 1
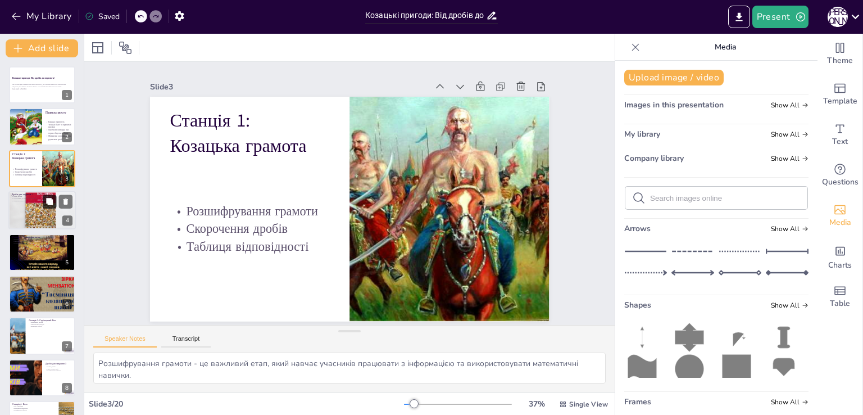
click at [48, 205] on icon at bounding box center [50, 202] width 8 height 8
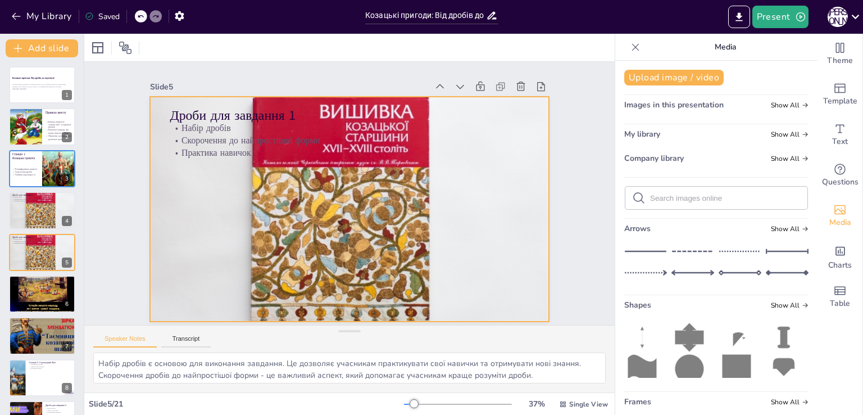
scroll to position [2, 0]
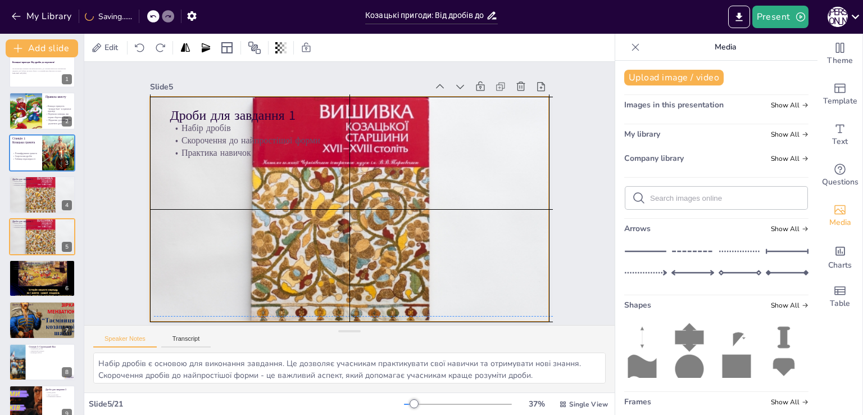
click at [368, 241] on div at bounding box center [349, 209] width 399 height 266
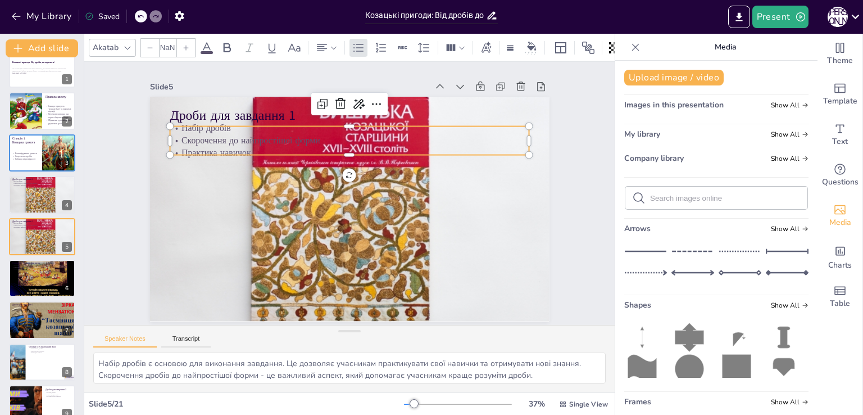
click at [248, 144] on p "Практика навичок" at bounding box center [353, 153] width 359 height 50
click at [263, 143] on p "Практика навичок" at bounding box center [353, 153] width 359 height 50
click at [261, 142] on p "Практика навичок" at bounding box center [353, 153] width 359 height 50
click at [259, 139] on p "Скорочення до найпростішої форми" at bounding box center [355, 141] width 359 height 50
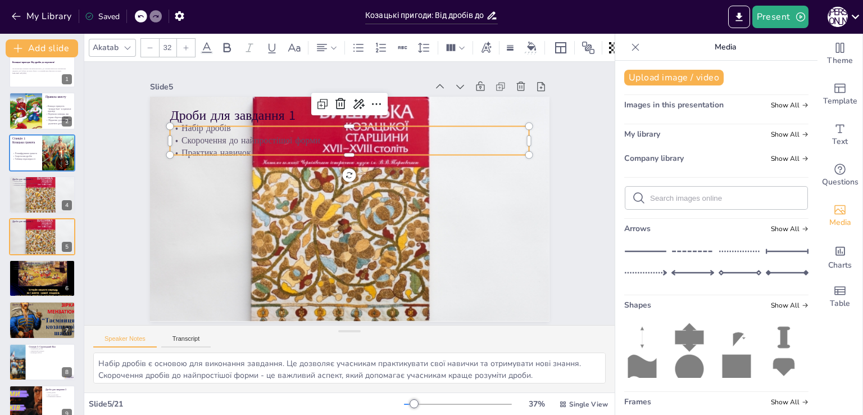
click at [255, 135] on p "Скорочення до найпростішої форми" at bounding box center [355, 141] width 359 height 50
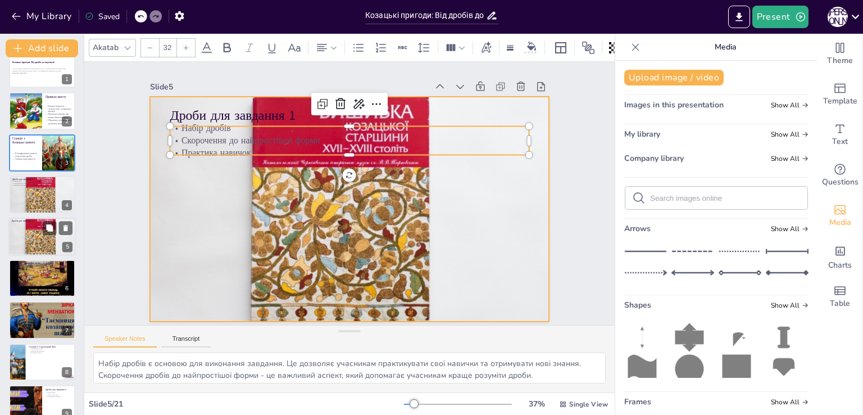
click at [46, 241] on div at bounding box center [41, 236] width 67 height 45
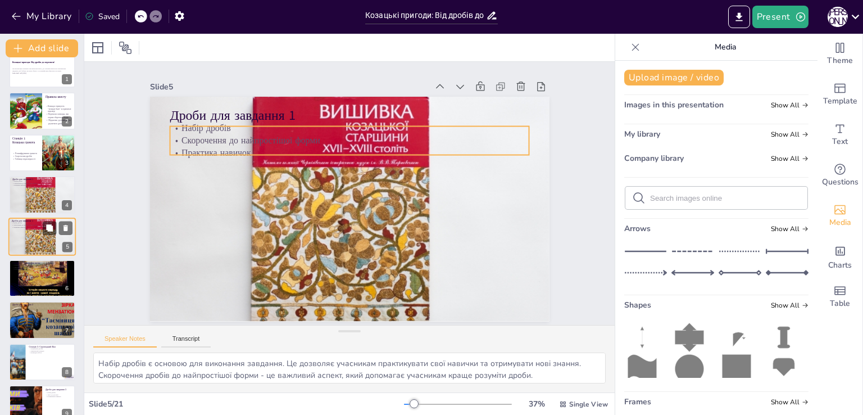
click at [30, 227] on p "Практика навичок" at bounding box center [42, 227] width 61 height 2
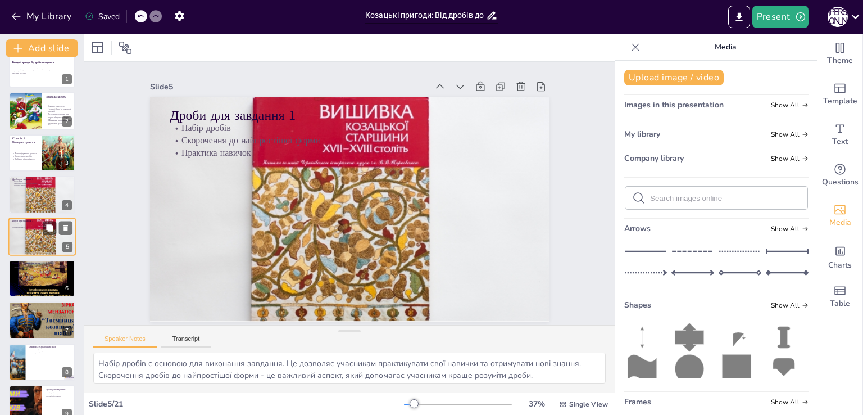
click at [30, 226] on p "Практика навичок" at bounding box center [42, 227] width 61 height 2
click at [30, 224] on p "Скорочення до найпростішої форми" at bounding box center [42, 225] width 61 height 2
click at [49, 278] on div at bounding box center [42, 279] width 66 height 50
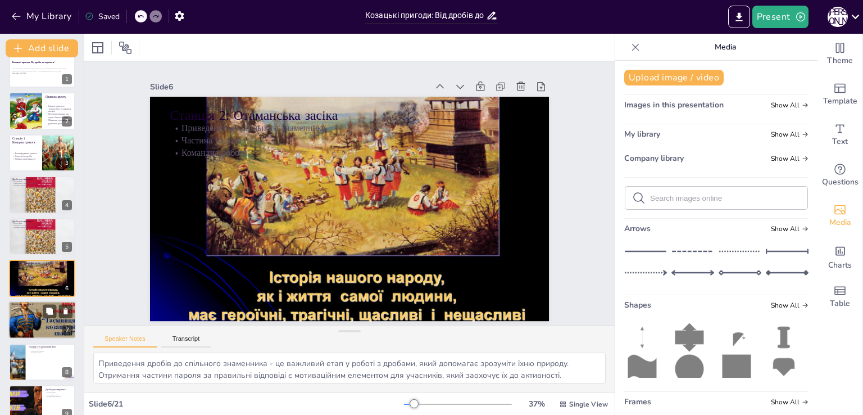
scroll to position [0, 0]
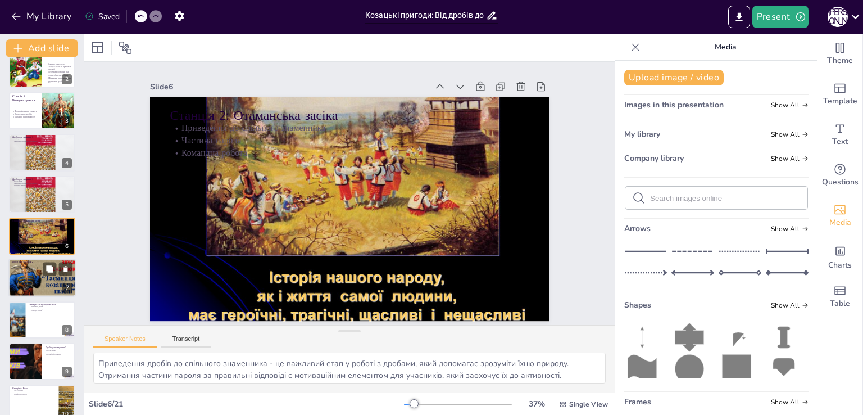
click at [29, 279] on div at bounding box center [41, 277] width 67 height 51
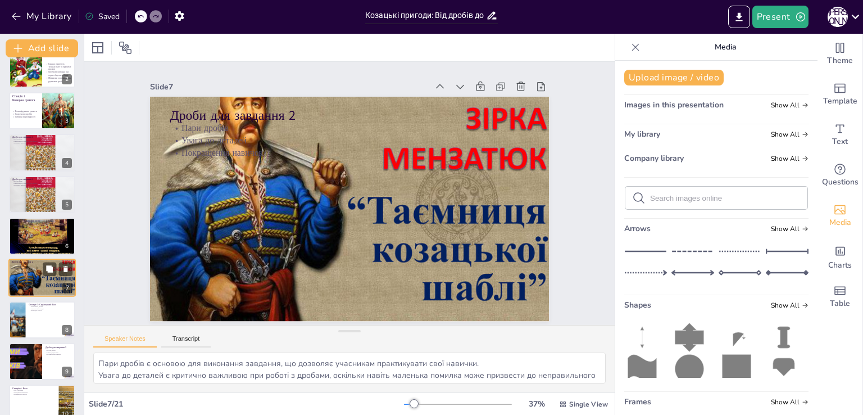
scroll to position [100, 0]
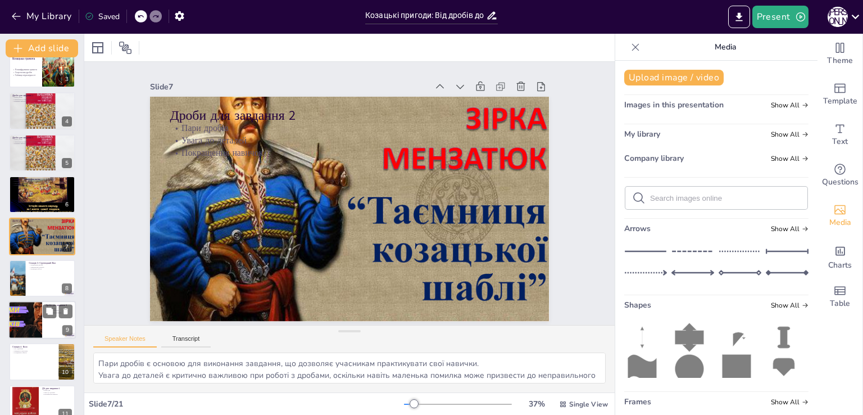
click at [64, 318] on div at bounding box center [41, 320] width 67 height 38
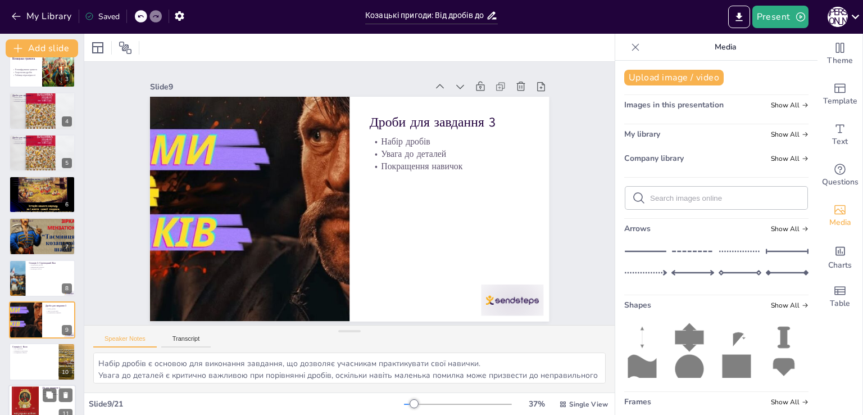
scroll to position [183, 0]
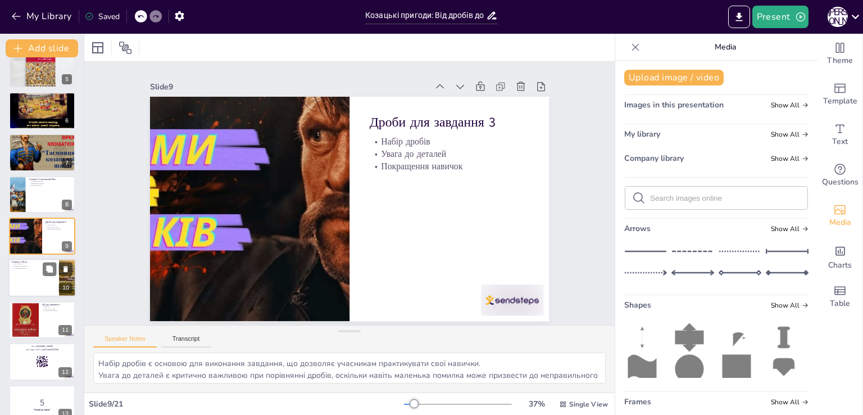
click at [38, 292] on div at bounding box center [41, 278] width 67 height 38
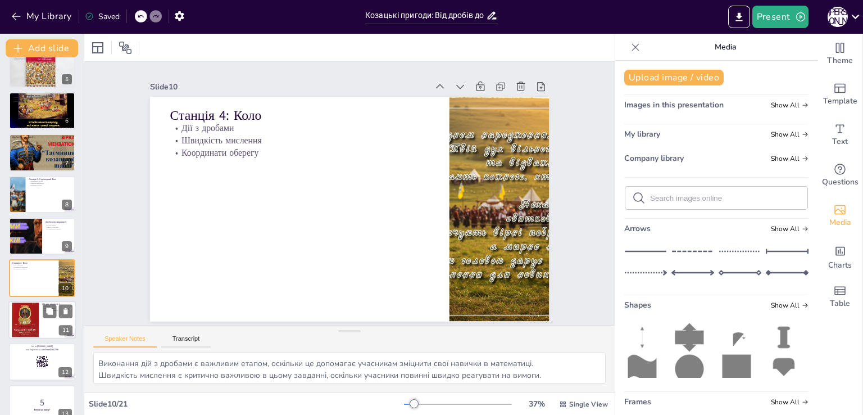
scroll to position [225, 0]
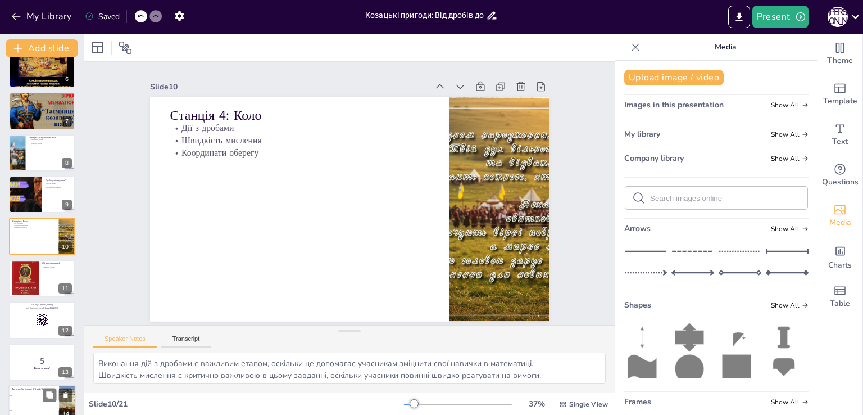
click at [21, 318] on div at bounding box center [42, 319] width 66 height 37
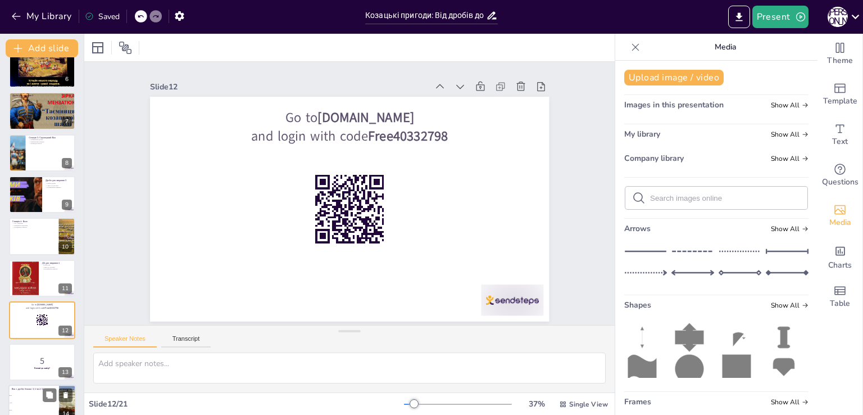
scroll to position [309, 0]
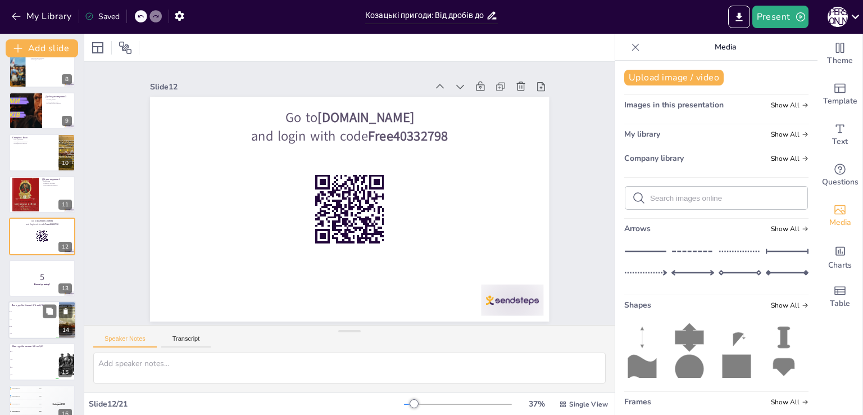
click at [47, 325] on span "3/4" at bounding box center [34, 326] width 48 height 2
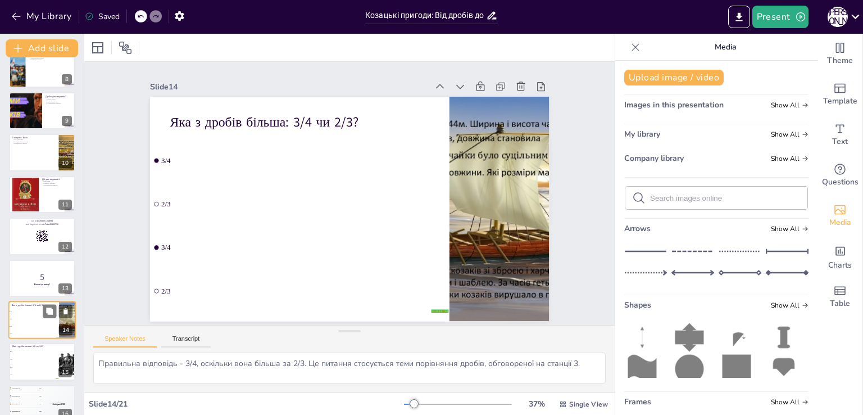
scroll to position [392, 0]
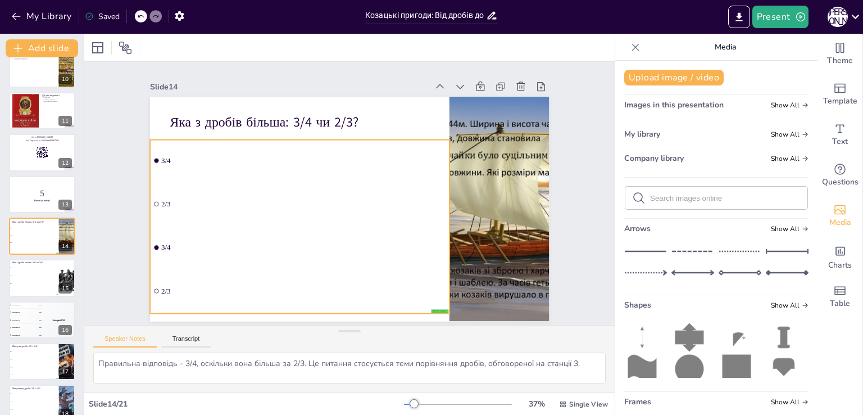
click at [157, 210] on li "2/3" at bounding box center [299, 198] width 302 height 73
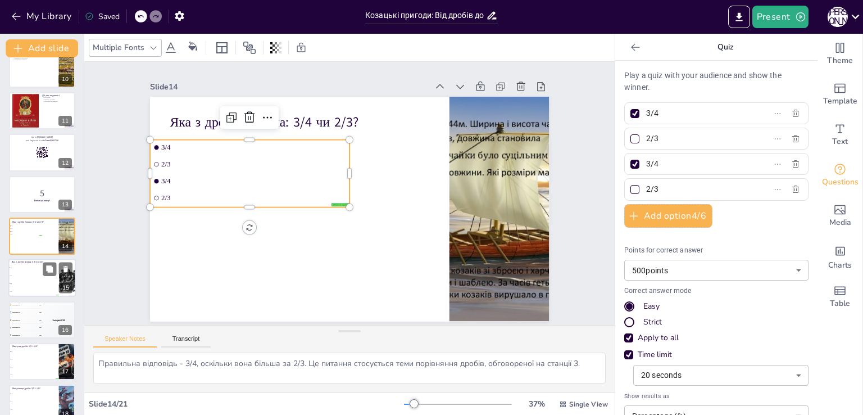
click at [43, 288] on li "3/4" at bounding box center [33, 292] width 51 height 8
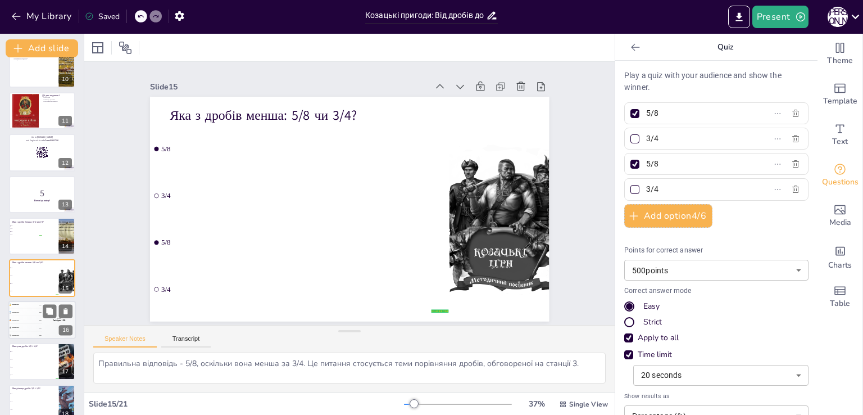
scroll to position [434, 0]
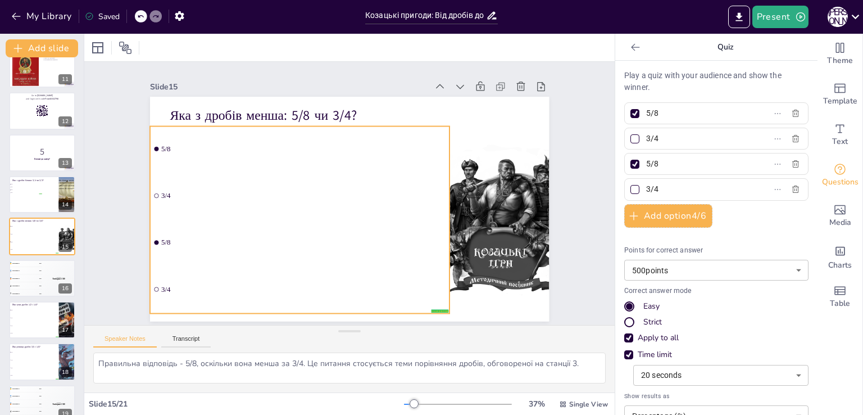
click at [422, 266] on li "3/4" at bounding box center [300, 288] width 300 height 45
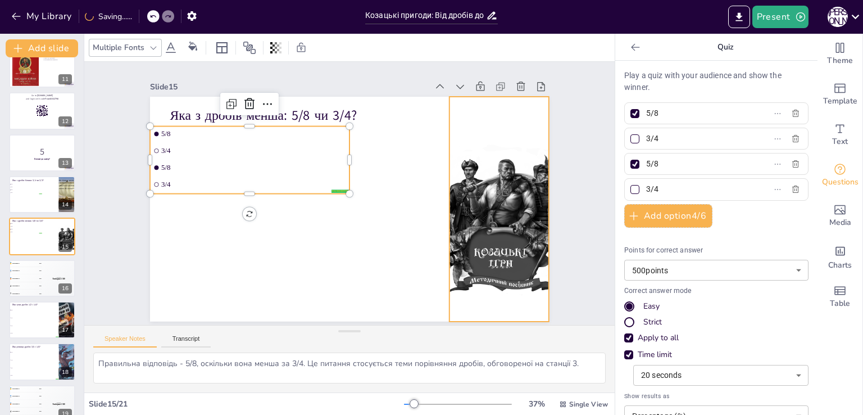
drag, startPoint x: 488, startPoint y: 250, endPoint x: 478, endPoint y: 246, distance: 10.9
click at [487, 248] on div at bounding box center [487, 255] width 212 height 260
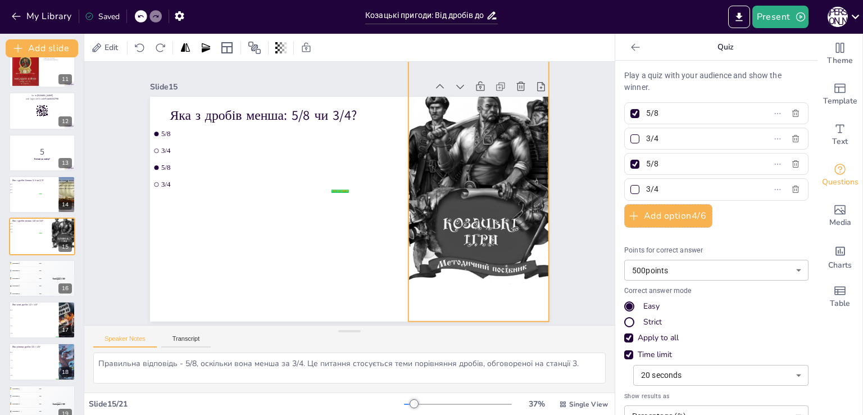
drag, startPoint x: 439, startPoint y: 92, endPoint x: 398, endPoint y: 82, distance: 42.3
click at [398, 82] on div "Slide 15 Яка з дробів менша: 5/8 чи 3/4? false | editor 5/8 3/4 5/8 3/4" at bounding box center [349, 200] width 399 height 243
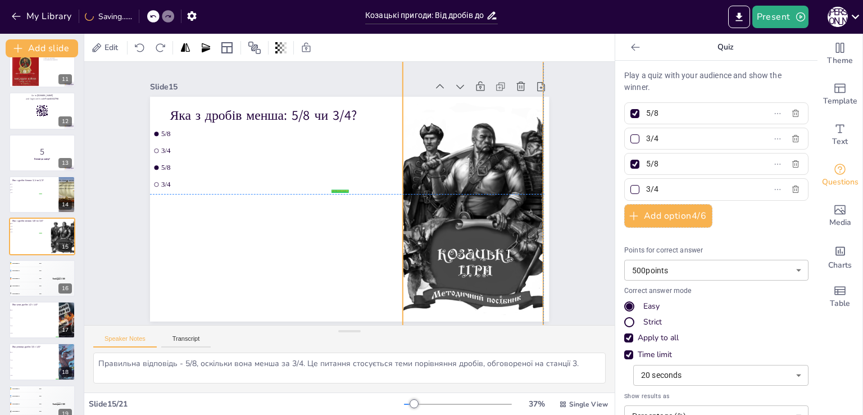
drag, startPoint x: 490, startPoint y: 192, endPoint x: 486, endPoint y: 225, distance: 33.5
click at [486, 225] on div at bounding box center [473, 193] width 211 height 317
click at [69, 203] on div "14" at bounding box center [65, 205] width 13 height 10
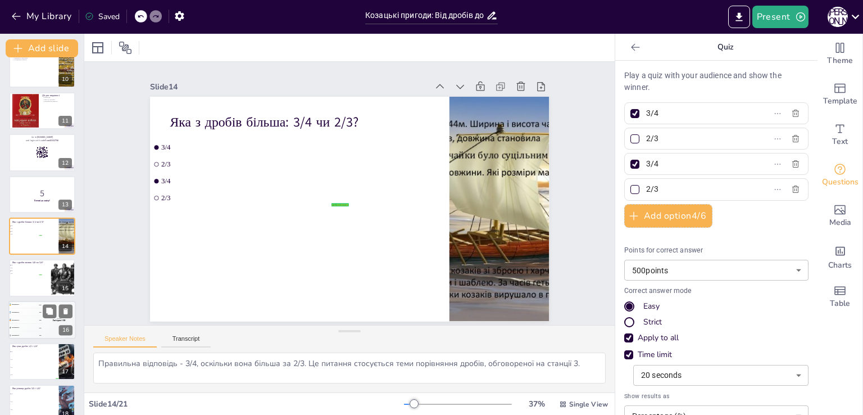
click at [37, 322] on div "🥉 Participant 3 300" at bounding box center [25, 319] width 34 height 7
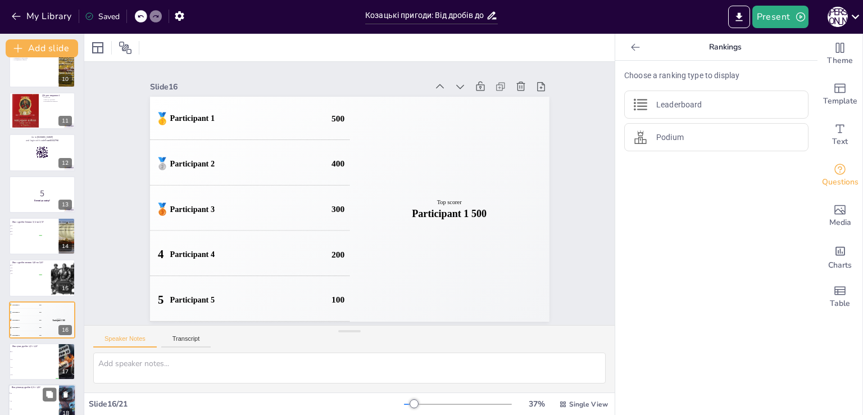
scroll to position [476, 0]
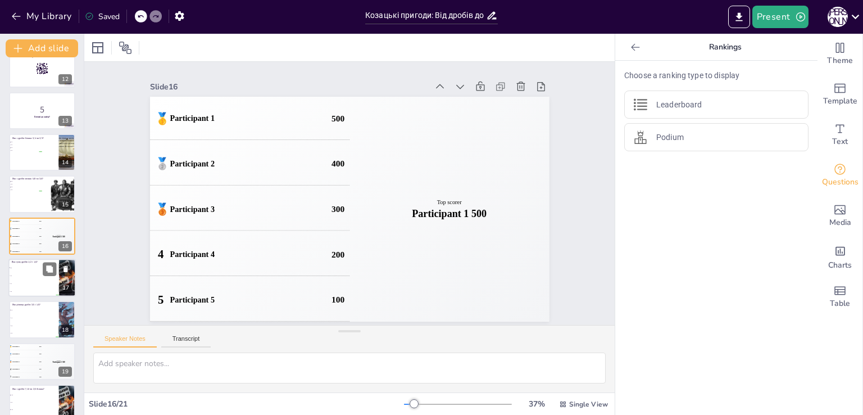
click at [27, 291] on span "1/8" at bounding box center [34, 292] width 48 height 2
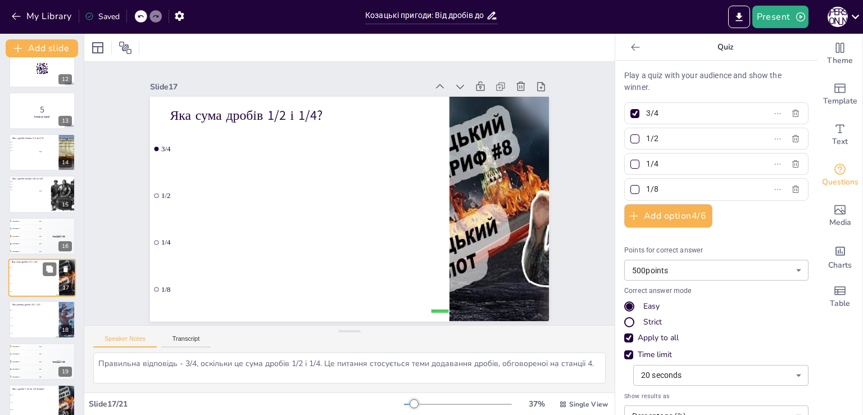
scroll to position [518, 0]
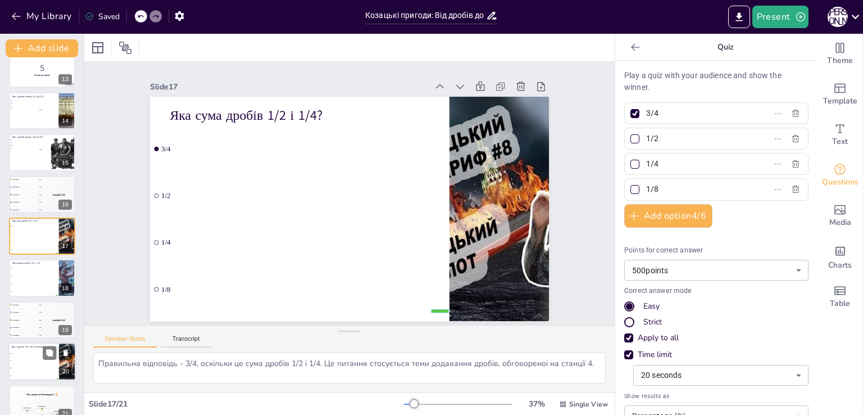
click at [36, 358] on li "2/5" at bounding box center [33, 361] width 51 height 7
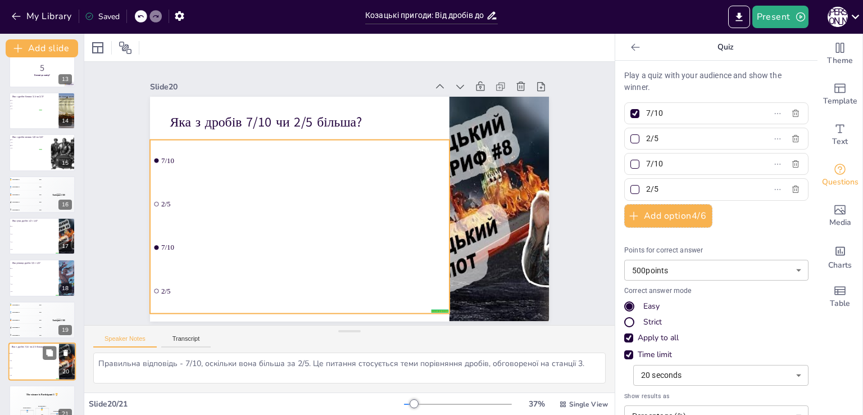
scroll to position [533, 0]
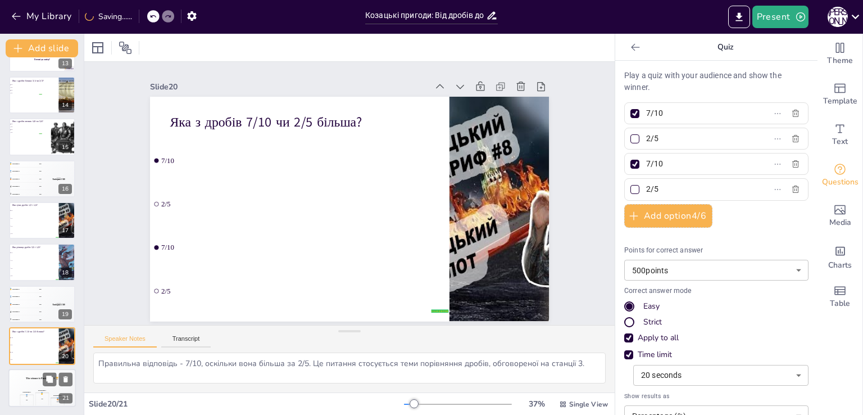
click at [37, 386] on div "The winner is Participant 1 🏆" at bounding box center [41, 378] width 67 height 19
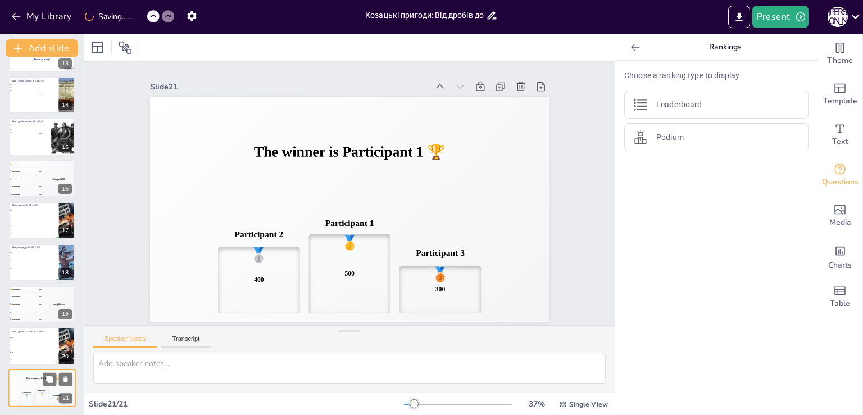
scroll to position [2, 0]
